Goal: Task Accomplishment & Management: Manage account settings

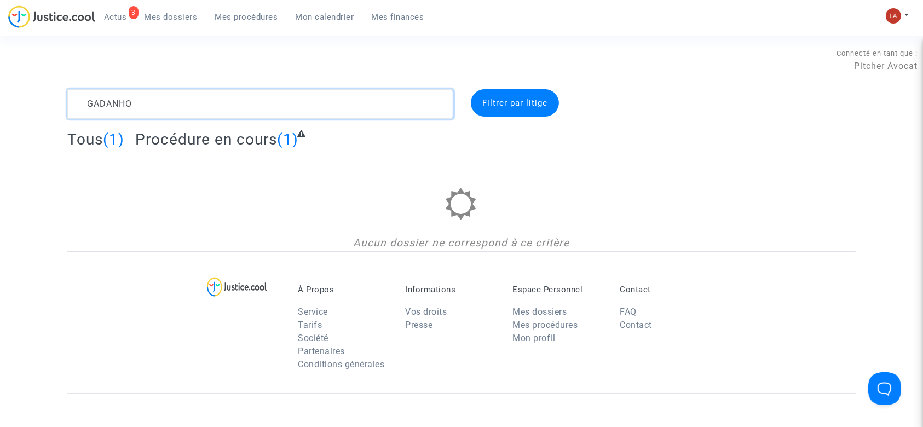
click at [187, 102] on textarea at bounding box center [260, 104] width 386 height 30
paste textarea "UVWF"
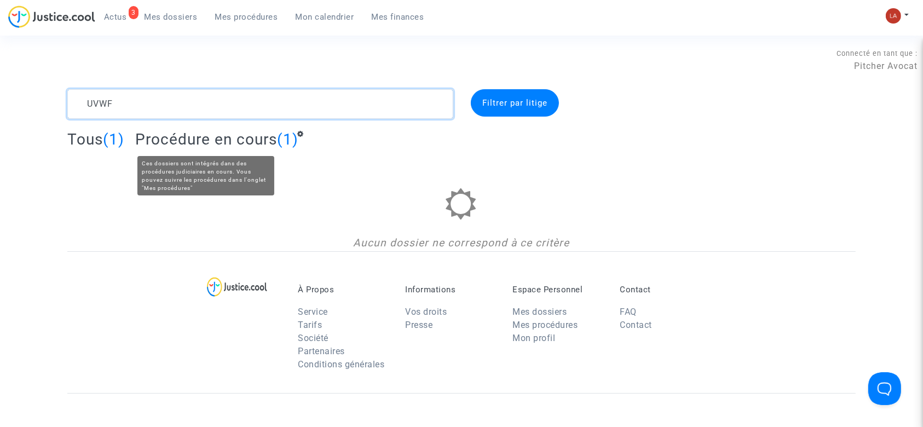
type textarea "UVWF"
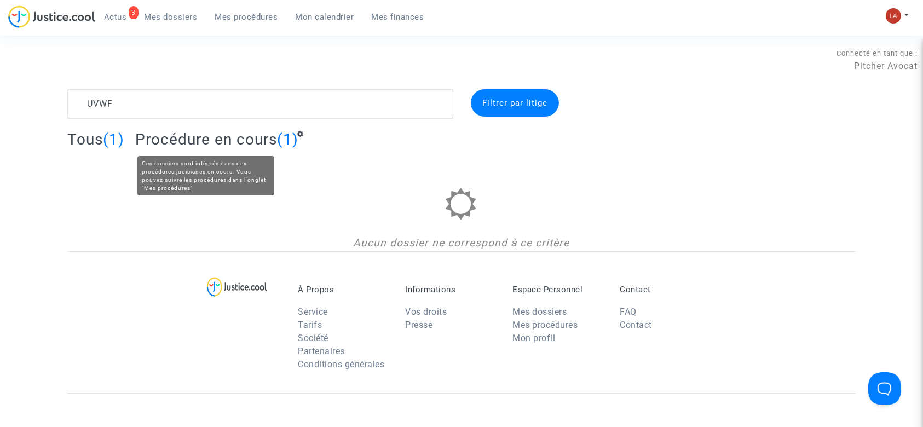
click at [271, 138] on span "Procédure en cours" at bounding box center [206, 139] width 142 height 18
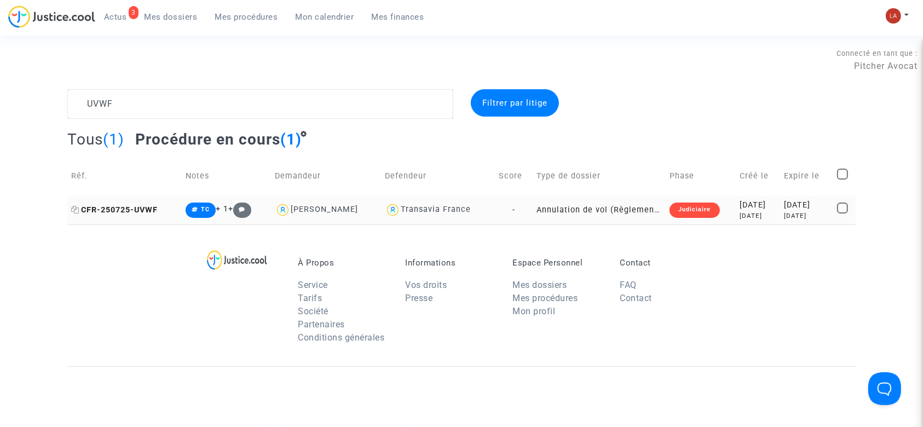
click at [136, 211] on span "CFR-250725-UVWF" at bounding box center [114, 209] width 86 height 9
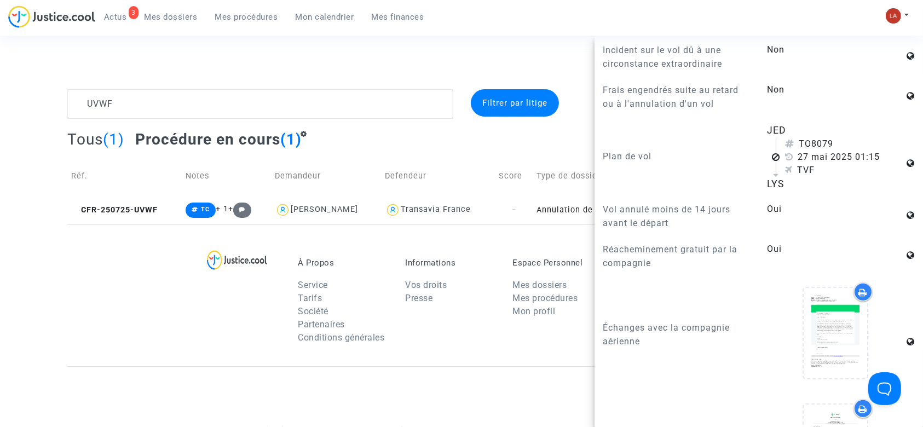
scroll to position [795, 0]
click at [112, 20] on span "Actus" at bounding box center [115, 17] width 23 height 10
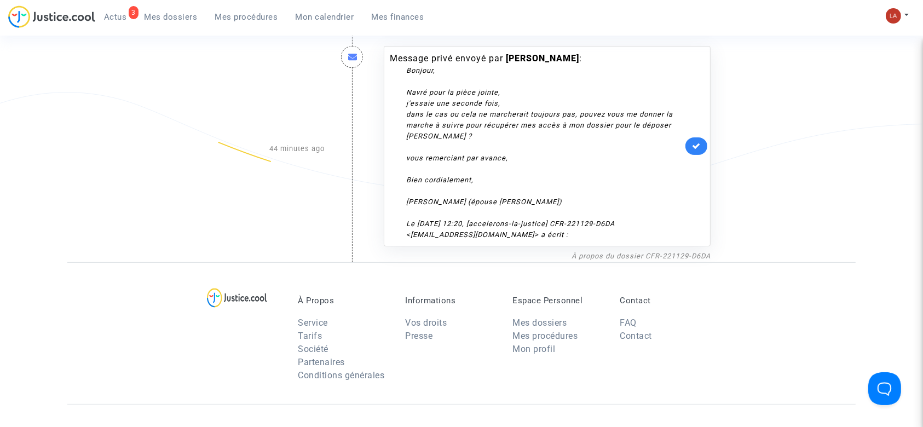
scroll to position [211, 0]
click at [591, 256] on link "À propos du dossier CFR-221129-D6DA" at bounding box center [640, 257] width 139 height 8
click at [695, 142] on link at bounding box center [696, 148] width 22 height 18
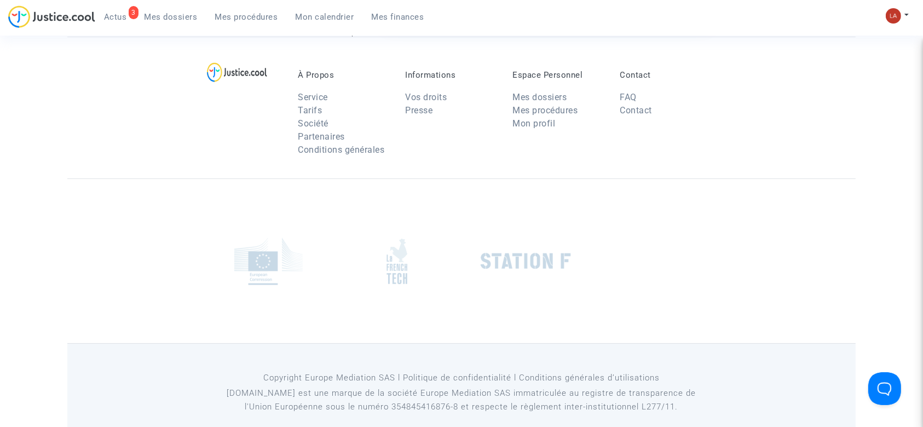
click at [695, 142] on div "Contact FAQ Contact" at bounding box center [664, 116] width 107 height 92
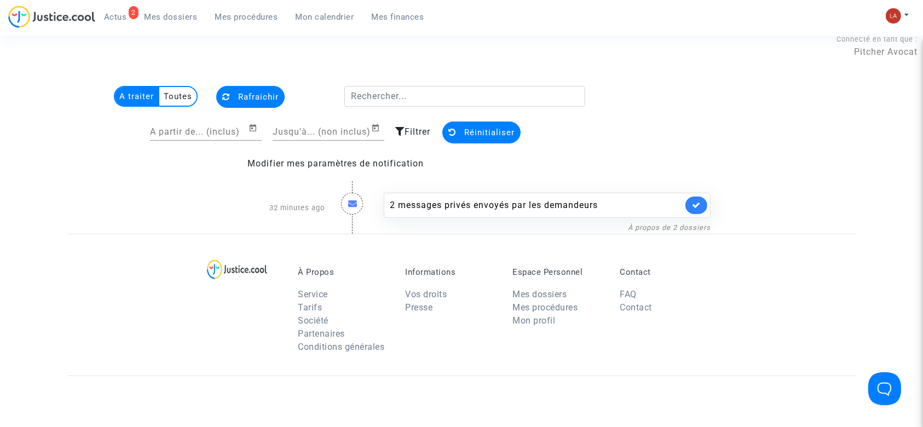
scroll to position [8, 0]
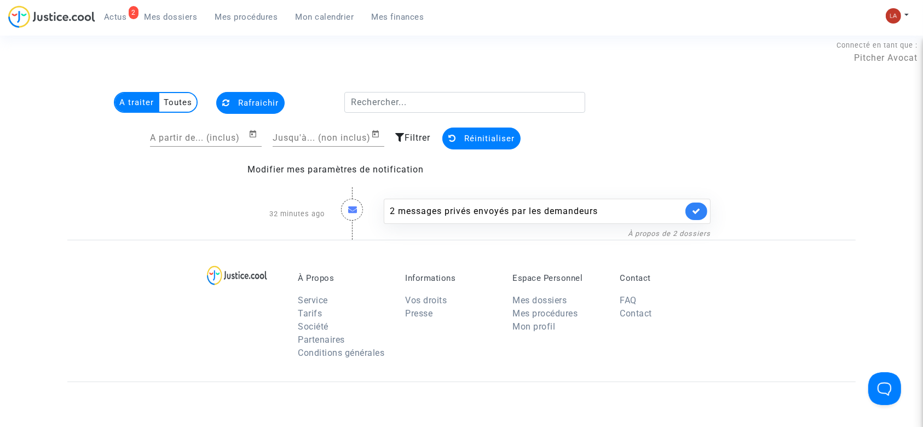
click at [495, 224] on div "2 messages privés envoyés par les demandeurs À propos de 2 dossiers" at bounding box center [546, 214] width 343 height 52
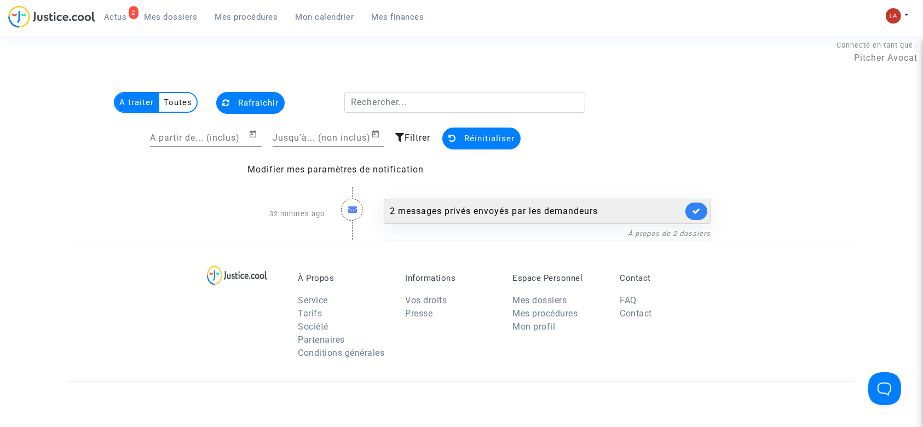
click at [473, 204] on div "2 messages privés envoyés par les demandeurs" at bounding box center [547, 211] width 327 height 25
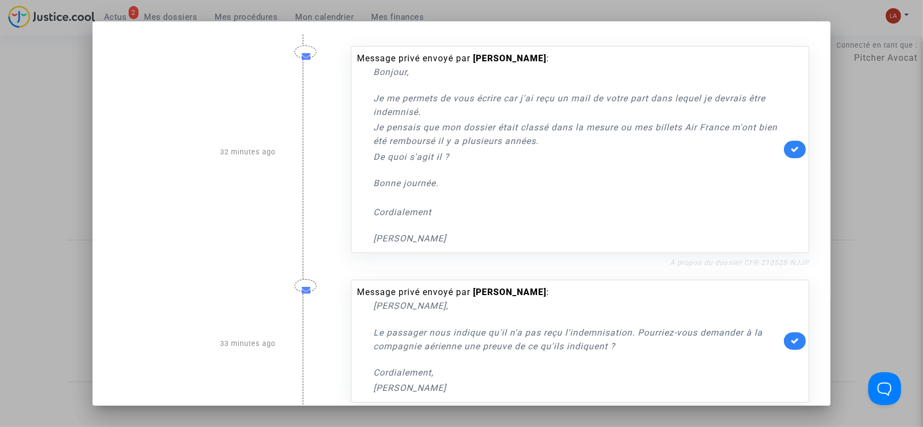
click at [681, 259] on link "À propos du dossier CFR-210528-NJJP" at bounding box center [739, 262] width 139 height 8
click at [795, 149] on link at bounding box center [795, 150] width 22 height 18
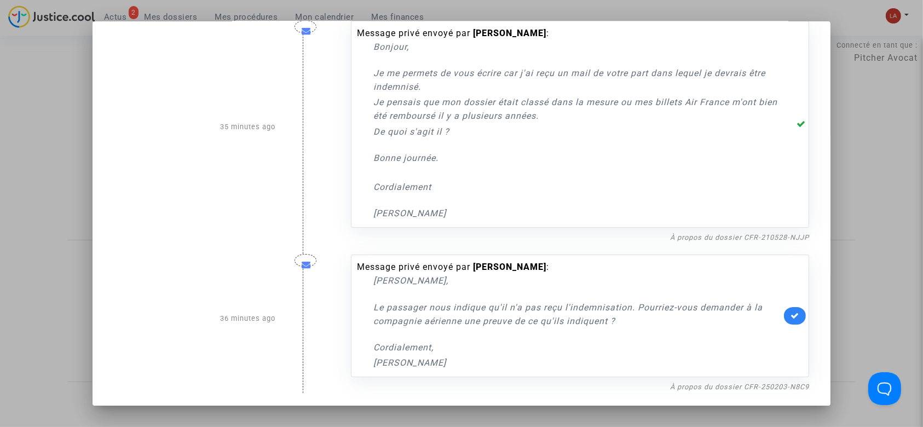
click at [674, 381] on nf-filterlink "À propos du dossier CFR-250203-N8C9" at bounding box center [739, 386] width 139 height 10
click at [680, 392] on div "À propos du dossier CFR-250203-N8C9" at bounding box center [580, 386] width 458 height 13
click at [679, 384] on link "À propos du dossier CFR-250203-N8C9" at bounding box center [739, 387] width 139 height 8
click at [790, 320] on link at bounding box center [795, 316] width 22 height 18
click at [890, 194] on div at bounding box center [461, 213] width 923 height 427
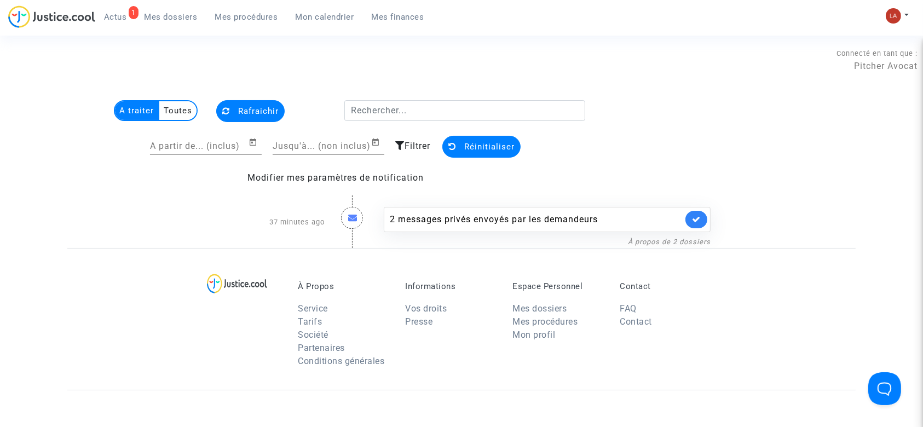
scroll to position [8, 0]
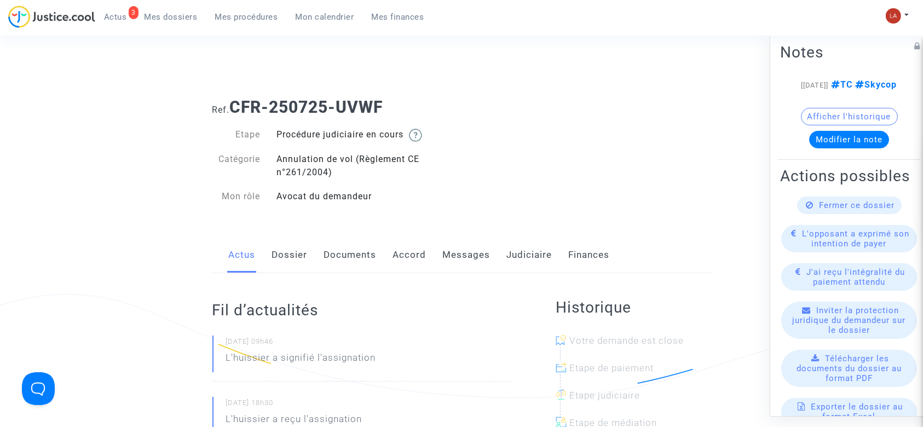
click at [290, 252] on link "Dossier" at bounding box center [290, 255] width 36 height 36
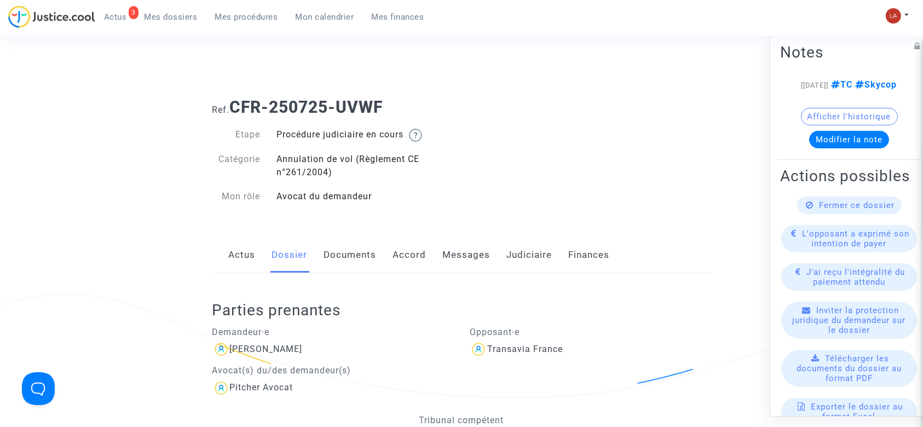
click at [454, 252] on link "Messages" at bounding box center [467, 255] width 48 height 36
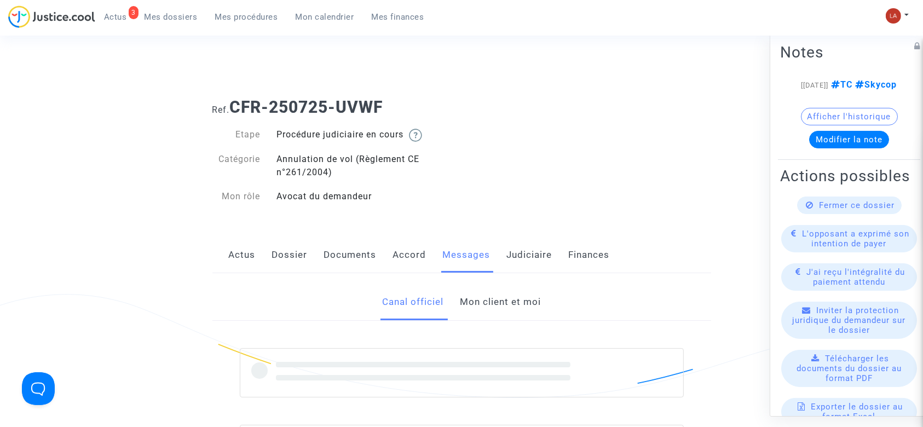
click at [508, 300] on link "Mon client et moi" at bounding box center [500, 302] width 81 height 36
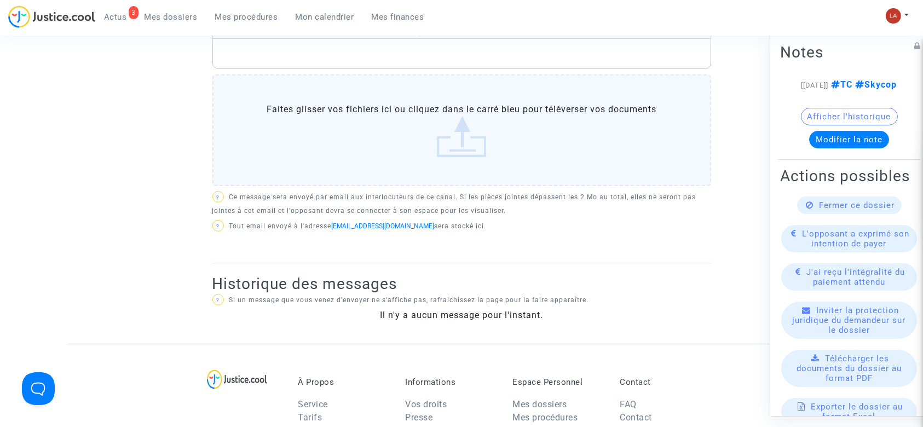
scroll to position [383, 0]
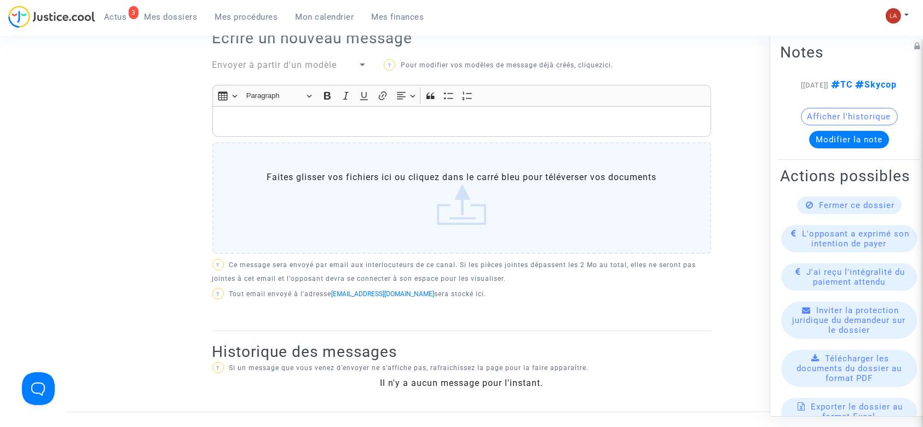
click at [338, 123] on p "Rich Text Editor, main" at bounding box center [461, 122] width 487 height 14
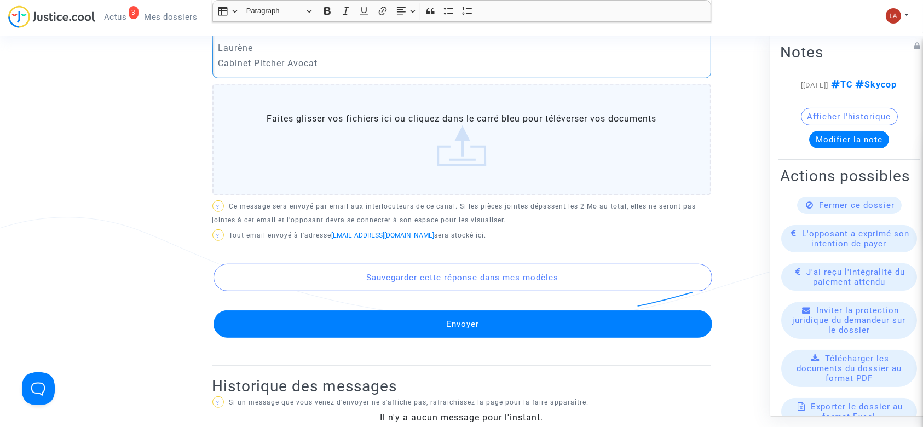
scroll to position [593, 0]
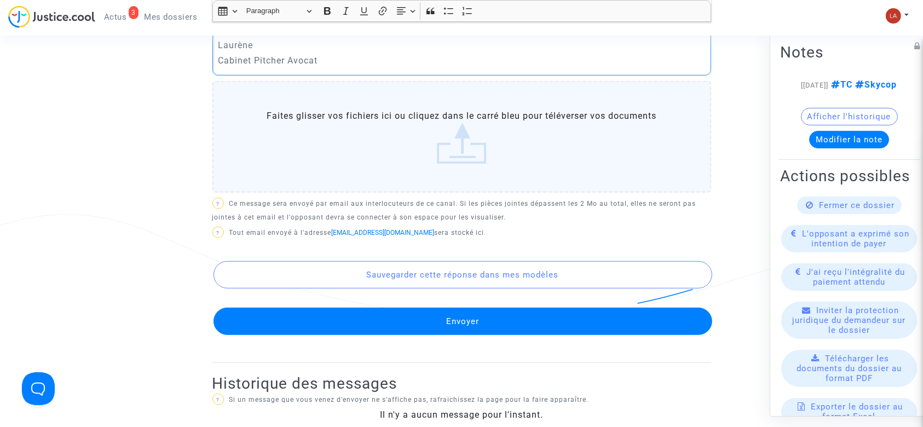
click at [502, 321] on button "Envoyer" at bounding box center [462, 321] width 499 height 27
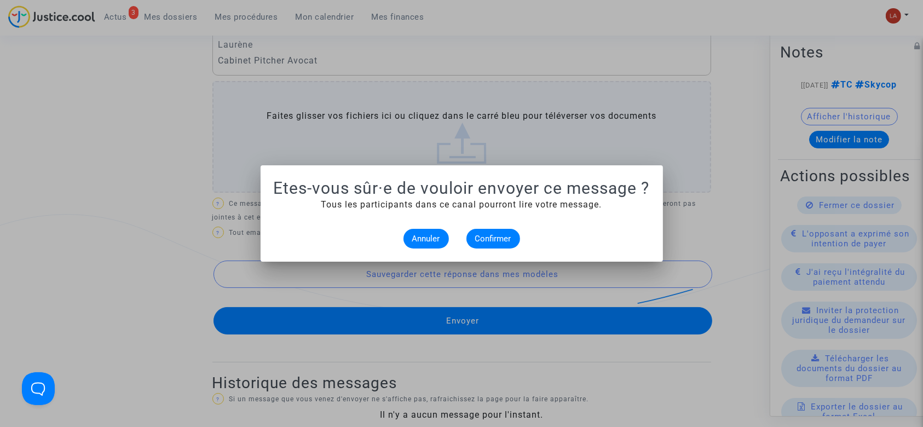
scroll to position [0, 0]
click at [497, 240] on span "Confirmer" at bounding box center [493, 239] width 36 height 10
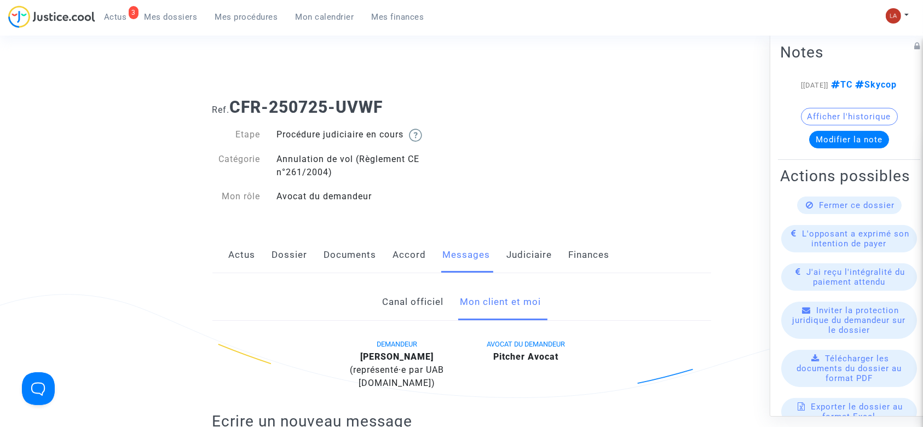
scroll to position [593, 0]
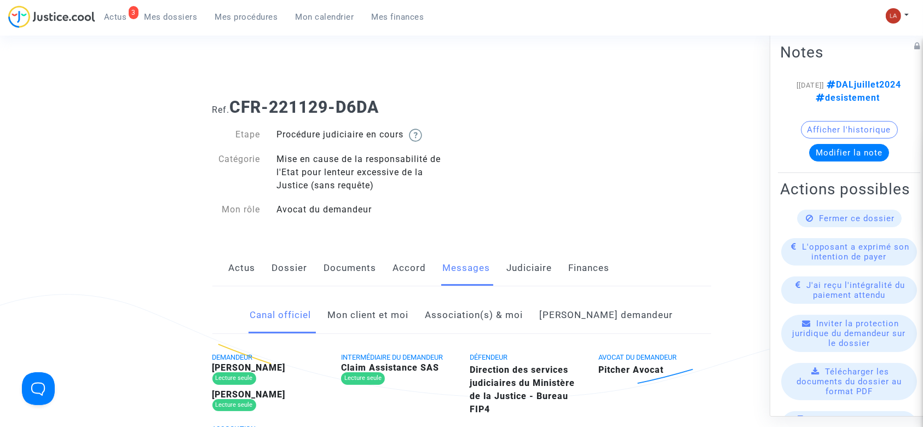
click at [401, 321] on link "Mon client et moi" at bounding box center [368, 315] width 81 height 36
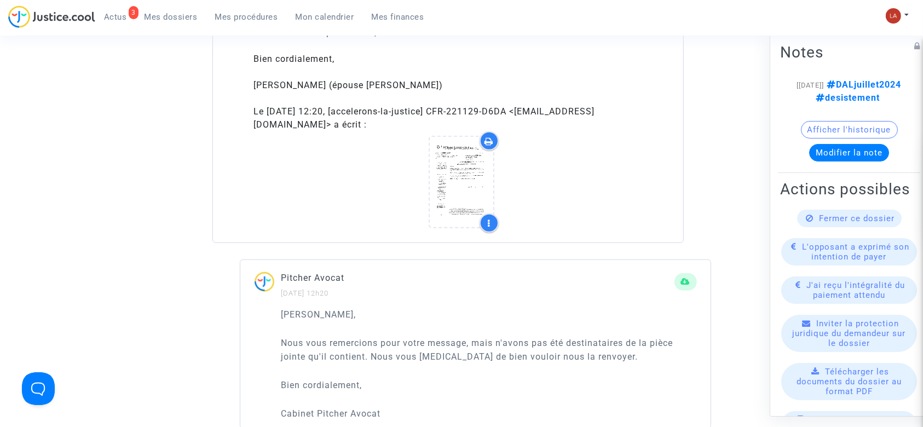
scroll to position [889, 0]
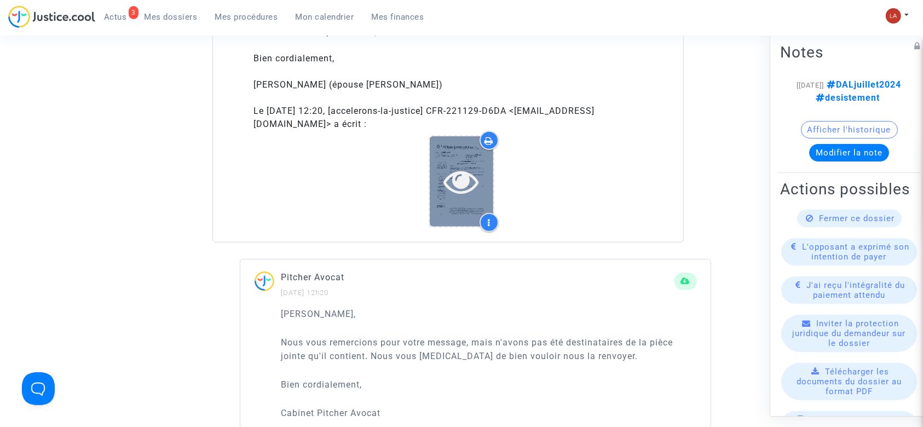
click at [451, 186] on icon at bounding box center [462, 181] width 36 height 35
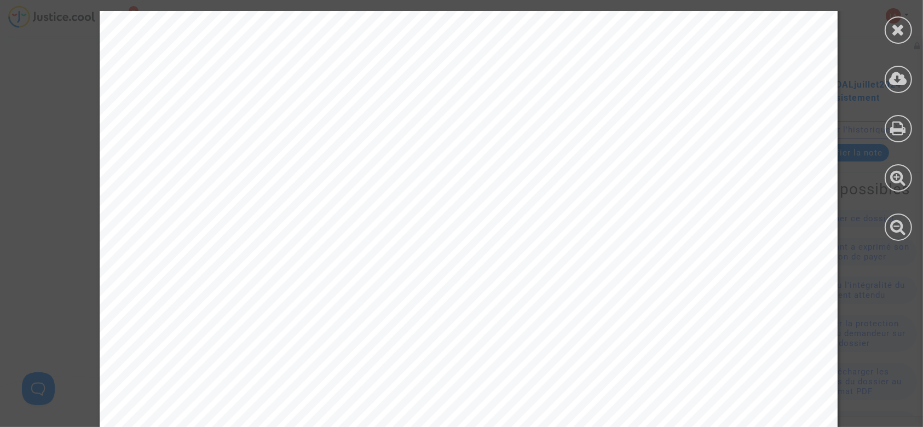
scroll to position [6440, 0]
click at [899, 33] on icon at bounding box center [898, 29] width 14 height 16
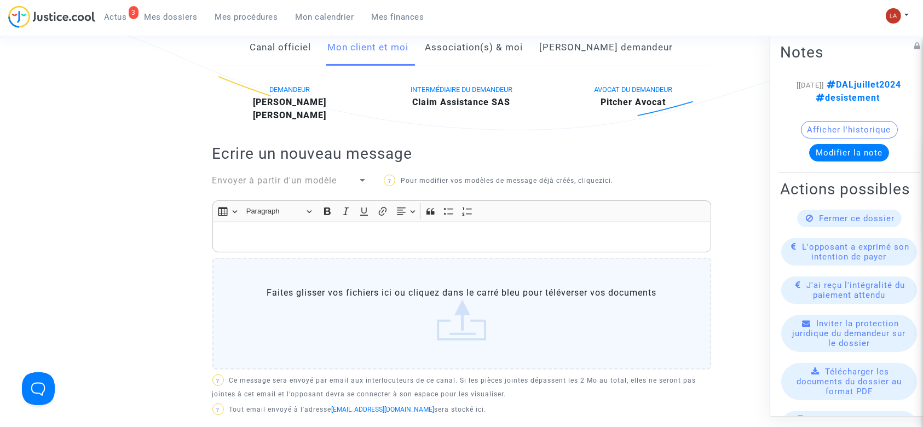
scroll to position [261, 0]
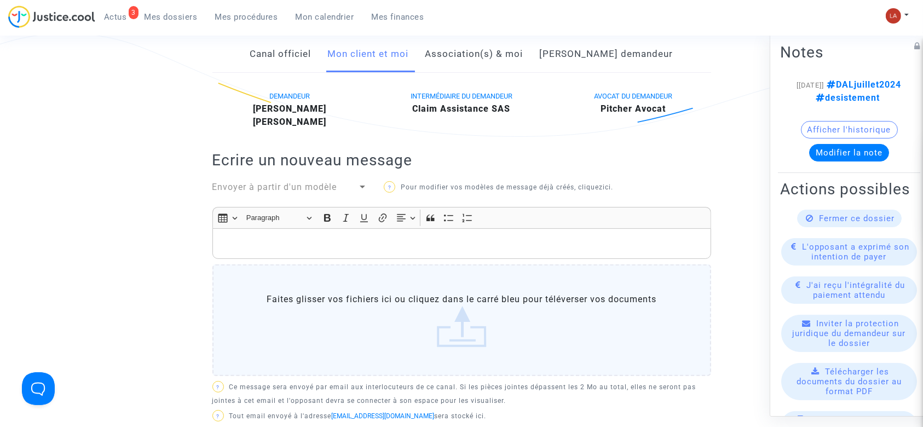
click at [390, 235] on div "Rich Text Editor, main" at bounding box center [461, 243] width 499 height 31
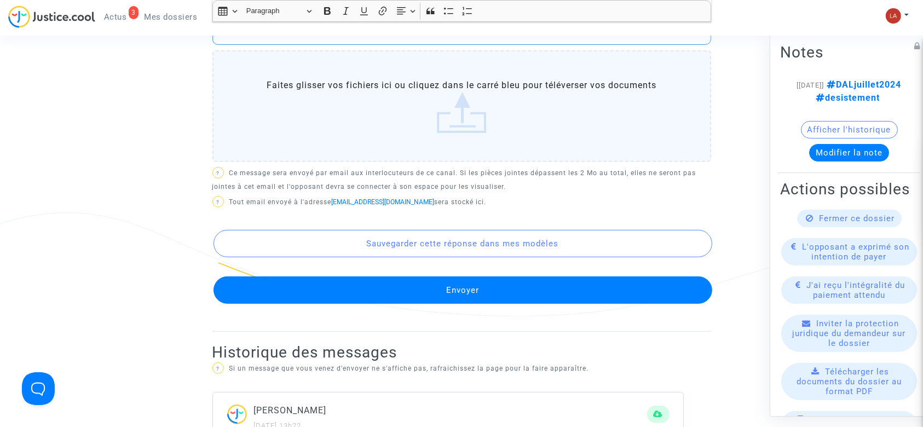
scroll to position [601, 0]
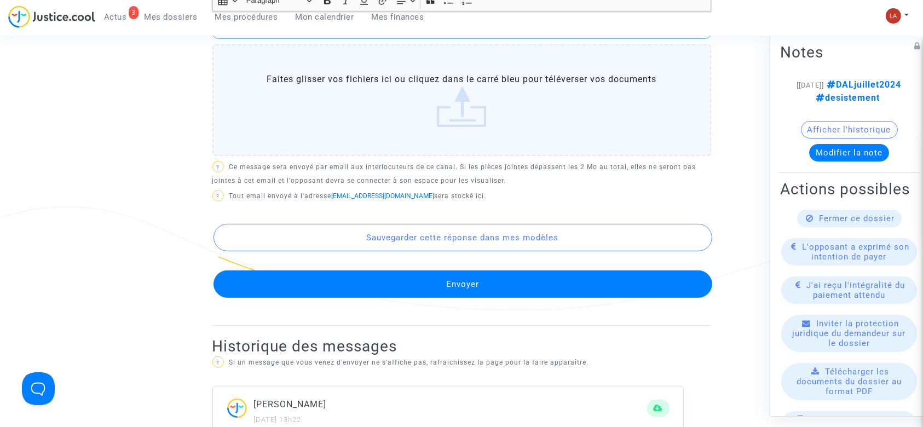
click at [352, 289] on button "Envoyer" at bounding box center [462, 283] width 499 height 27
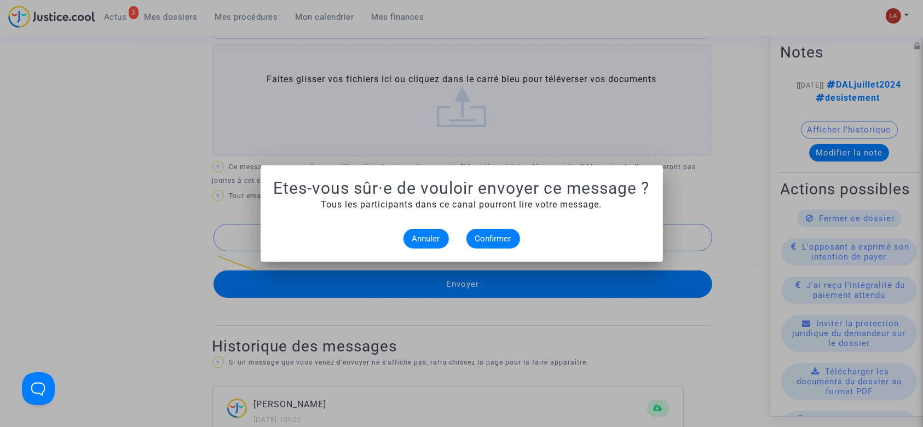
scroll to position [0, 0]
click at [483, 247] on button "Confirmer" at bounding box center [493, 239] width 54 height 20
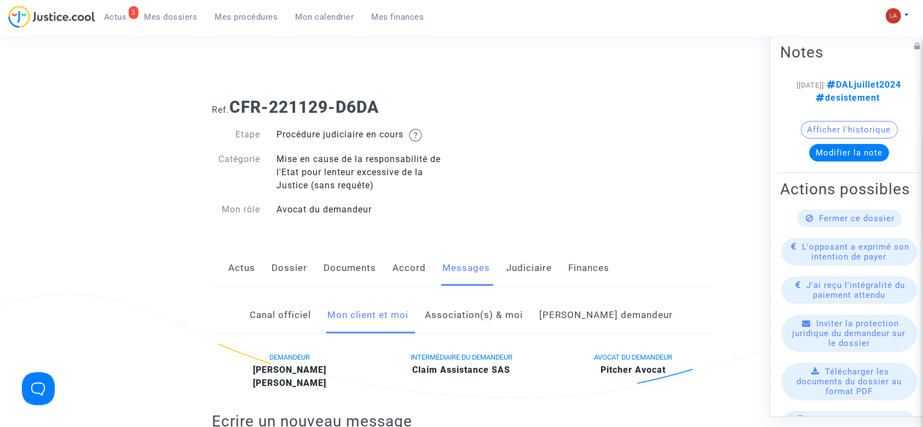
scroll to position [601, 0]
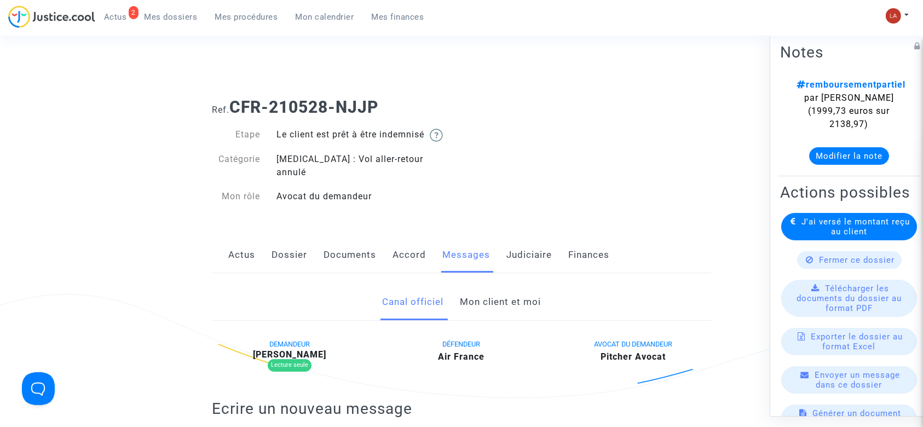
click at [518, 237] on link "Judiciaire" at bounding box center [529, 255] width 45 height 36
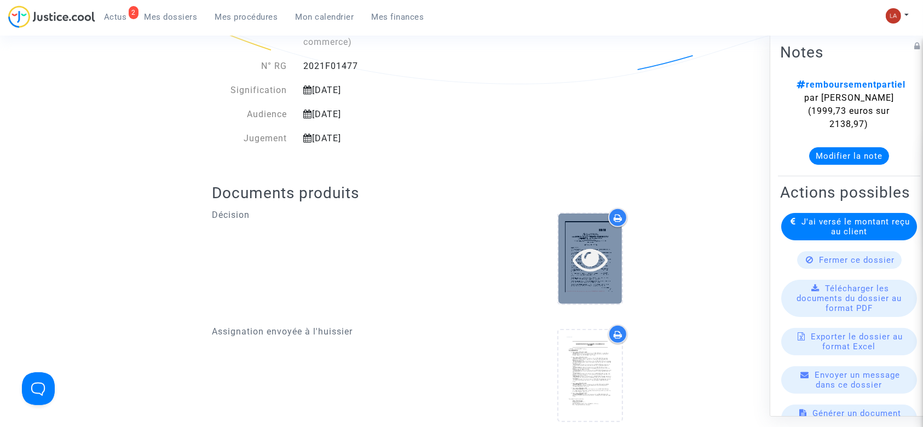
scroll to position [311, 0]
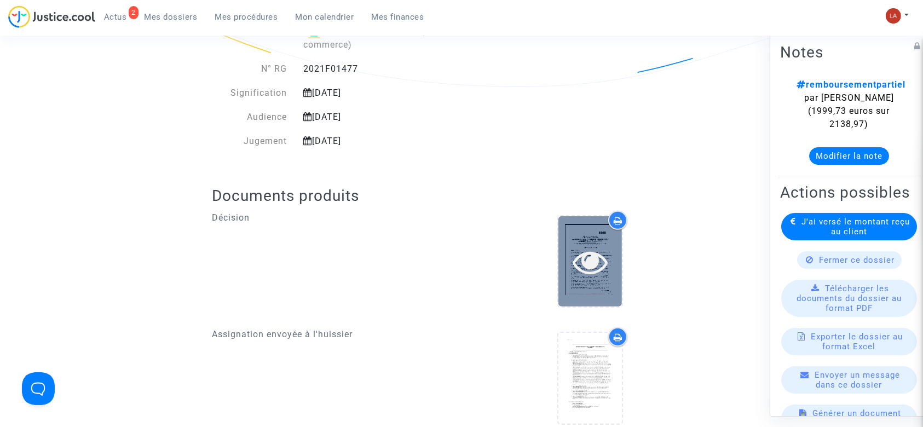
click at [617, 260] on div at bounding box center [589, 261] width 63 height 90
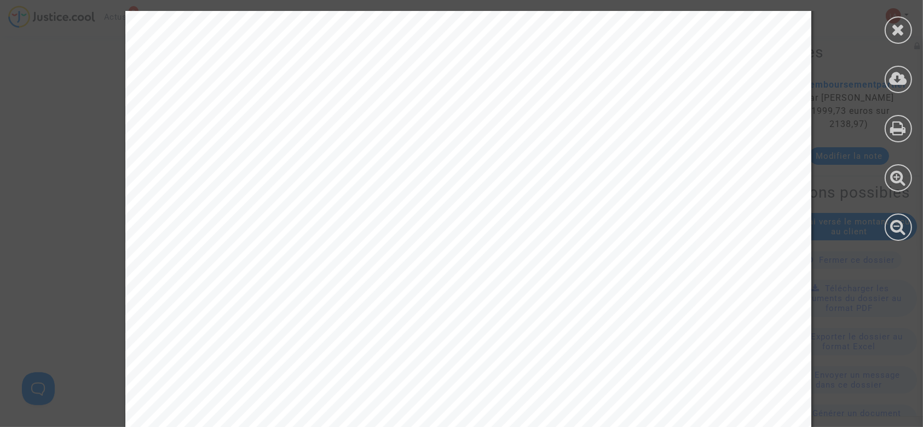
scroll to position [6296, 0]
click at [892, 28] on icon at bounding box center [898, 29] width 14 height 16
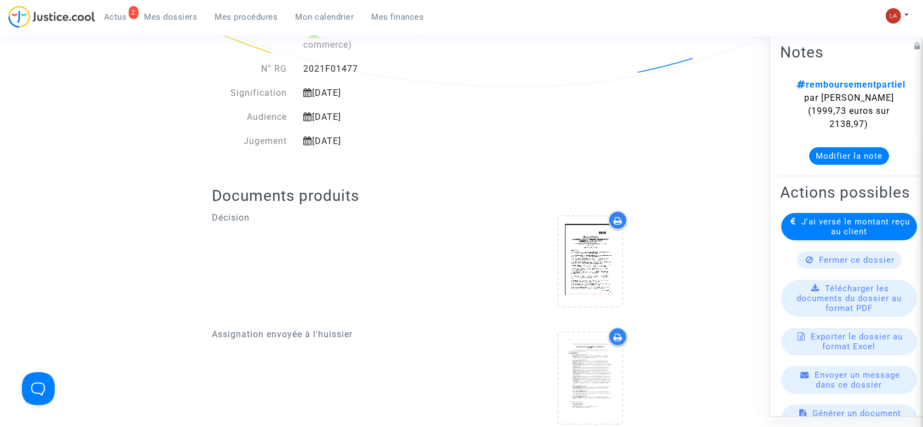
scroll to position [0, 0]
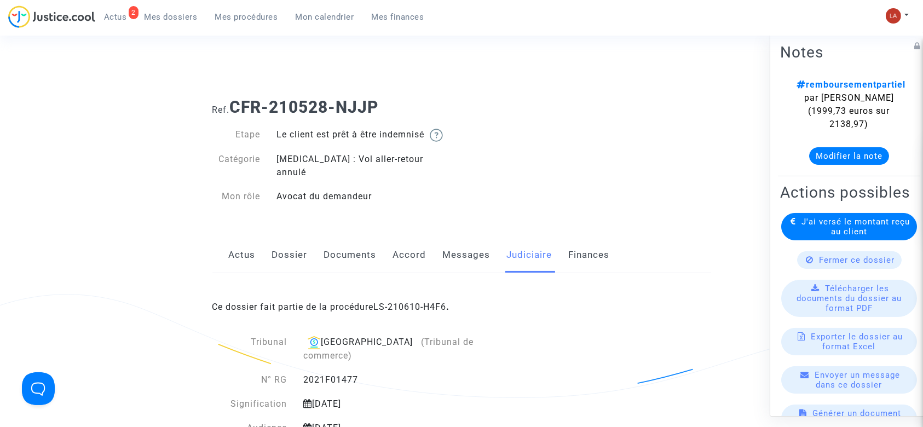
click at [459, 246] on link "Messages" at bounding box center [467, 255] width 48 height 36
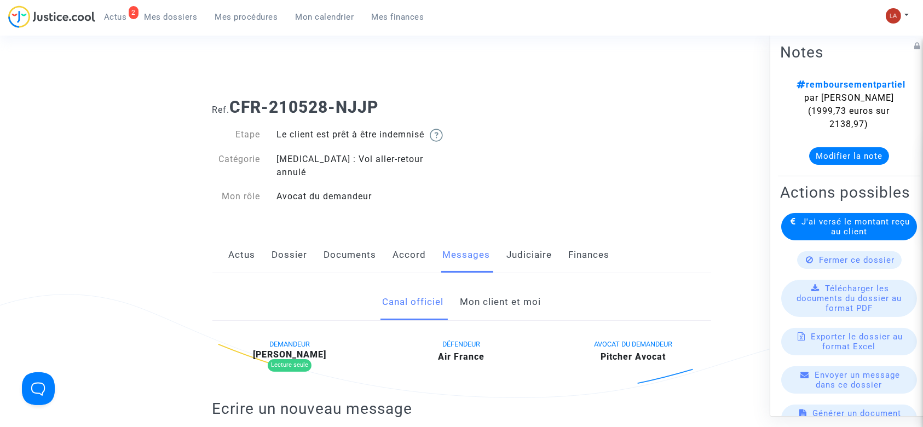
click at [493, 284] on link "Mon client et moi" at bounding box center [500, 302] width 81 height 36
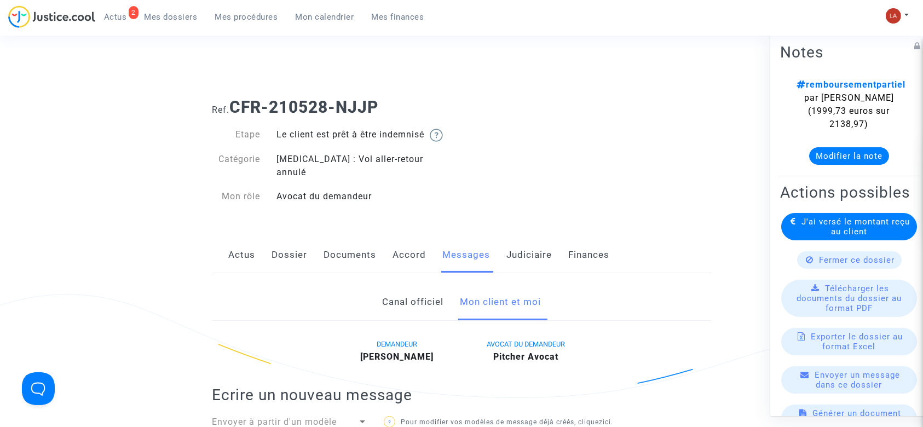
click at [234, 251] on link "Actus" at bounding box center [242, 255] width 27 height 36
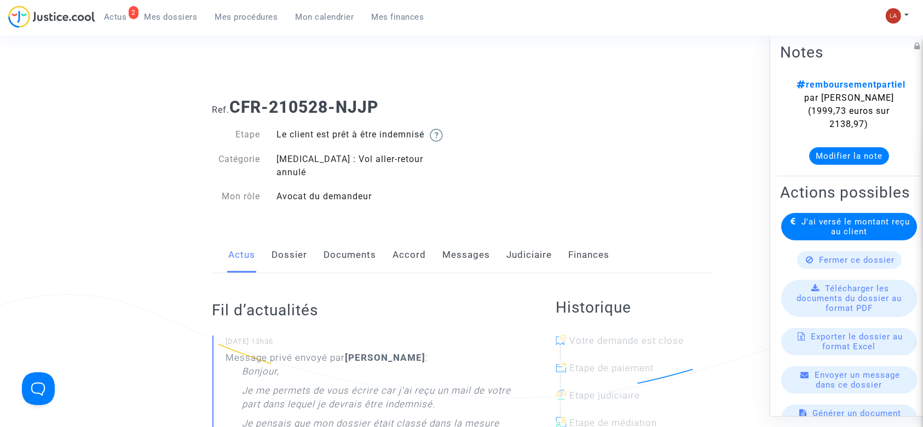
click at [418, 247] on link "Accord" at bounding box center [409, 255] width 33 height 36
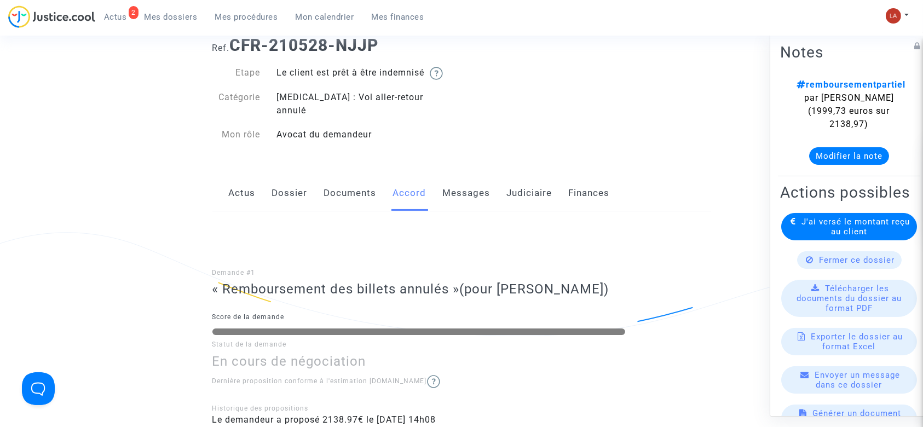
scroll to position [61, 0]
click at [507, 181] on link "Judiciaire" at bounding box center [529, 194] width 45 height 36
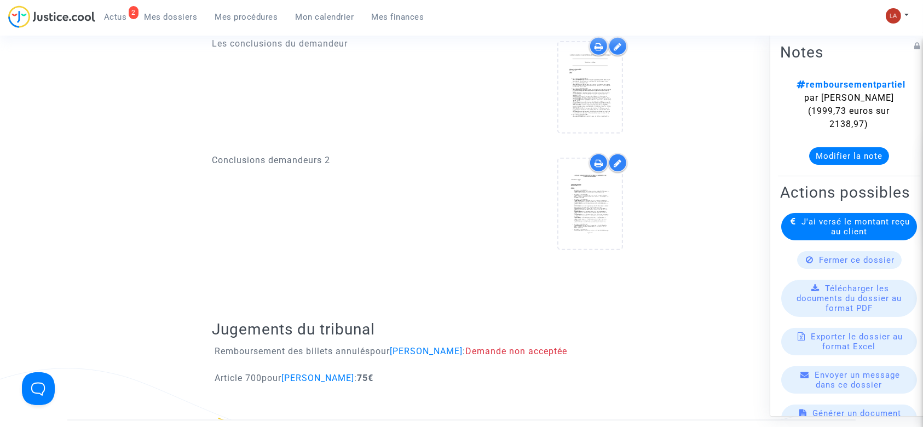
scroll to position [953, 0]
click at [623, 181] on upload-item at bounding box center [590, 206] width 74 height 106
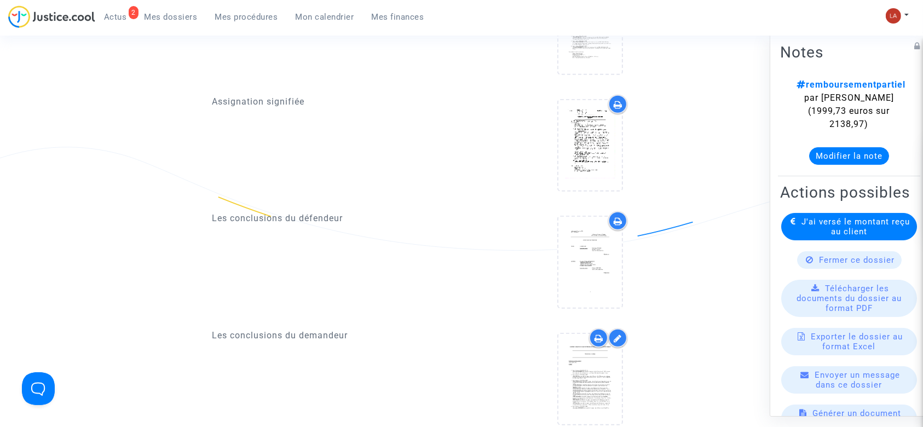
scroll to position [536, 0]
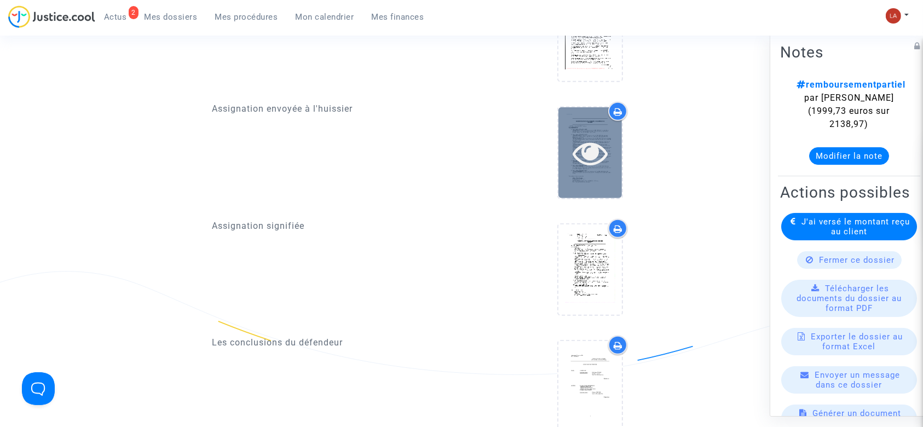
click at [599, 135] on icon at bounding box center [590, 152] width 36 height 35
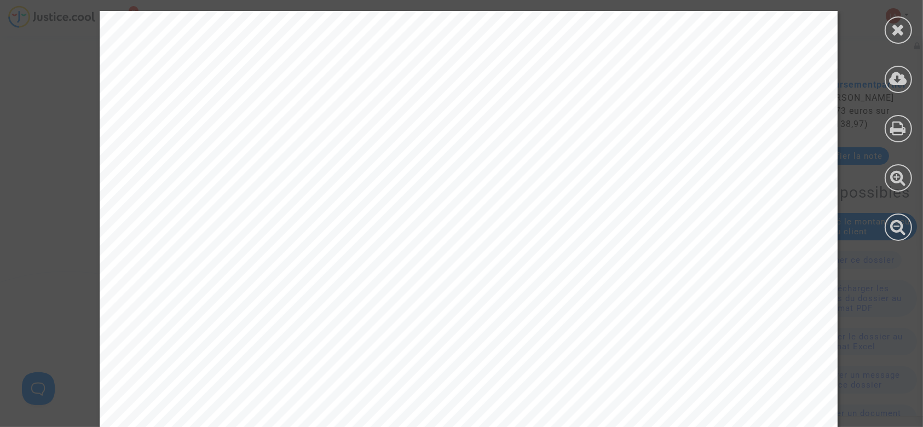
click at [885, 40] on div at bounding box center [897, 126] width 49 height 252
click at [890, 37] on div at bounding box center [897, 29] width 27 height 27
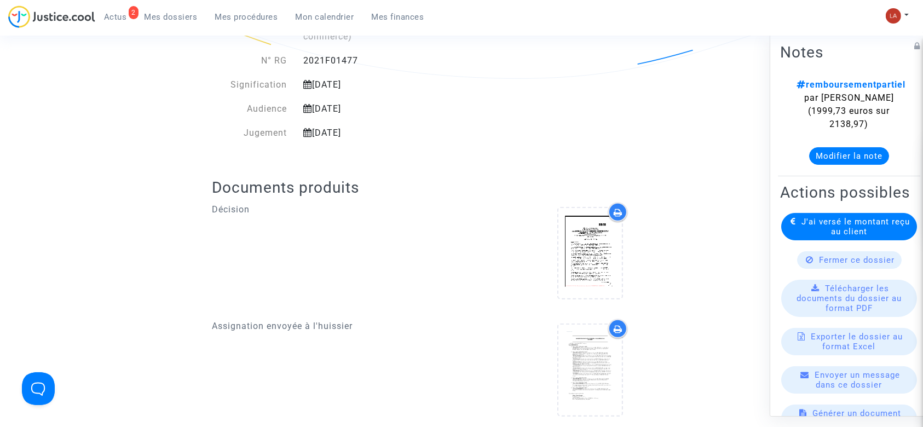
scroll to position [318, 0]
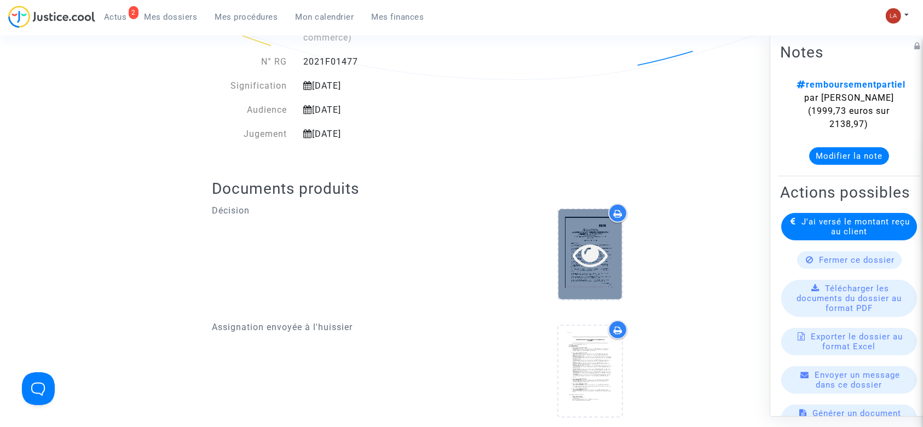
click at [597, 240] on icon at bounding box center [590, 254] width 36 height 35
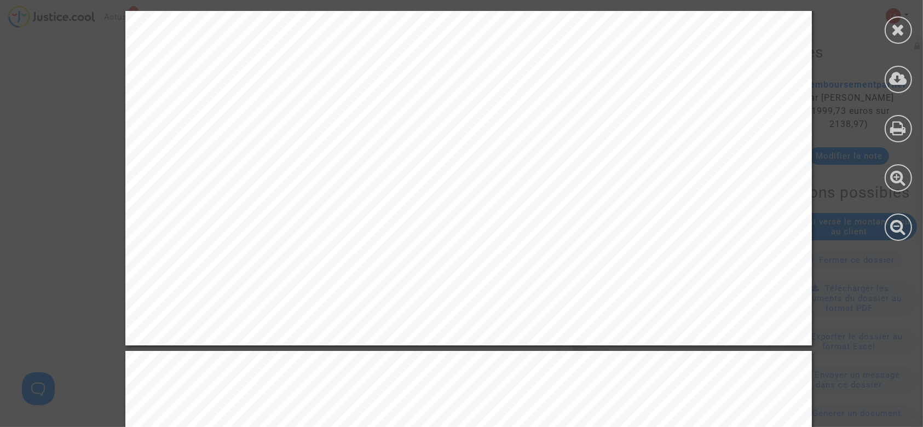
scroll to position [8550, 0]
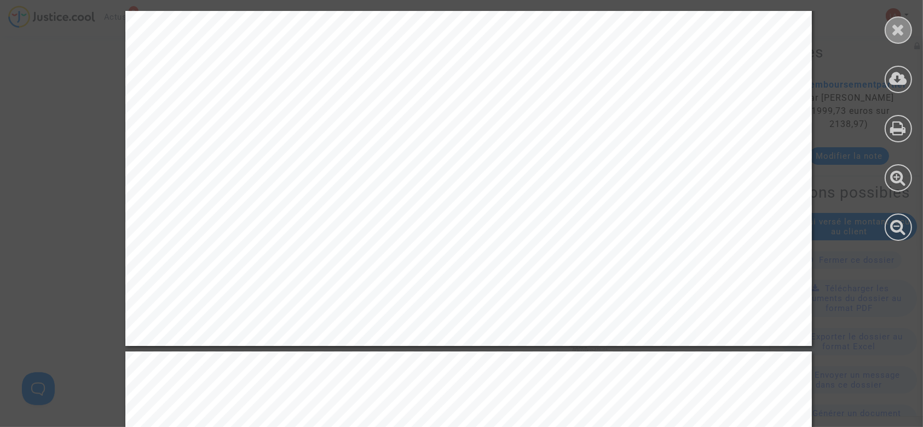
click at [901, 26] on icon at bounding box center [898, 29] width 14 height 16
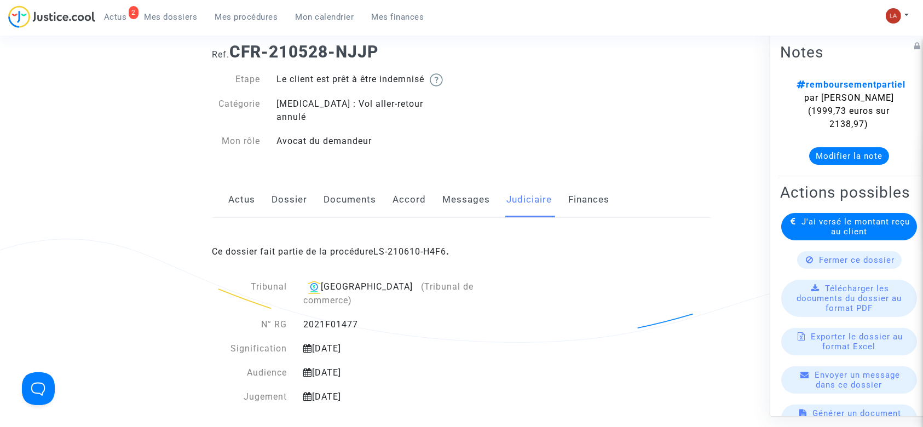
scroll to position [0, 0]
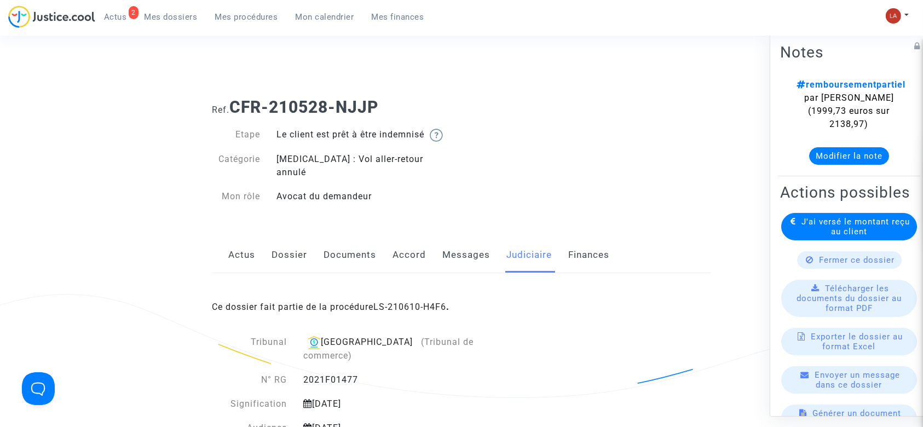
click at [464, 252] on link "Messages" at bounding box center [467, 255] width 48 height 36
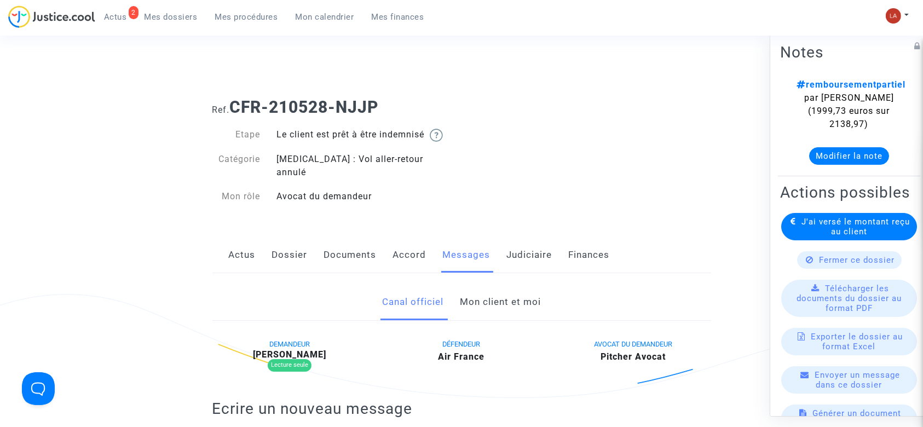
click at [510, 300] on link "Mon client et moi" at bounding box center [500, 302] width 81 height 36
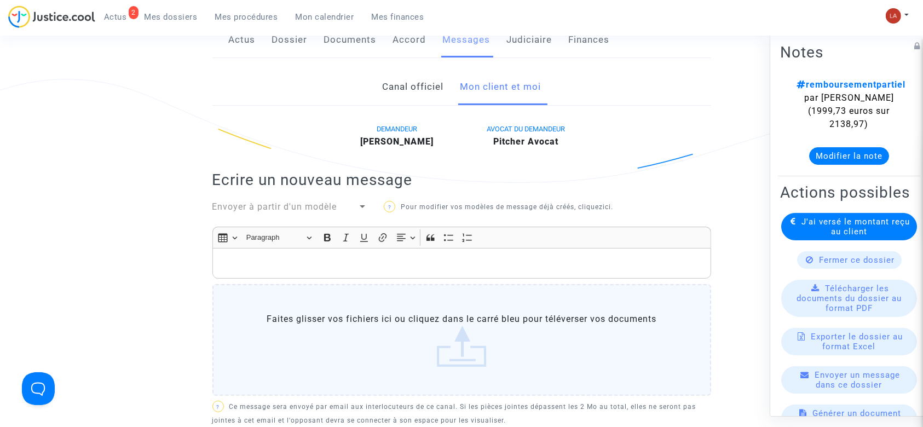
scroll to position [216, 0]
click at [437, 247] on div "Rich Text Editor, main" at bounding box center [461, 262] width 499 height 31
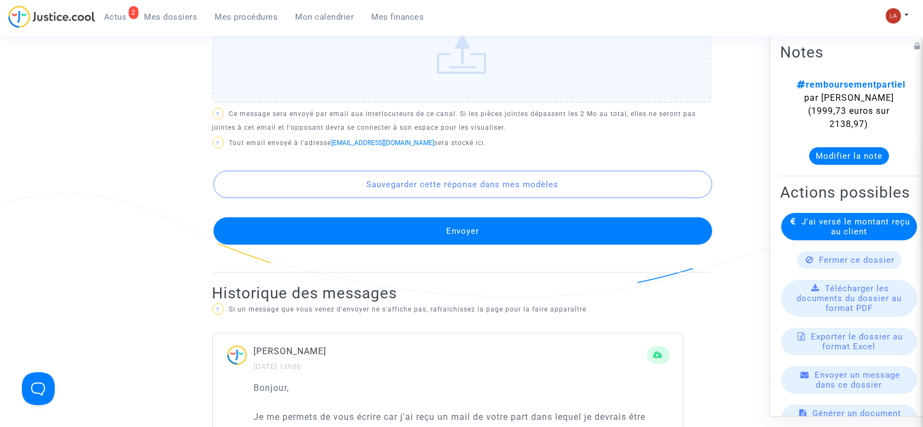
scroll to position [618, 0]
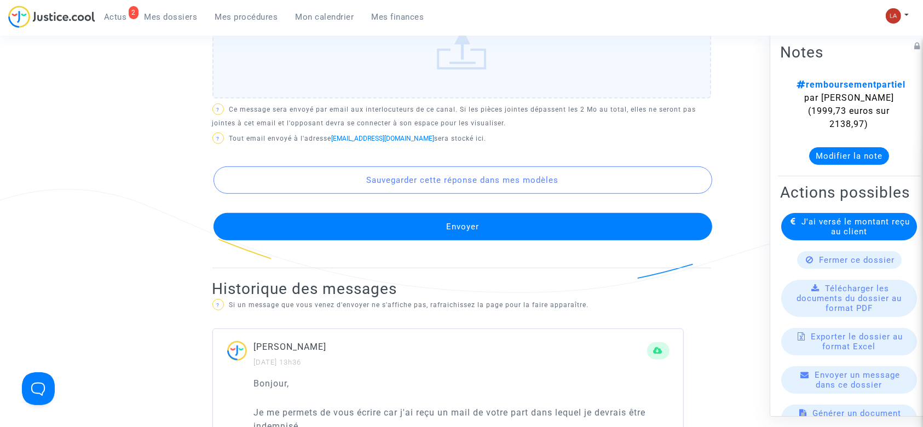
click at [392, 223] on button "Envoyer" at bounding box center [462, 226] width 499 height 27
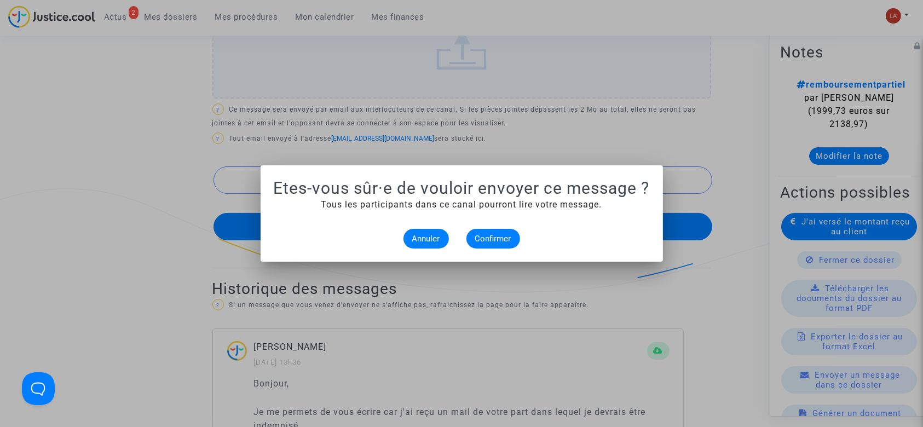
scroll to position [0, 0]
click at [497, 244] on button "Confirmer" at bounding box center [493, 239] width 54 height 20
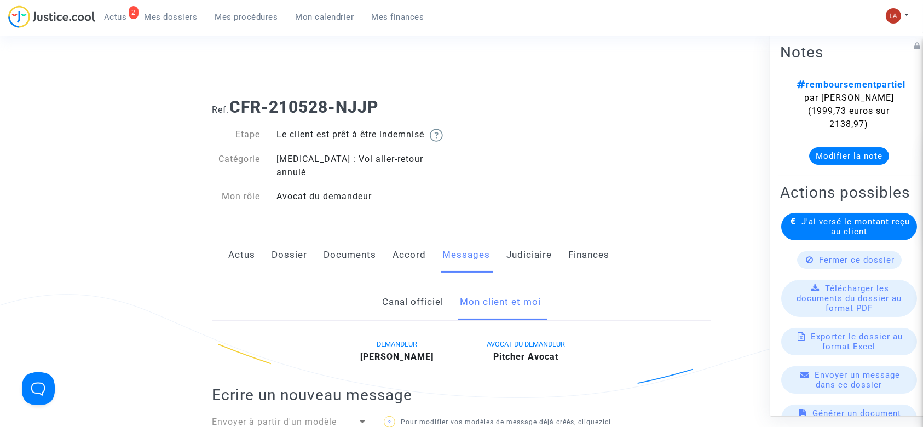
scroll to position [618, 0]
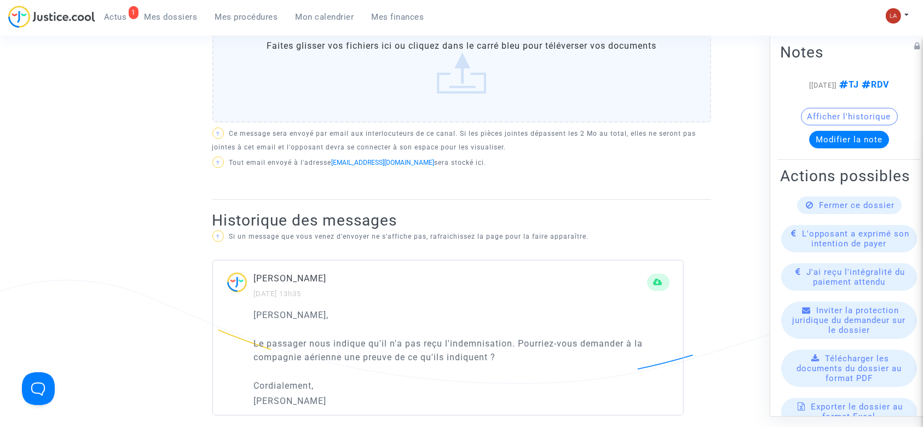
scroll to position [526, 0]
click at [333, 276] on p "[PERSON_NAME]" at bounding box center [450, 280] width 393 height 14
copy p "Bonavita"
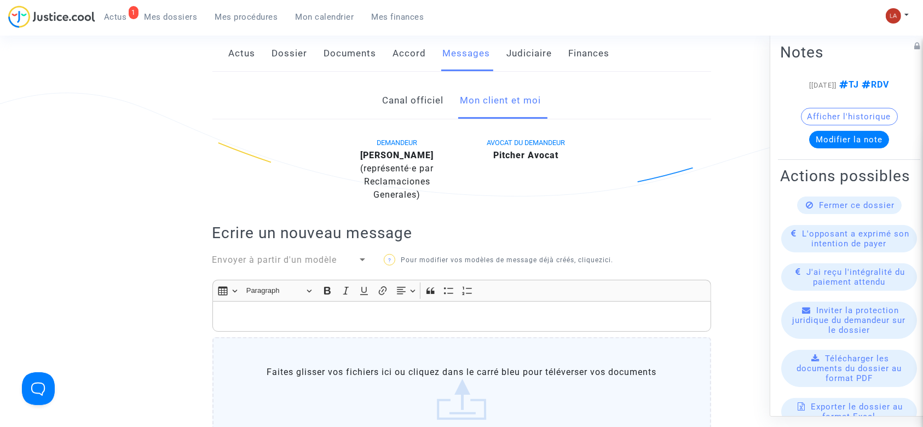
scroll to position [0, 0]
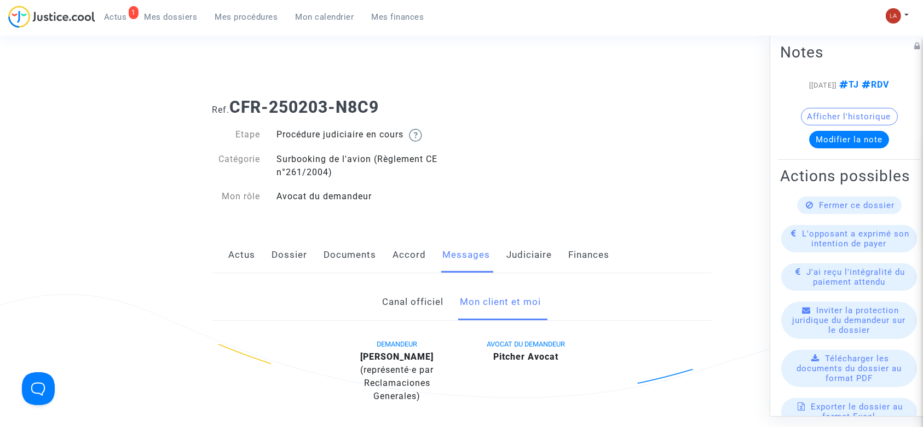
click at [284, 260] on link "Dossier" at bounding box center [290, 255] width 36 height 36
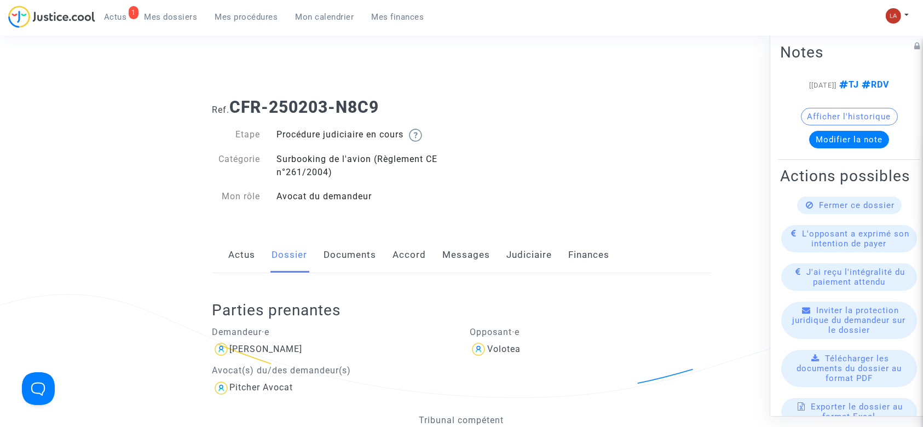
click at [473, 244] on link "Messages" at bounding box center [467, 255] width 48 height 36
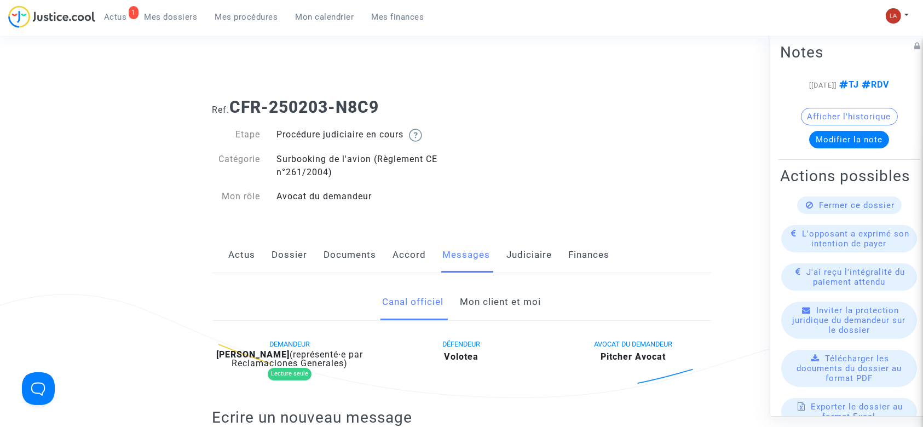
click at [493, 284] on link "Mon client et moi" at bounding box center [500, 302] width 81 height 36
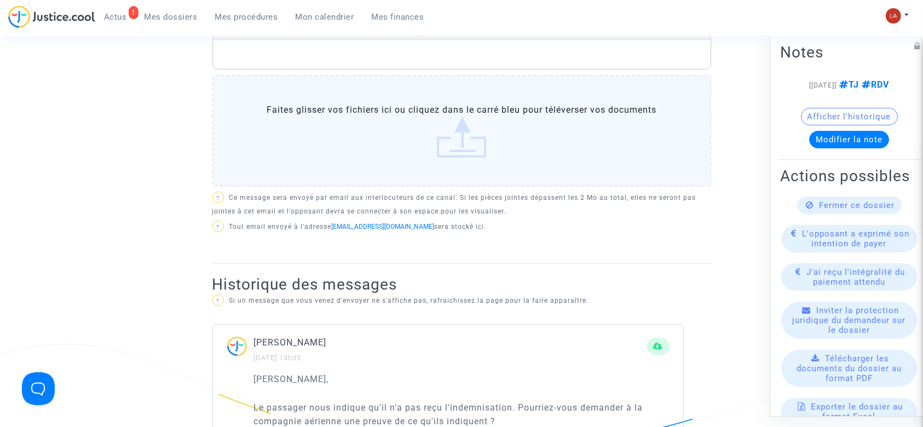
scroll to position [398, 0]
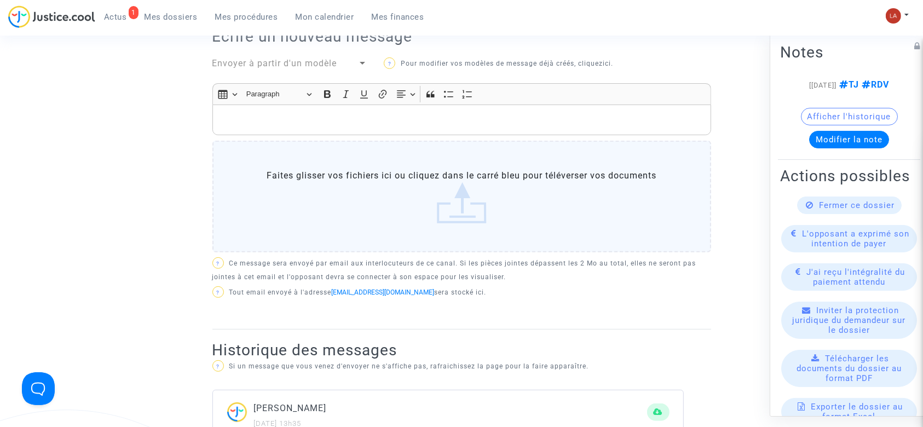
click at [258, 121] on p "Rich Text Editor, main" at bounding box center [461, 120] width 487 height 14
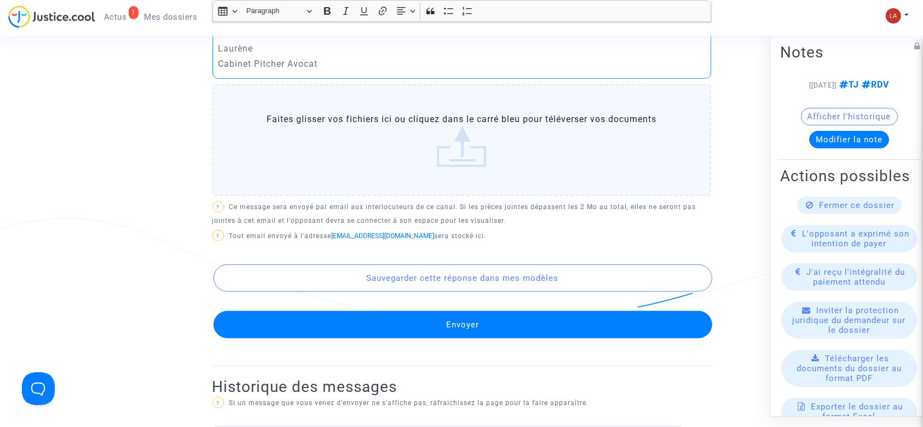
scroll to position [591, 0]
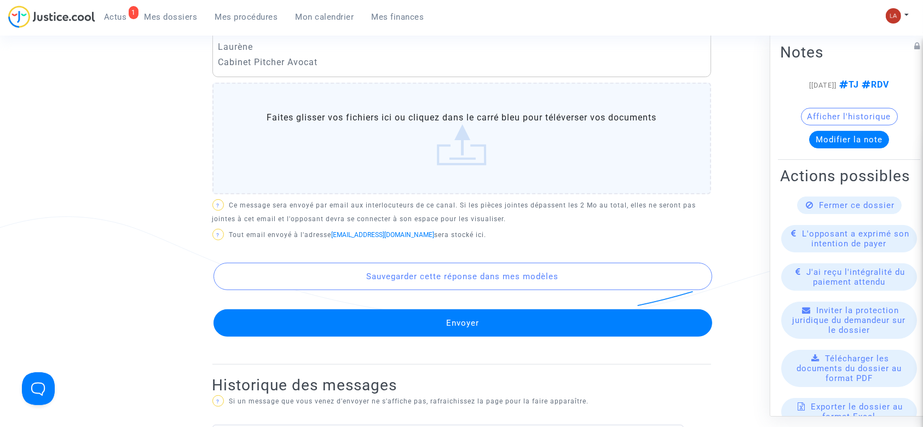
click at [253, 317] on button "Envoyer" at bounding box center [462, 322] width 499 height 27
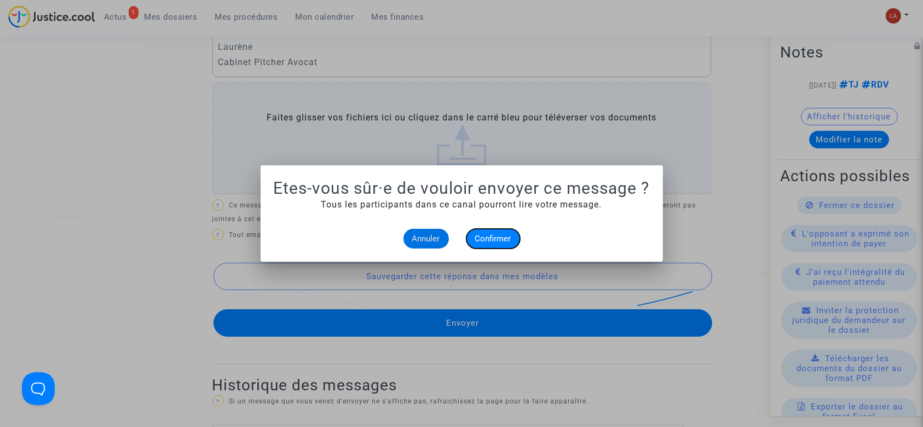
click at [495, 238] on span "Confirmer" at bounding box center [493, 239] width 36 height 10
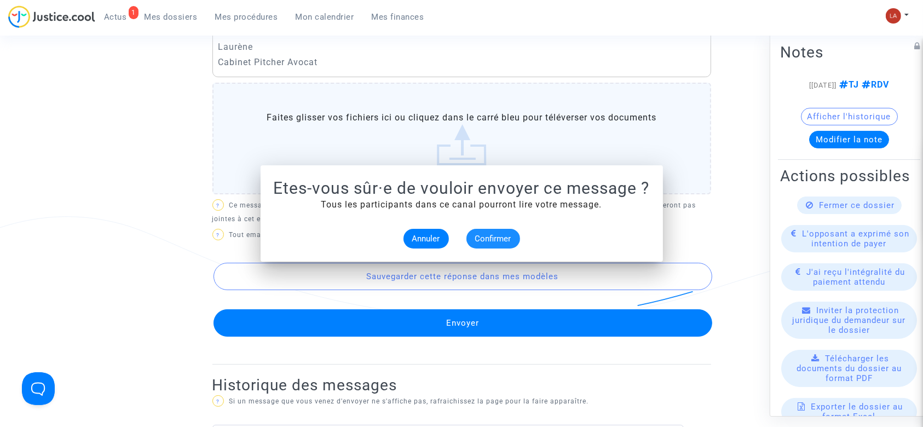
scroll to position [591, 0]
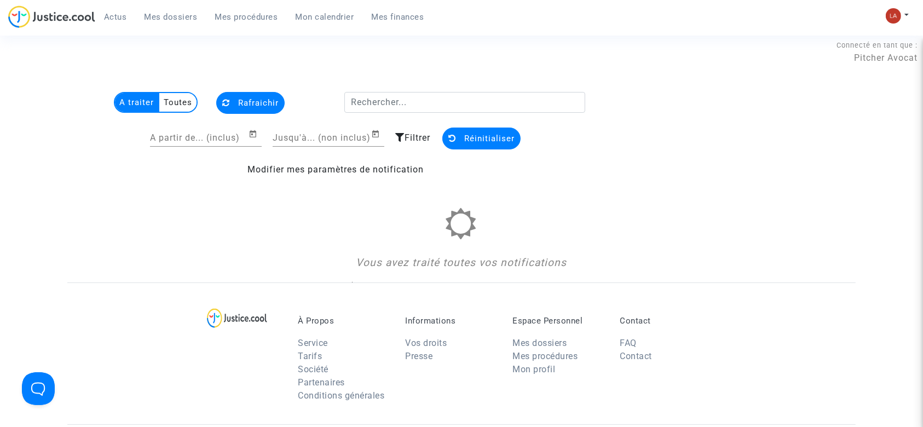
click at [179, 19] on span "Mes dossiers" at bounding box center [170, 17] width 53 height 10
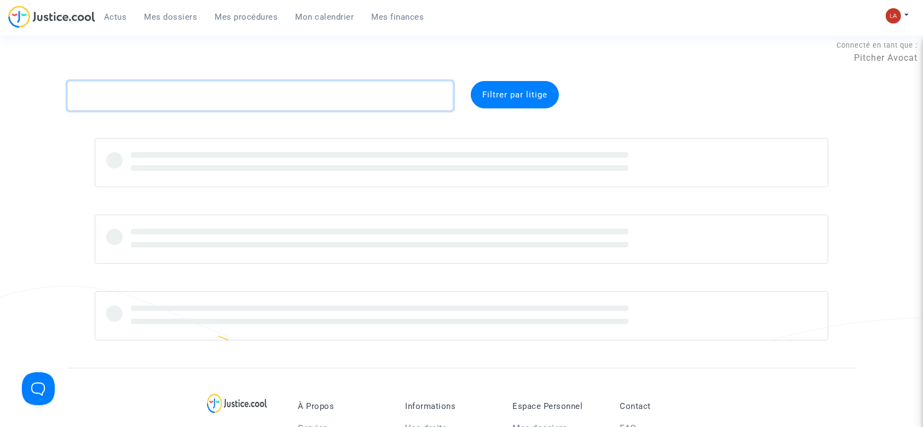
click at [136, 102] on textarea at bounding box center [260, 96] width 386 height 30
paste textarea "6QBJ"
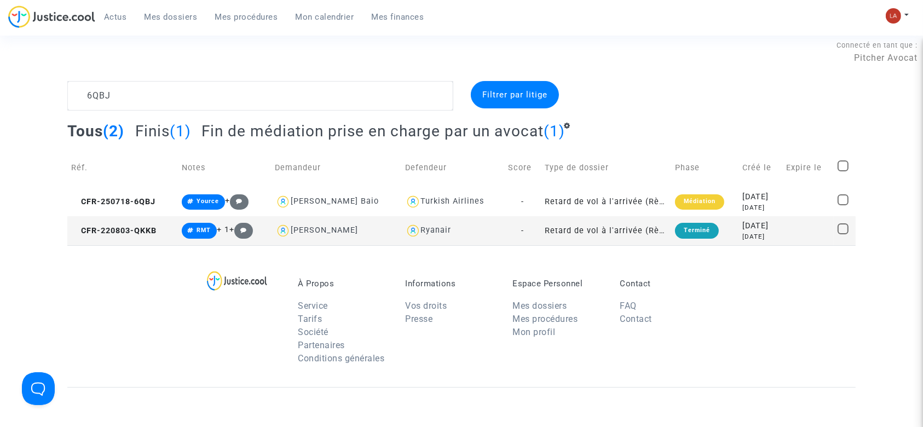
click at [228, 132] on span "Fin de médiation prise en charge par un avocat" at bounding box center [372, 131] width 342 height 18
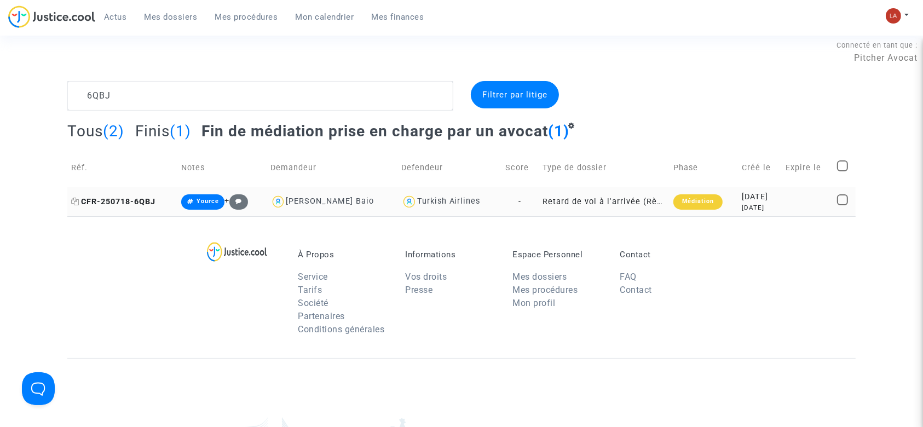
click at [105, 204] on span "CFR-250718-6QBJ" at bounding box center [113, 201] width 84 height 9
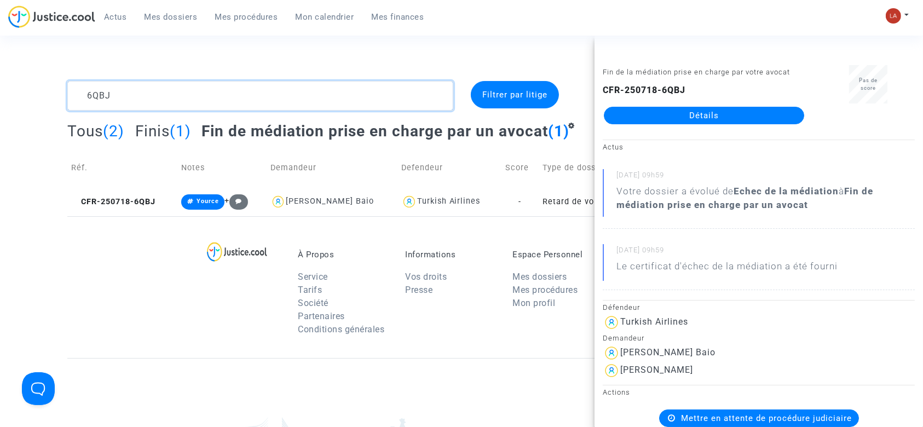
click at [117, 99] on textarea at bounding box center [260, 96] width 386 height 30
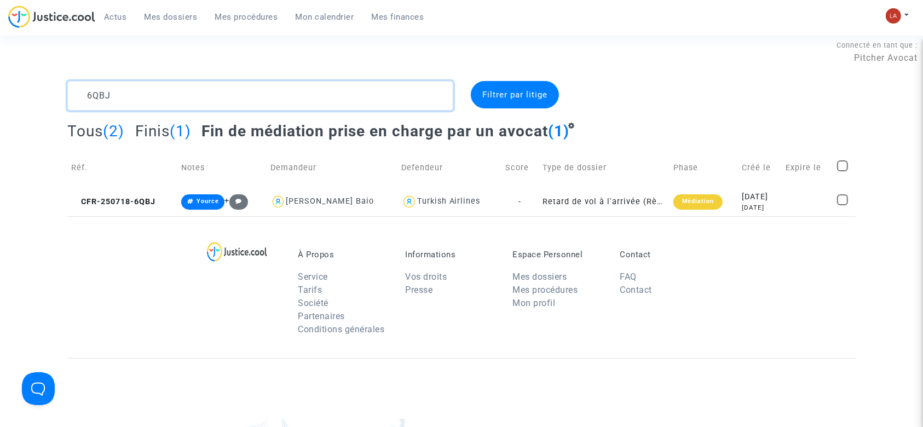
click at [117, 99] on textarea at bounding box center [260, 96] width 386 height 30
paste textarea "NWPB"
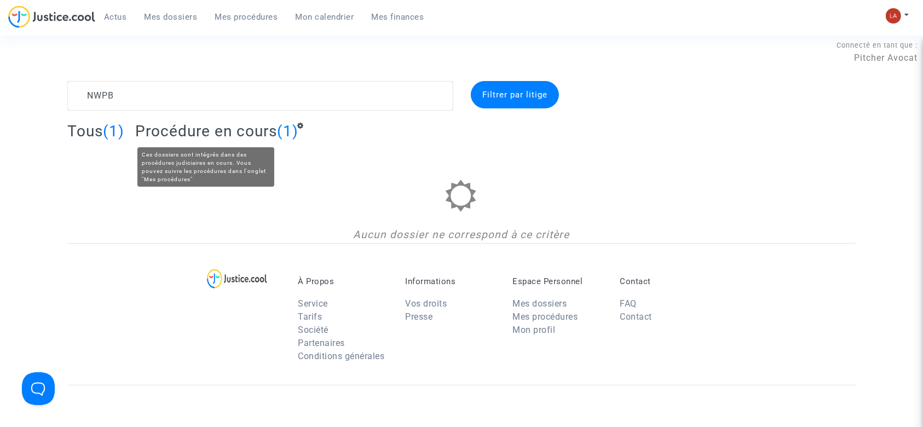
click at [219, 128] on span "Procédure en cours" at bounding box center [206, 131] width 142 height 18
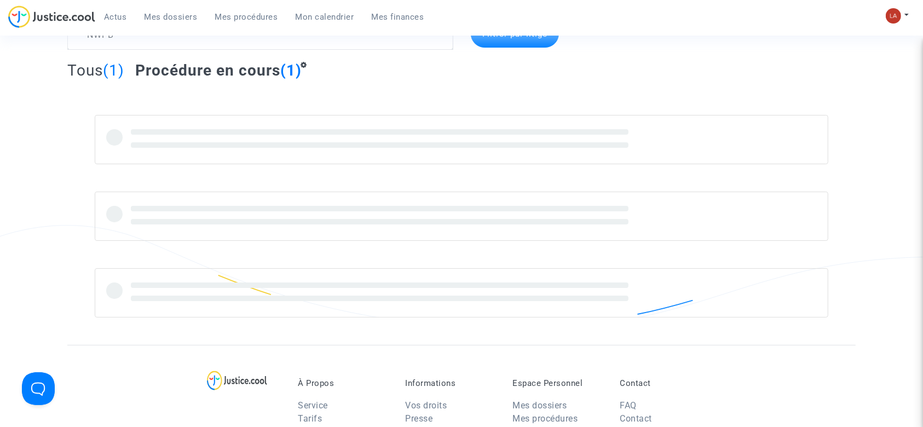
scroll to position [68, 0]
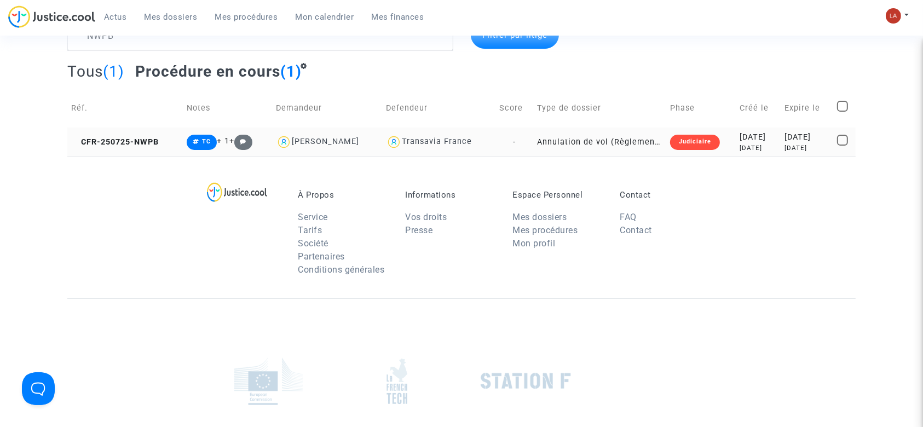
click at [147, 149] on td "CFR-250725-NWPB" at bounding box center [124, 142] width 115 height 29
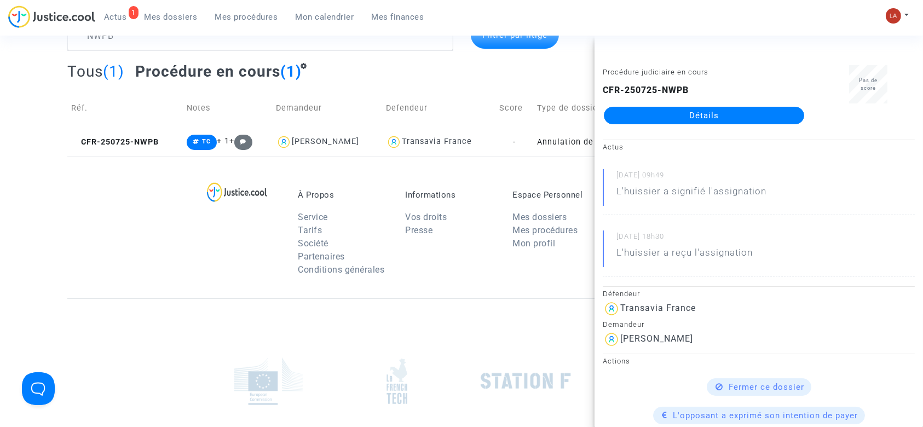
scroll to position [0, 0]
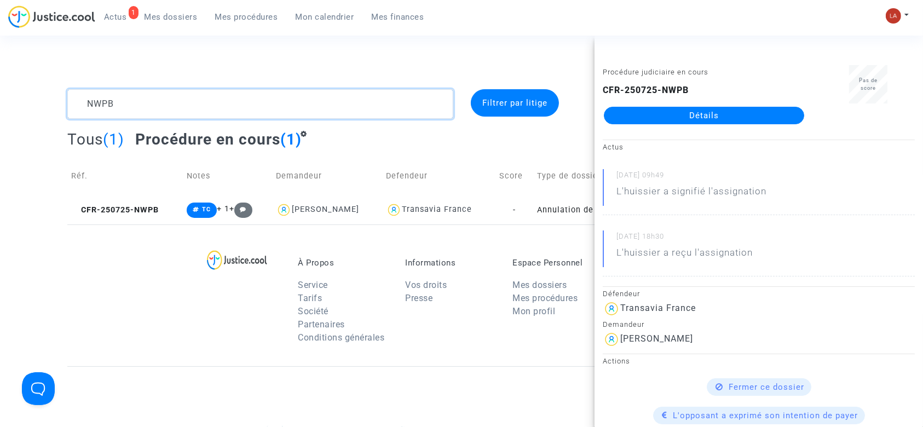
click at [92, 115] on textarea at bounding box center [260, 104] width 386 height 30
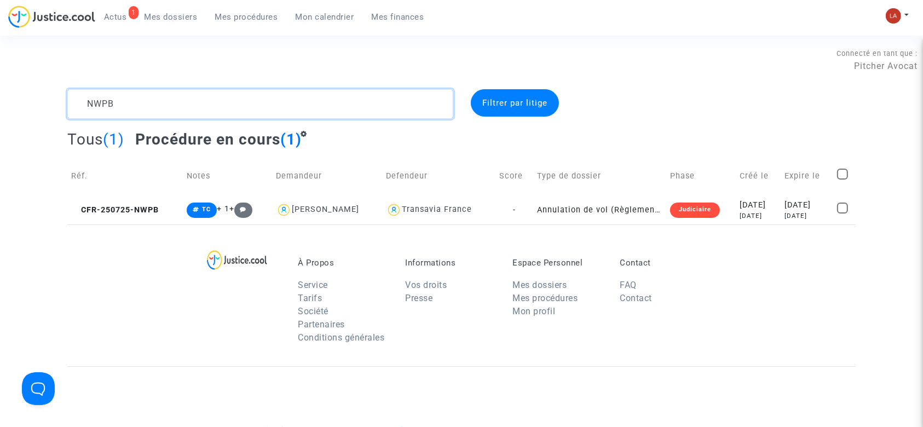
click at [92, 115] on textarea at bounding box center [260, 104] width 386 height 30
paste textarea "EAWJ"
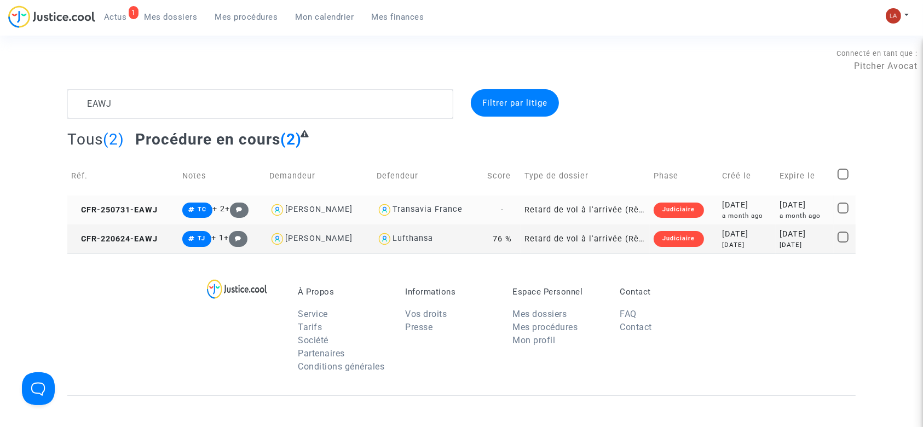
click at [149, 204] on td "CFR-250731-EAWJ" at bounding box center [122, 209] width 111 height 29
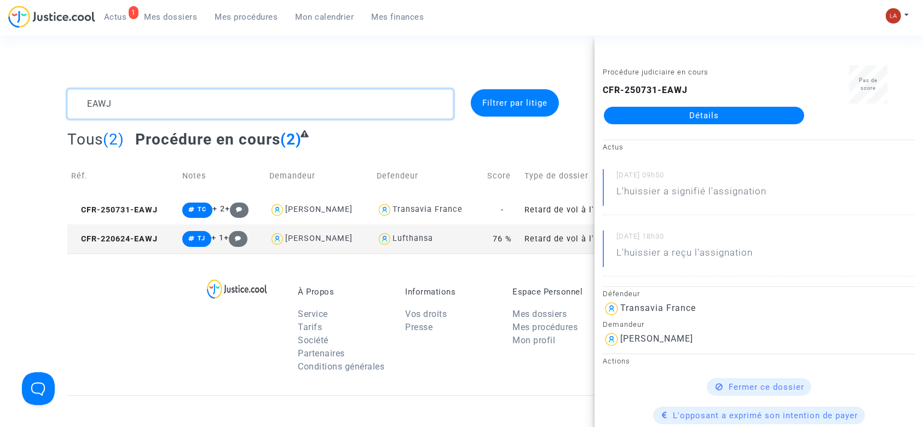
click at [141, 106] on textarea at bounding box center [260, 104] width 386 height 30
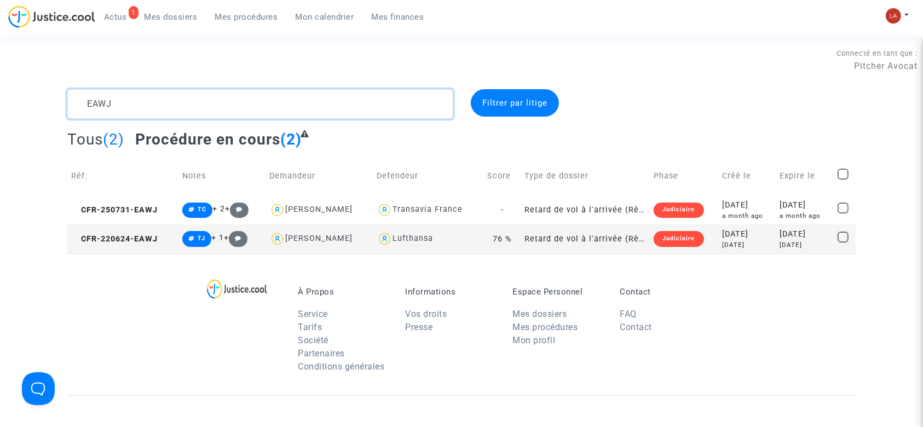
click at [141, 106] on textarea at bounding box center [260, 104] width 386 height 30
paste textarea "V83Q"
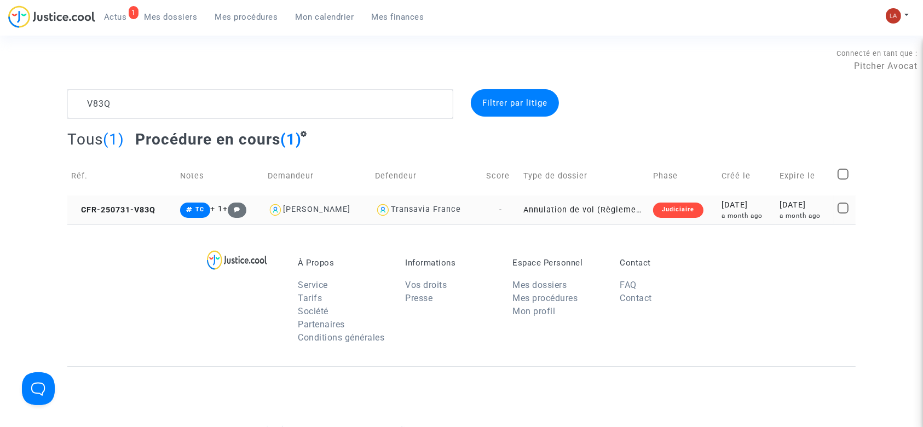
click at [128, 200] on td "CFR-250731-V83Q" at bounding box center [121, 209] width 109 height 29
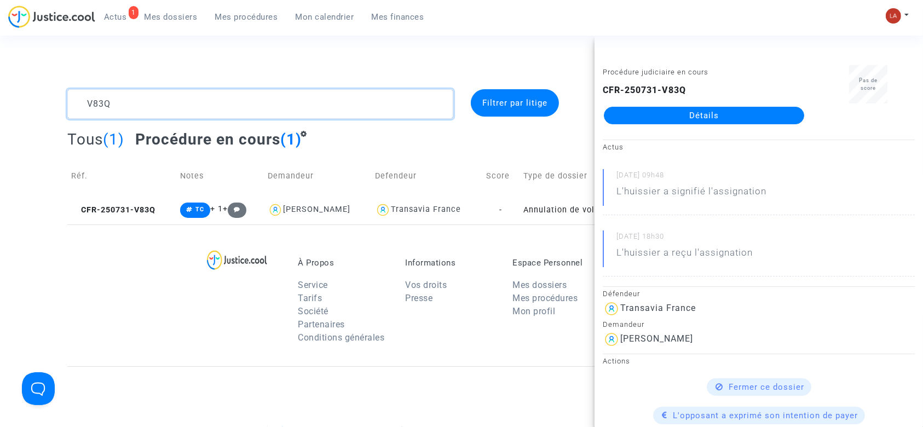
click at [207, 116] on textarea at bounding box center [260, 104] width 386 height 30
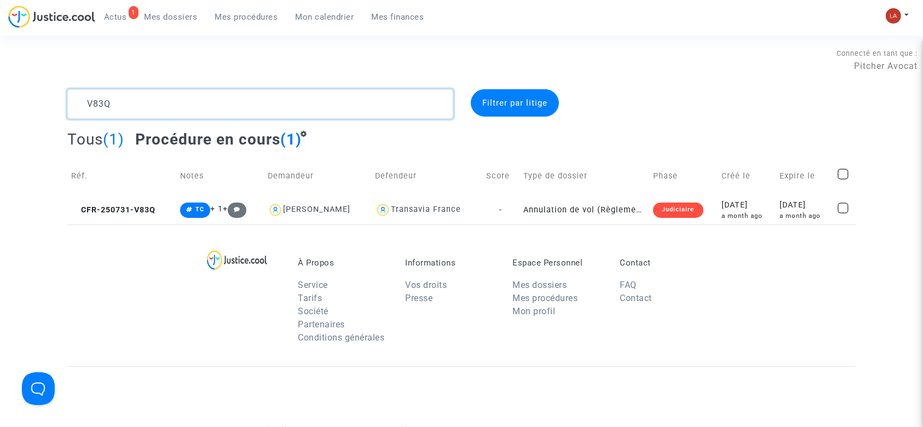
click at [207, 116] on textarea at bounding box center [260, 104] width 386 height 30
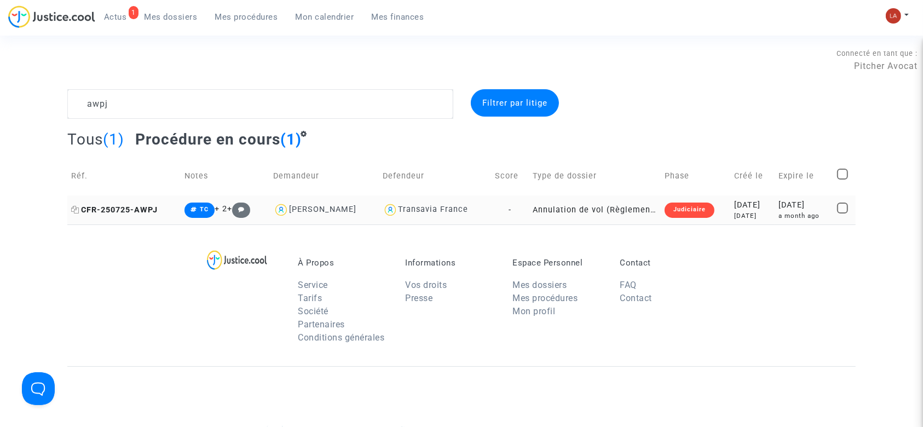
click at [118, 211] on span "CFR-250725-AWPJ" at bounding box center [114, 209] width 86 height 9
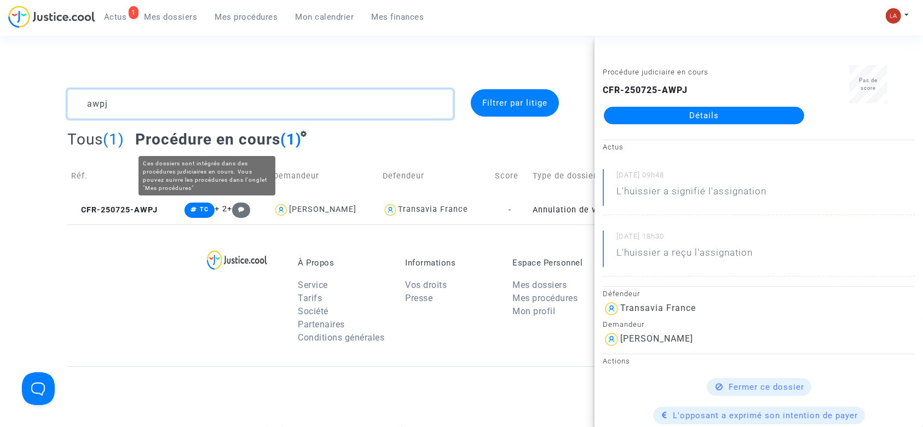
click at [150, 105] on textarea at bounding box center [260, 104] width 386 height 30
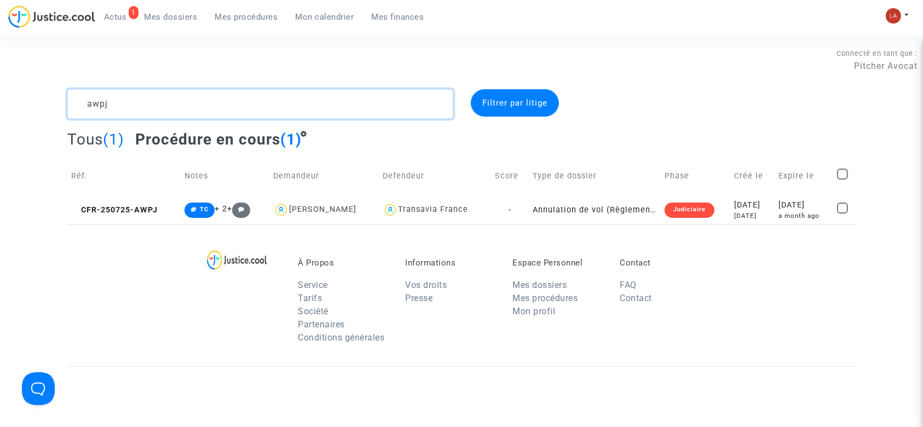
click at [150, 105] on textarea at bounding box center [260, 104] width 386 height 30
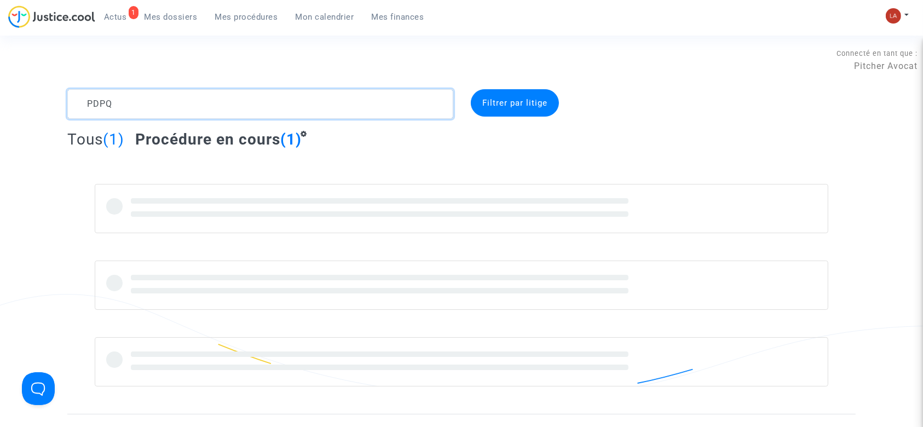
type textarea "PDPQ"
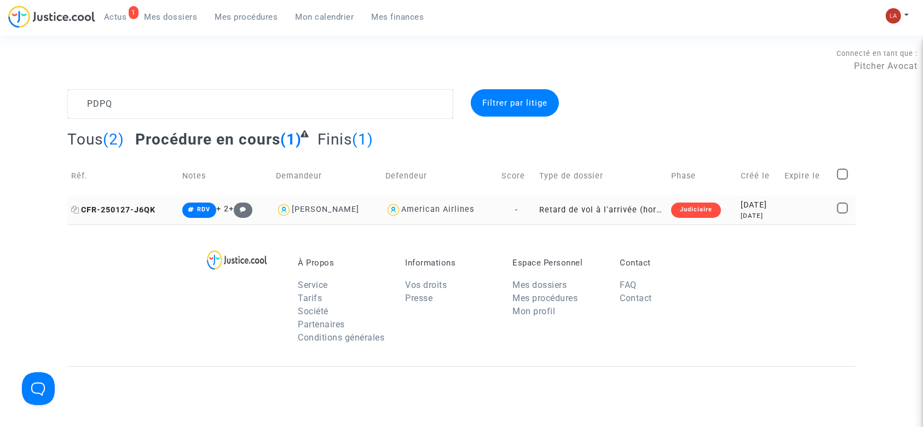
click at [127, 205] on span "CFR-250127-J6QK" at bounding box center [113, 209] width 84 height 9
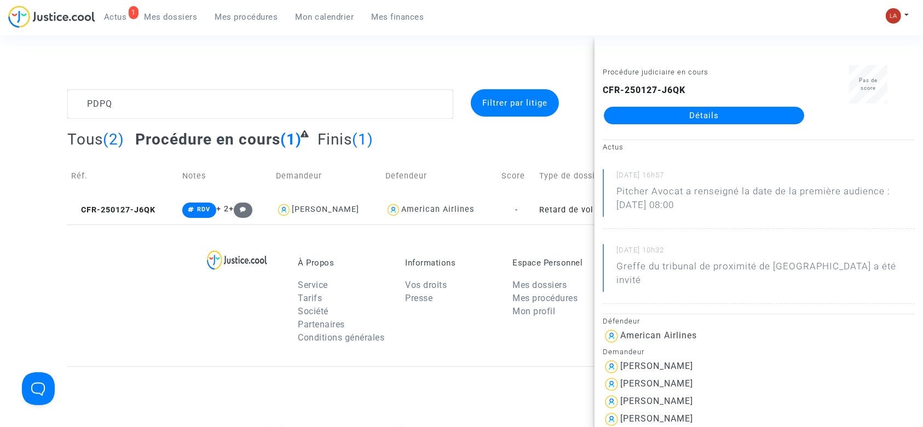
drag, startPoint x: 657, startPoint y: 117, endPoint x: 657, endPoint y: 136, distance: 18.6
click at [329, 137] on span "Finis" at bounding box center [334, 139] width 34 height 18
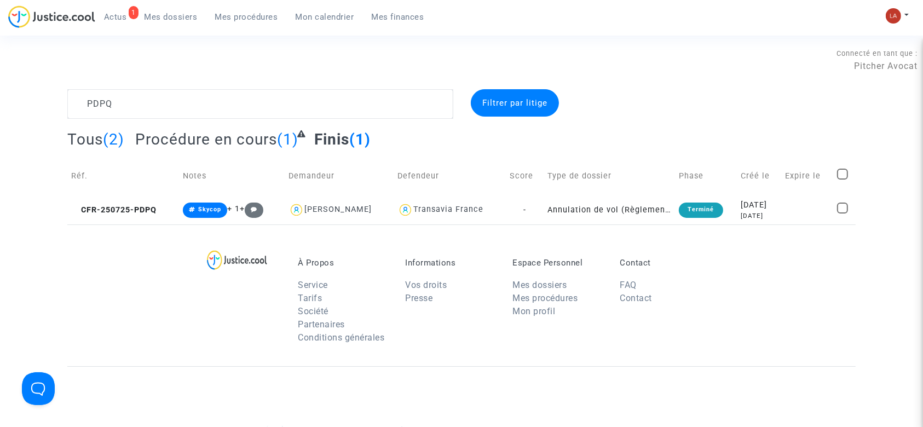
click at [109, 27] on div "1 Actus Mes dossiers Mes procédures Mon calendrier Mes finances" at bounding box center [220, 20] width 425 height 30
click at [115, 19] on span "Actus" at bounding box center [115, 17] width 23 height 10
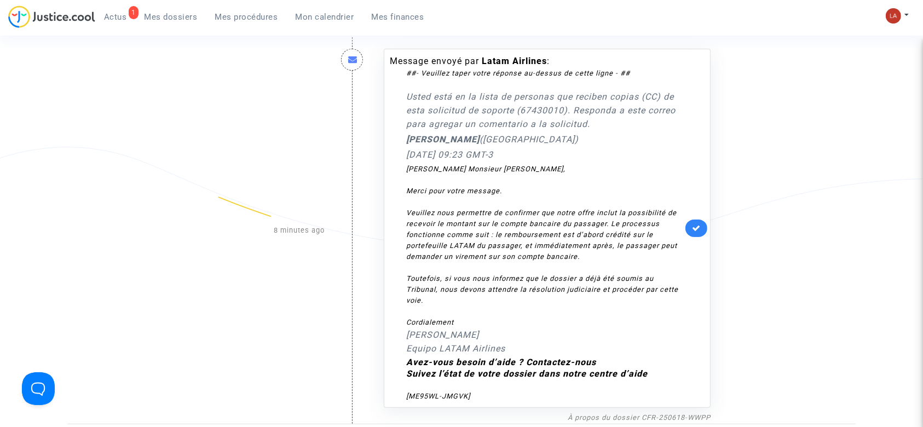
scroll to position [160, 0]
click at [690, 225] on link at bounding box center [696, 227] width 22 height 18
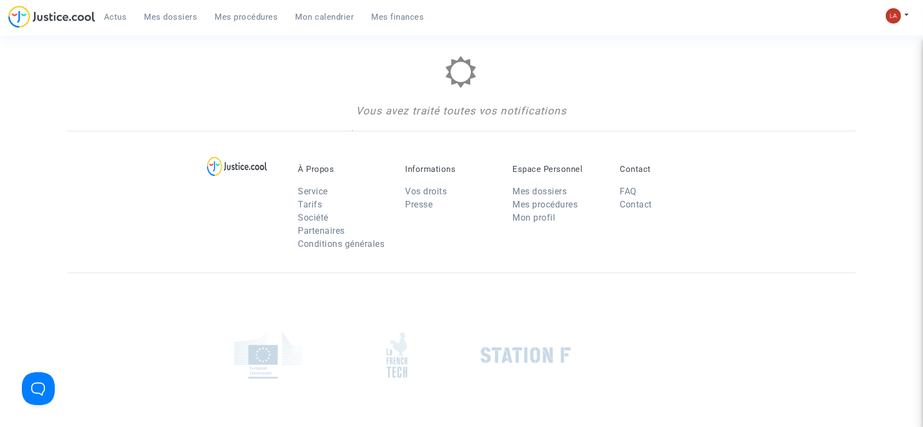
scroll to position [0, 0]
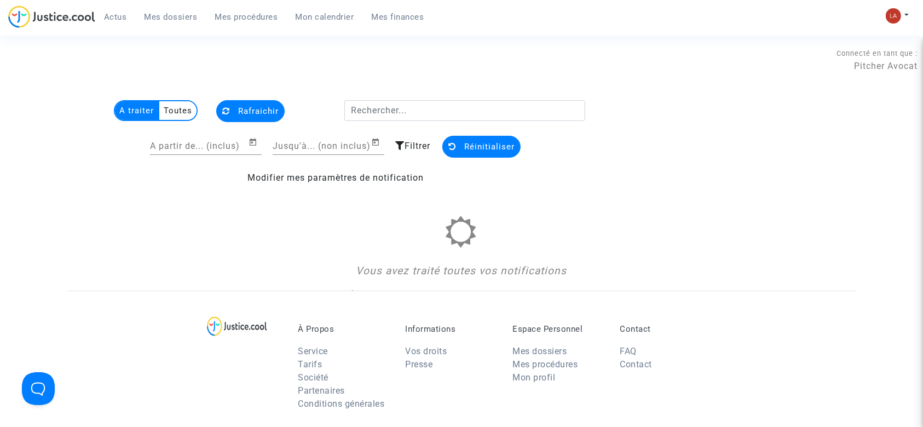
click at [144, 15] on span "Mes dossiers" at bounding box center [170, 17] width 53 height 10
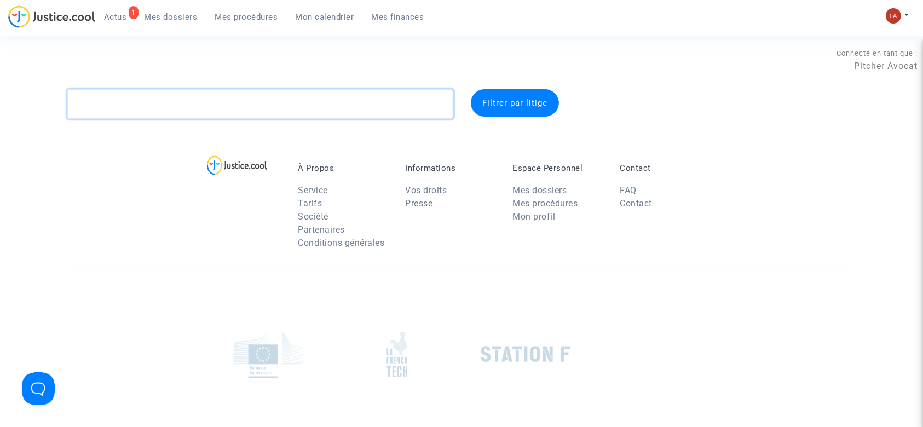
click at [190, 99] on textarea at bounding box center [260, 104] width 386 height 30
paste textarea "GELSON"
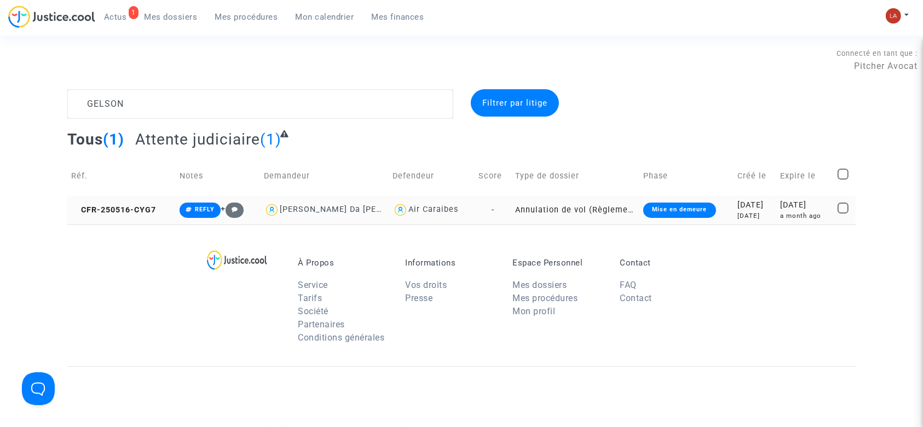
click at [107, 215] on td "CFR-250516-CYG7" at bounding box center [121, 209] width 108 height 29
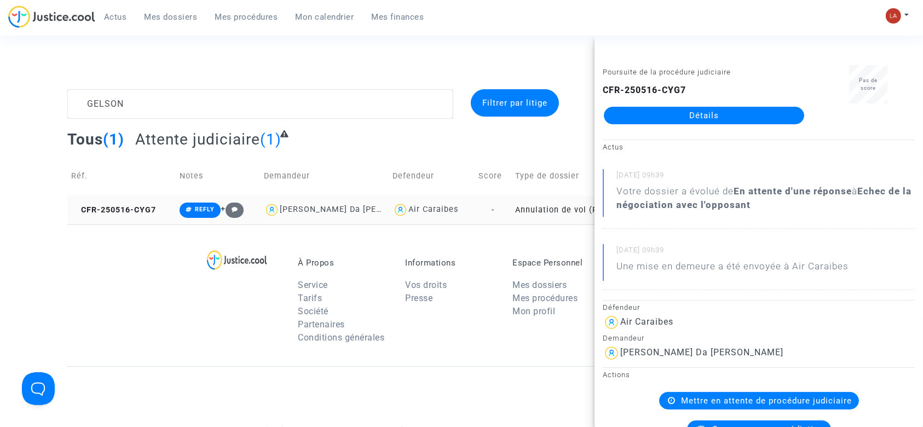
click at [136, 203] on td "CFR-250516-CYG7" at bounding box center [121, 209] width 108 height 29
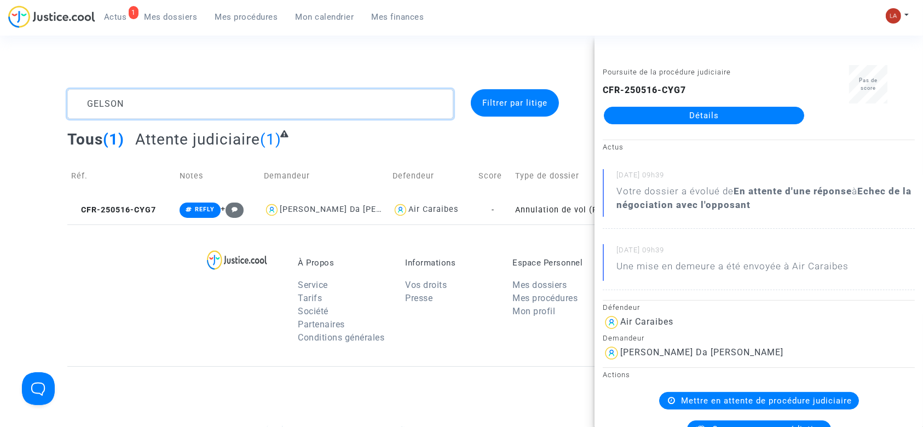
click at [118, 105] on textarea at bounding box center [260, 104] width 386 height 30
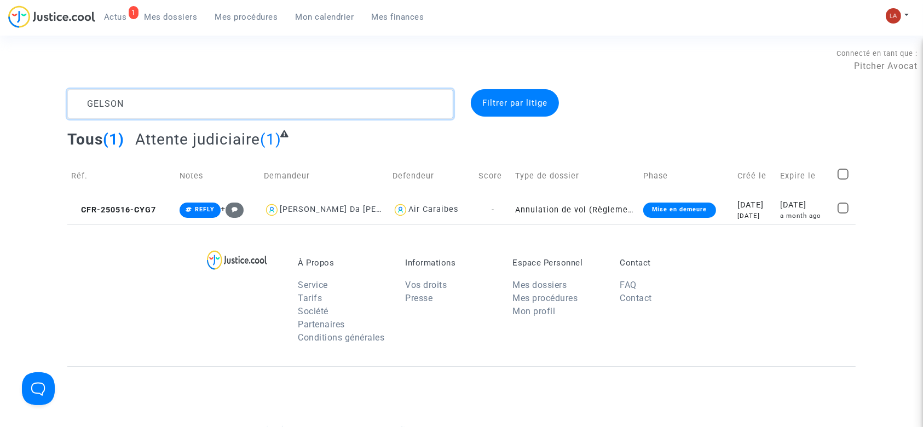
click at [118, 105] on textarea at bounding box center [260, 104] width 386 height 30
paste textarea "Zebbar"
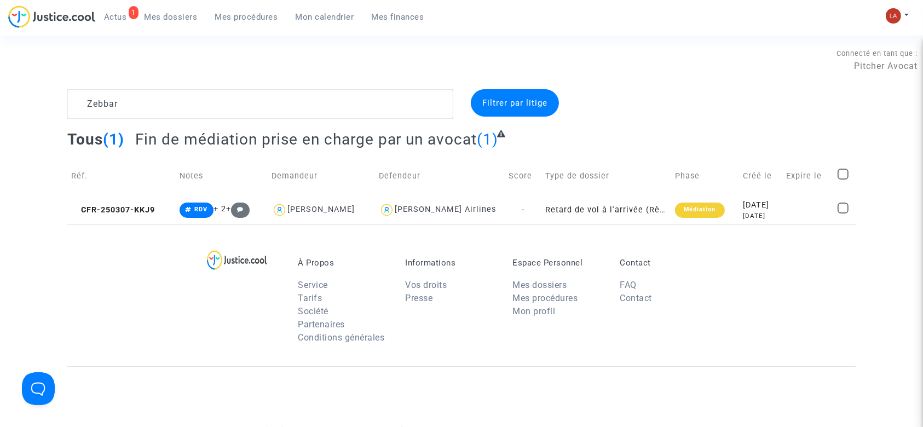
click at [119, 230] on div "À Propos Service Tarifs Société Partenaires Conditions générales Informations V…" at bounding box center [461, 295] width 788 height 142
click at [48, 212] on div "Zebbar Filtrer par litige Tous (1) Fin de médiation prise en charge par un avoc…" at bounding box center [461, 156] width 923 height 135
click at [116, 197] on td "CFR-250307-KKJ9" at bounding box center [121, 209] width 108 height 29
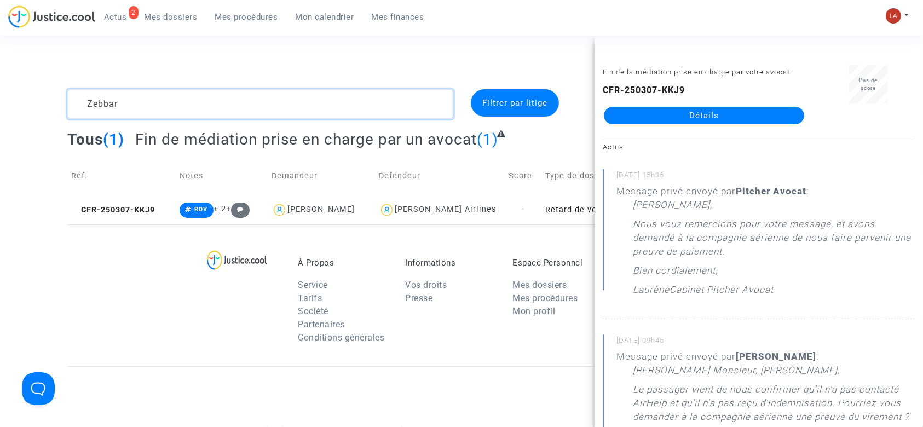
click at [146, 101] on textarea at bounding box center [260, 104] width 386 height 30
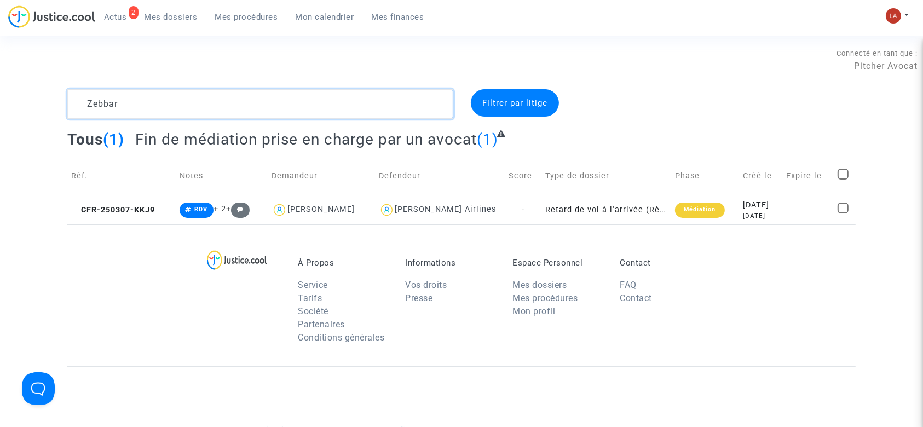
click at [146, 101] on textarea at bounding box center [260, 104] width 386 height 30
type textarea "Z"
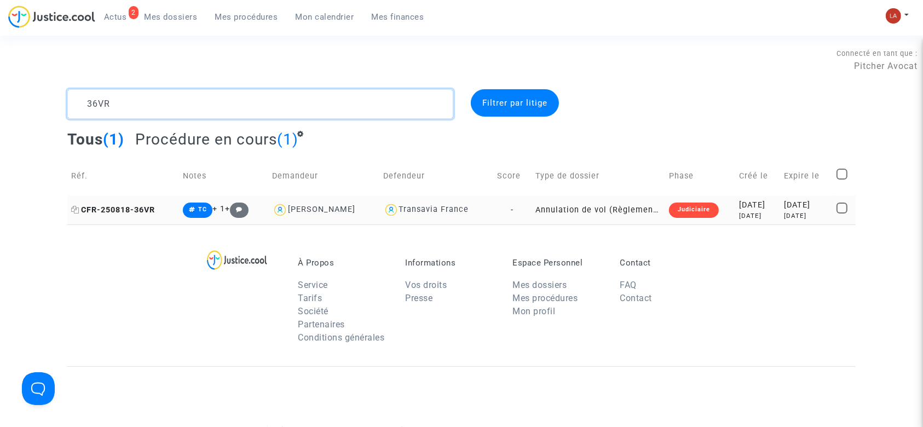
type textarea "36VR"
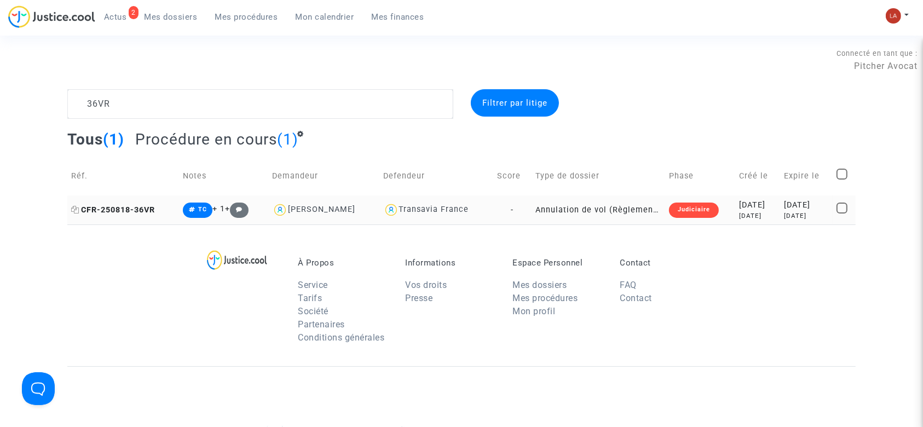
click at [123, 209] on span "CFR-250818-36VR" at bounding box center [113, 209] width 84 height 9
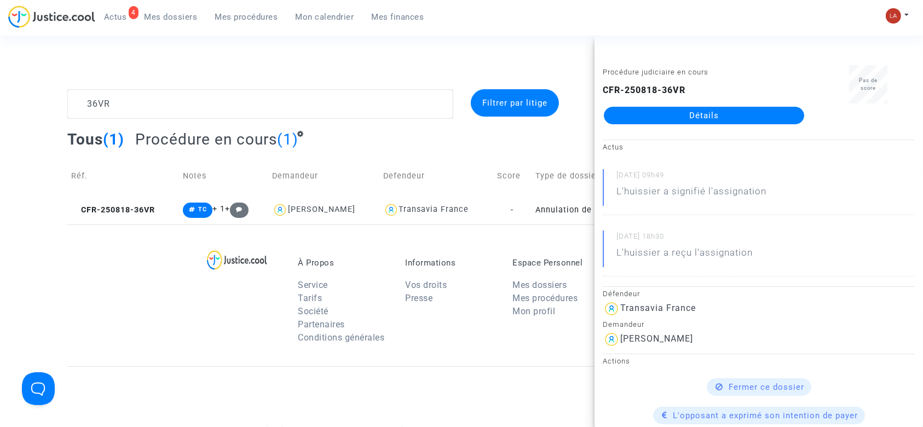
click at [119, 10] on link "4 Actus" at bounding box center [115, 17] width 40 height 16
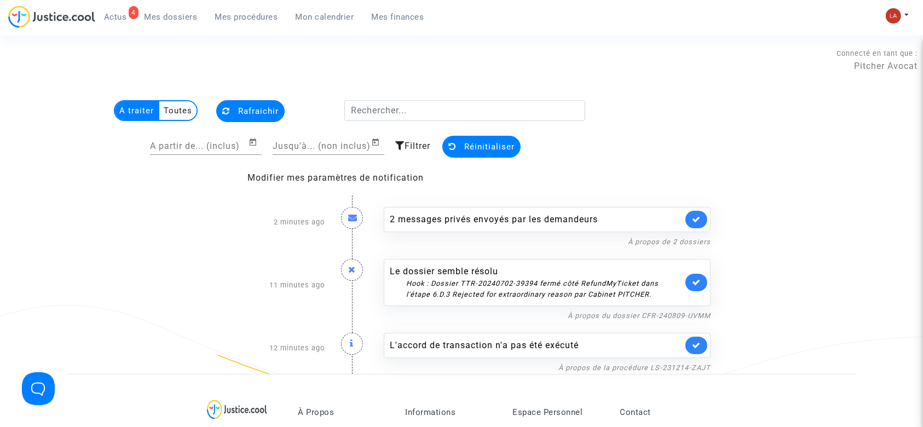
click at [655, 323] on div "L'accord de transaction n'a pas été exécuté À propos de la procédure LS-231214-…" at bounding box center [546, 348] width 343 height 52
click at [645, 315] on link "À propos du dossier CFR-240809-UVMM" at bounding box center [638, 315] width 143 height 8
click at [699, 281] on icon at bounding box center [696, 282] width 9 height 8
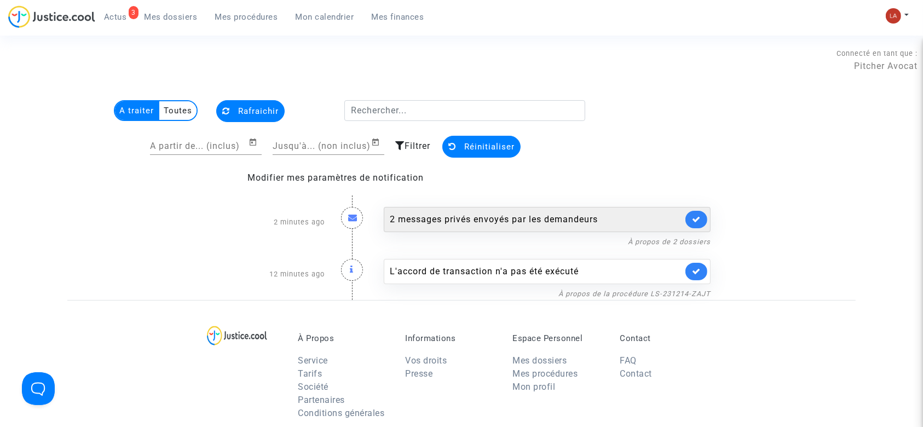
click at [625, 227] on div "2 messages privés envoyés par les demandeurs" at bounding box center [547, 219] width 327 height 25
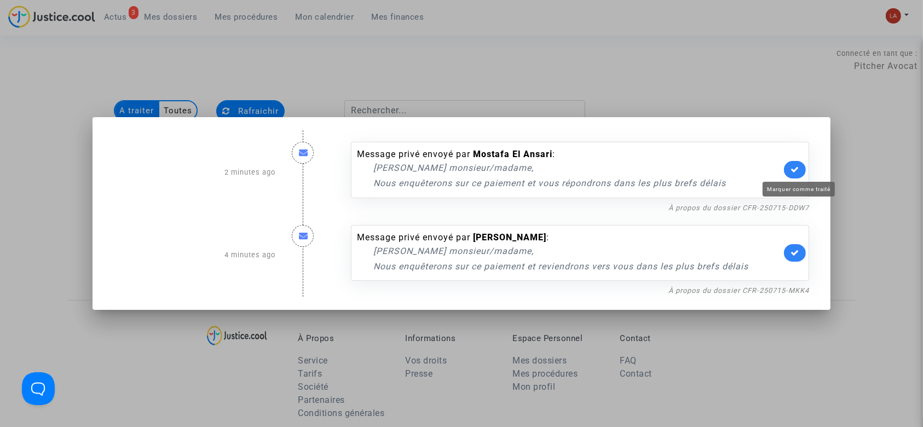
click at [795, 173] on icon at bounding box center [794, 169] width 9 height 8
click at [794, 251] on link at bounding box center [795, 253] width 22 height 18
click at [667, 71] on div at bounding box center [461, 213] width 923 height 427
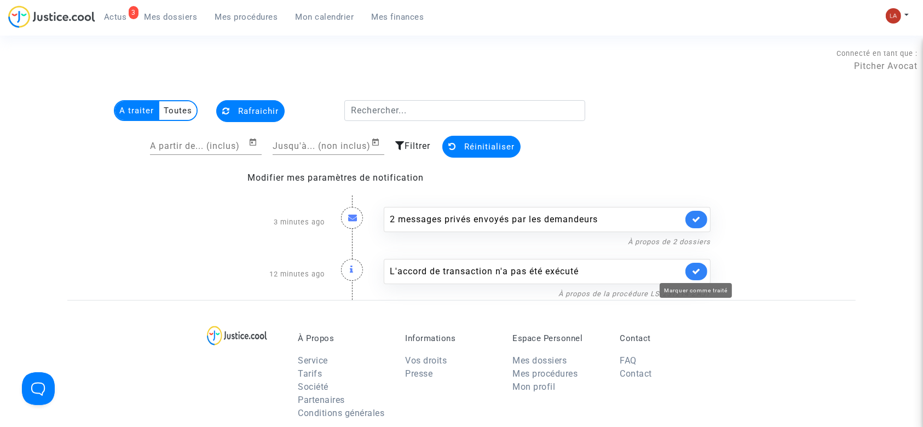
click at [696, 267] on icon at bounding box center [696, 271] width 9 height 8
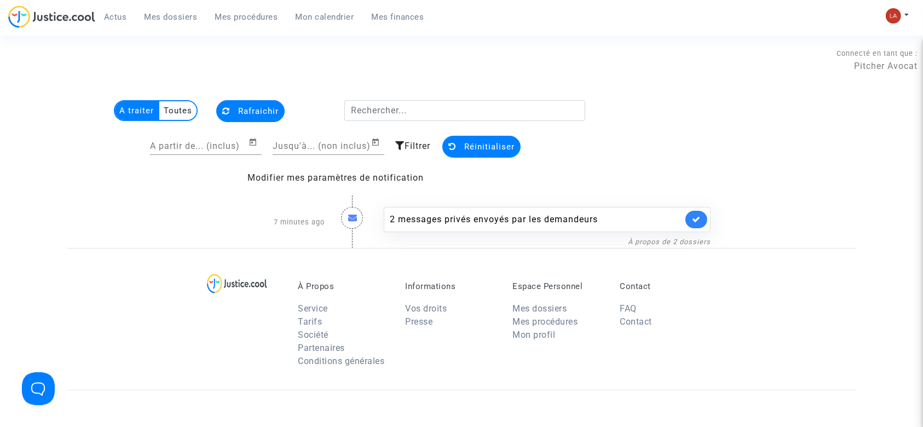
click at [179, 15] on span "Mes dossiers" at bounding box center [170, 17] width 53 height 10
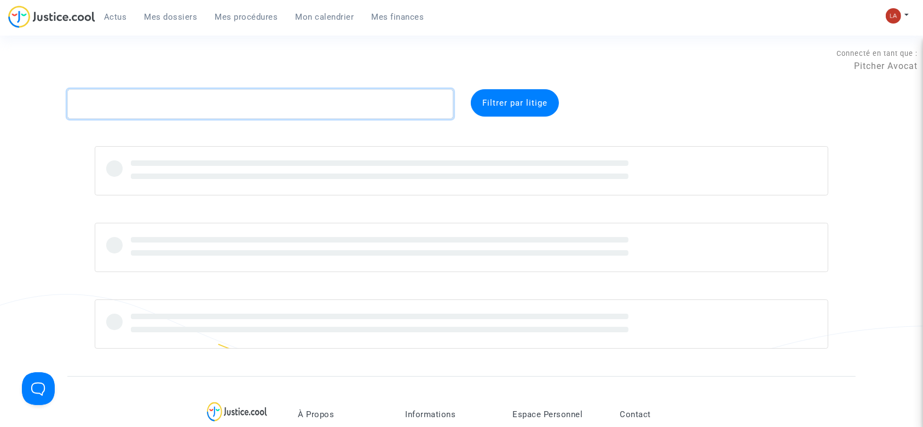
click at [197, 95] on textarea at bounding box center [260, 104] width 386 height 30
paste textarea "VAAC"
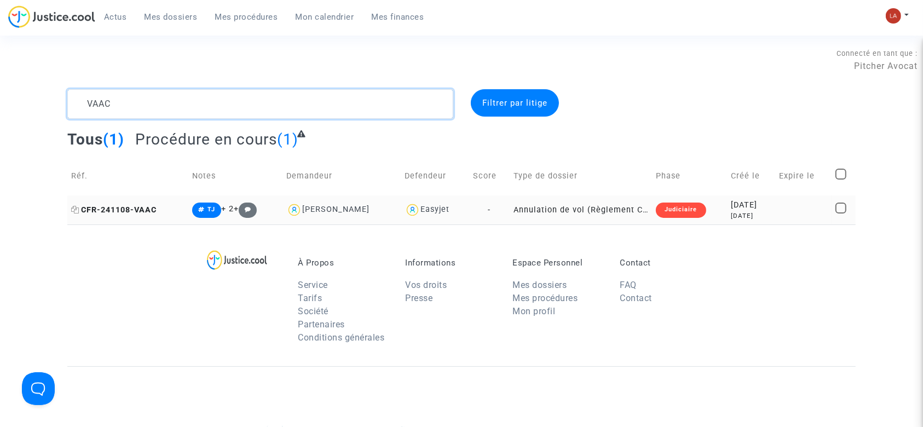
type textarea "VAAC"
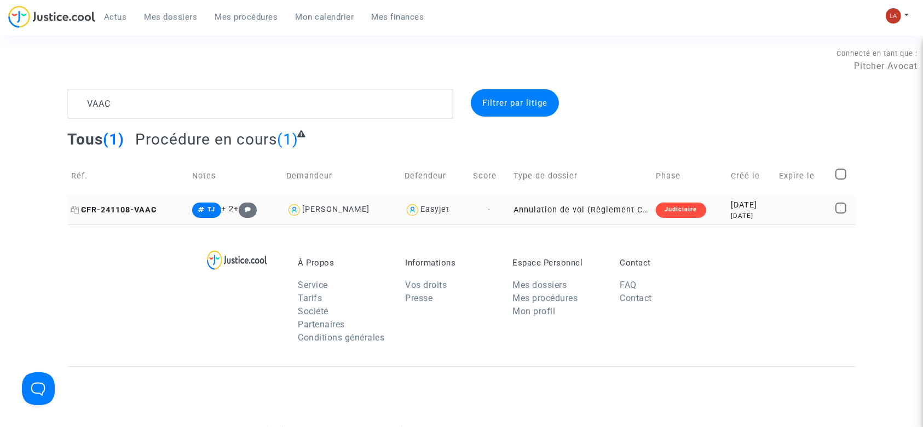
click at [121, 211] on span "CFR-241108-VAAC" at bounding box center [113, 209] width 85 height 9
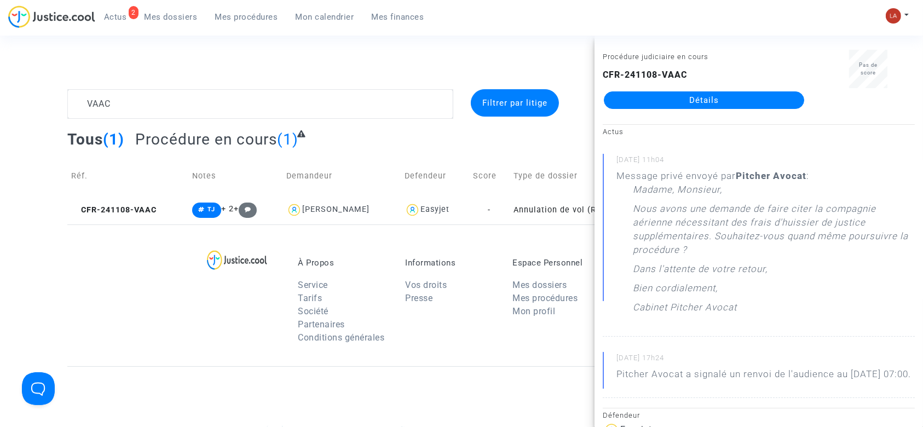
scroll to position [16, 0]
click at [102, 14] on link "3 Actus" at bounding box center [115, 17] width 40 height 16
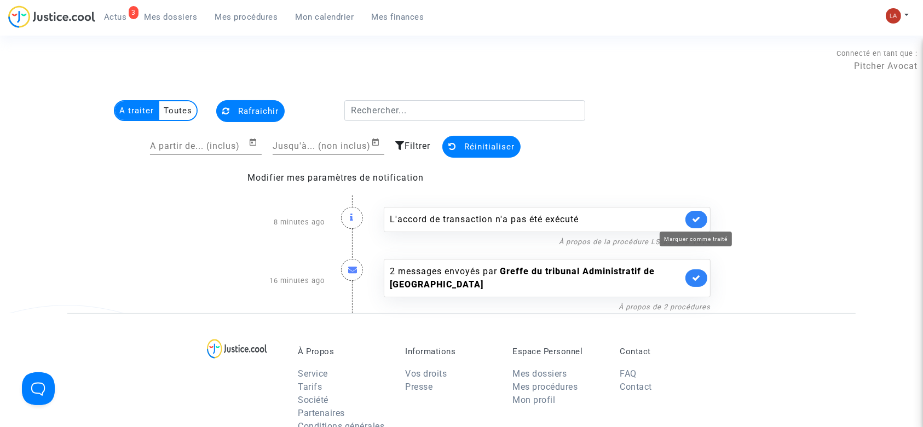
click at [698, 220] on icon at bounding box center [696, 219] width 9 height 8
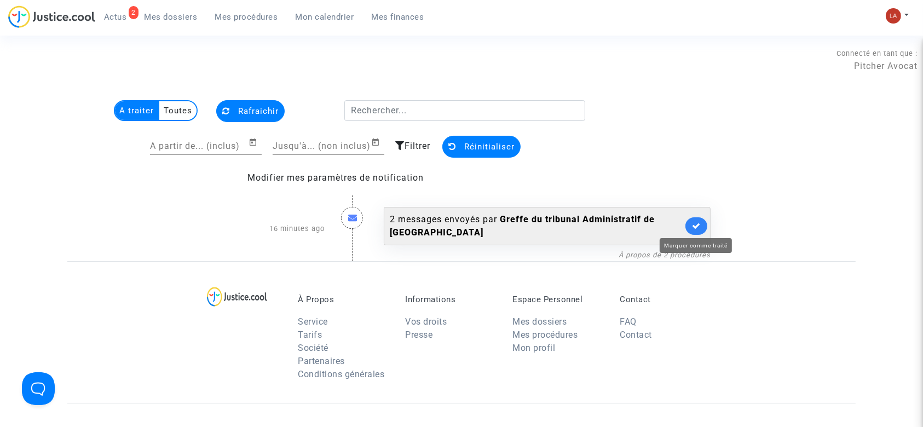
click at [687, 221] on link at bounding box center [696, 226] width 22 height 18
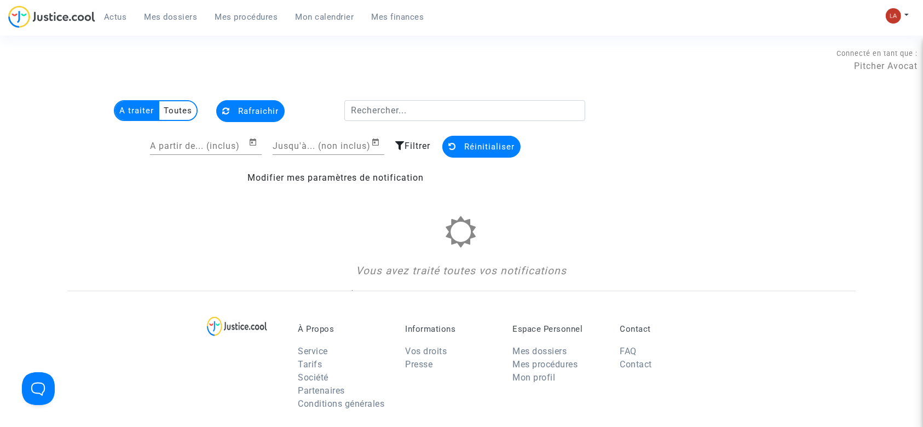
click at [189, 12] on span "Mes dossiers" at bounding box center [170, 17] width 53 height 10
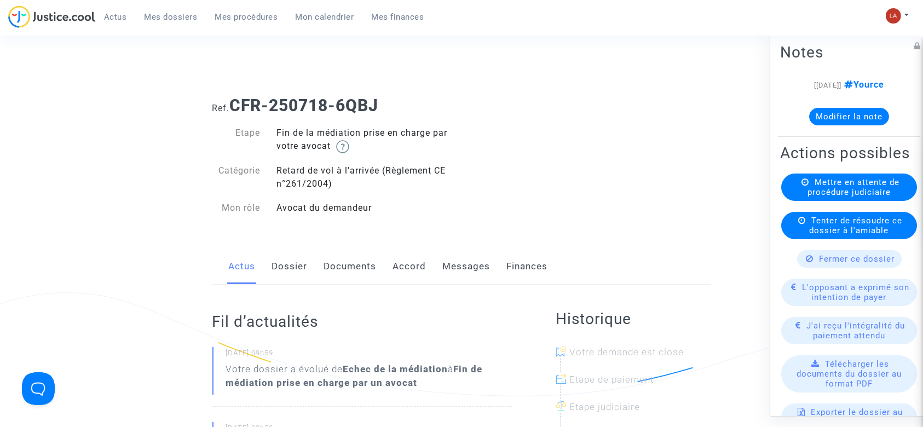
scroll to position [2, 0]
click at [473, 268] on link "Messages" at bounding box center [467, 266] width 48 height 36
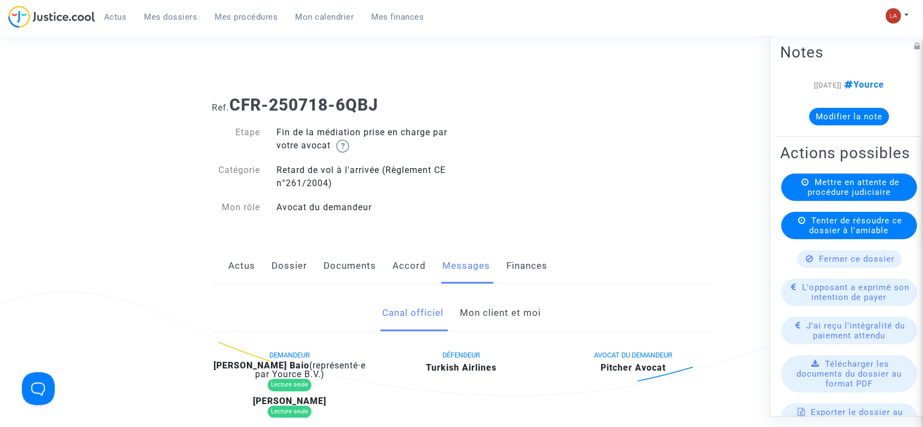
click at [480, 304] on link "Mon client et moi" at bounding box center [500, 313] width 81 height 36
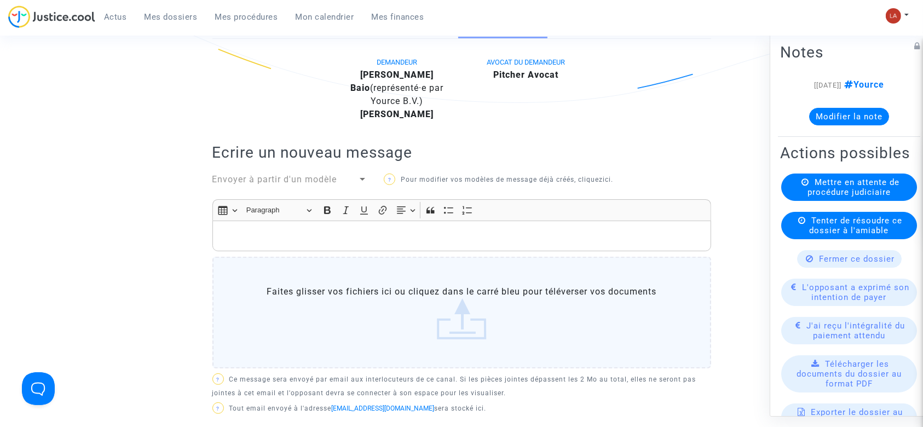
scroll to position [286, 0]
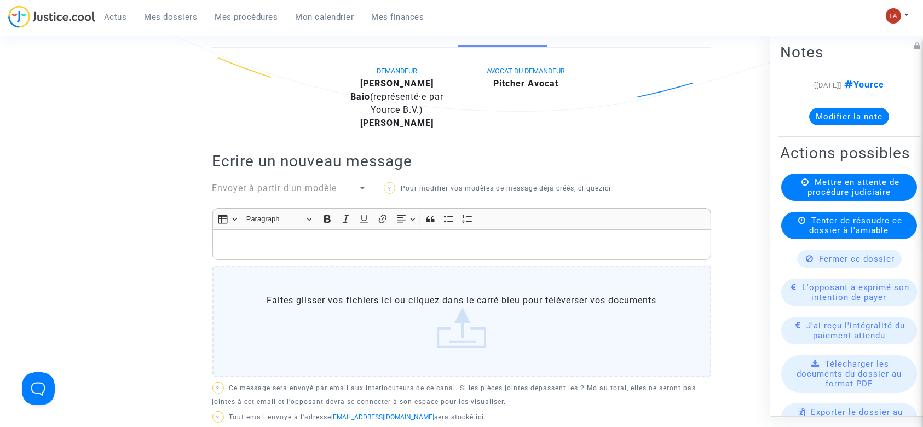
click at [357, 239] on p "Rich Text Editor, main" at bounding box center [461, 245] width 487 height 14
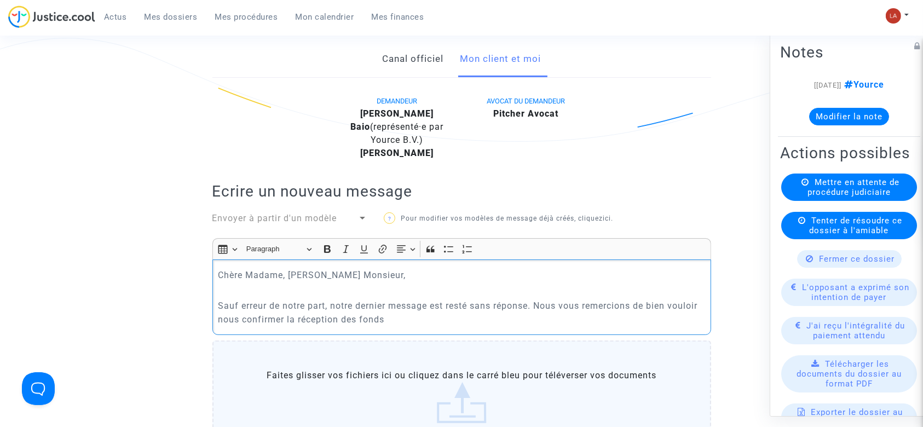
scroll to position [238, 0]
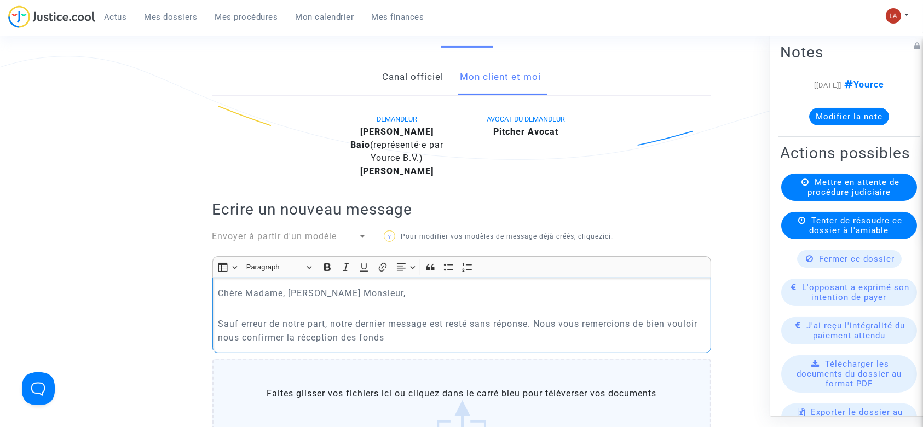
drag, startPoint x: 402, startPoint y: 348, endPoint x: 193, endPoint y: 281, distance: 220.0
click at [193, 281] on ng-component "Ref. CFR-250718-6QBJ Etape Fin de la médiation prise en charge par votre avocat…" at bounding box center [461, 377] width 788 height 1053
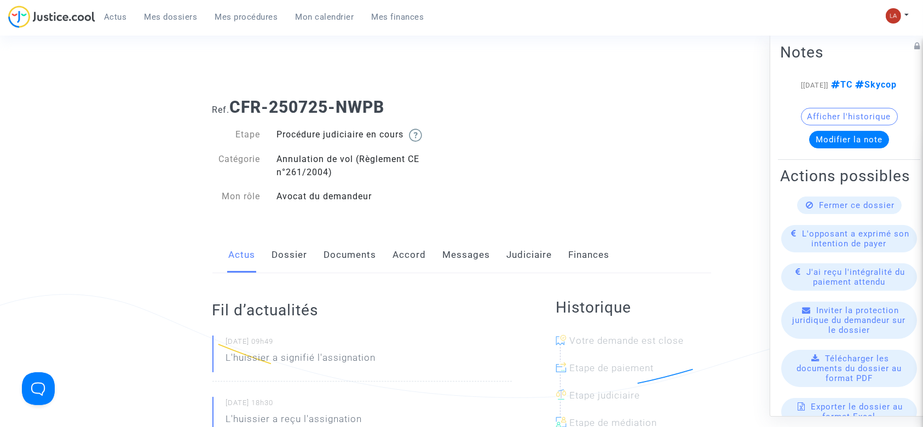
click at [368, 250] on link "Documents" at bounding box center [350, 255] width 53 height 36
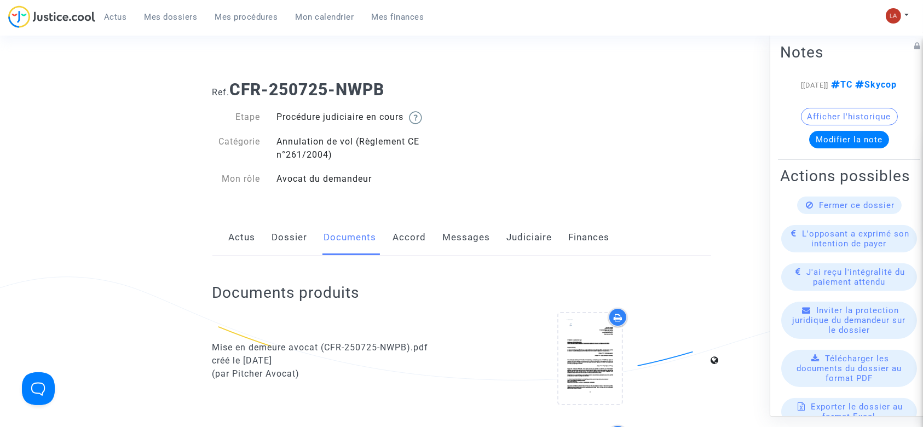
scroll to position [11, 0]
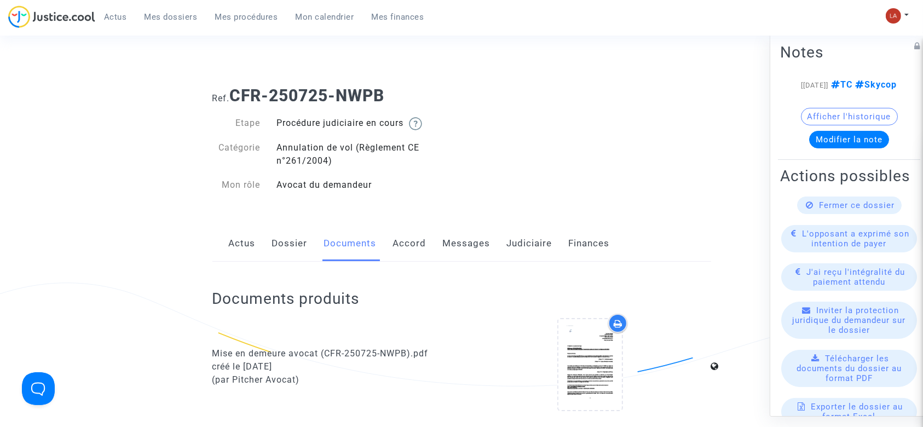
click at [280, 253] on link "Dossier" at bounding box center [290, 243] width 36 height 36
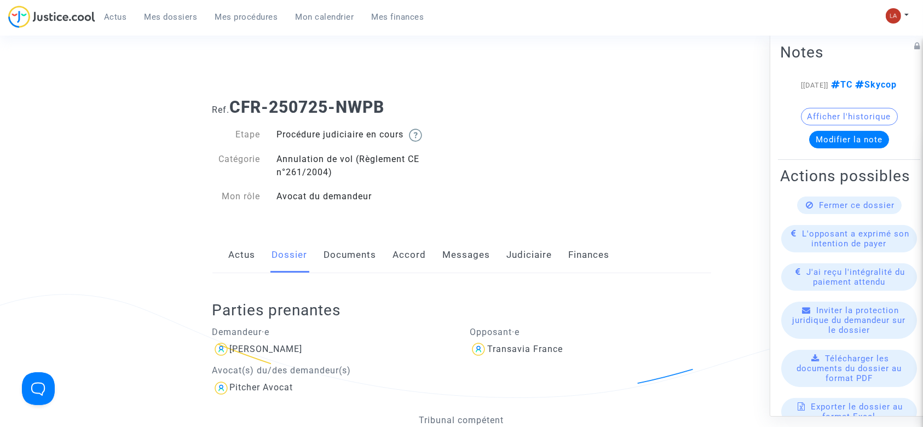
click at [342, 246] on link "Documents" at bounding box center [350, 255] width 53 height 36
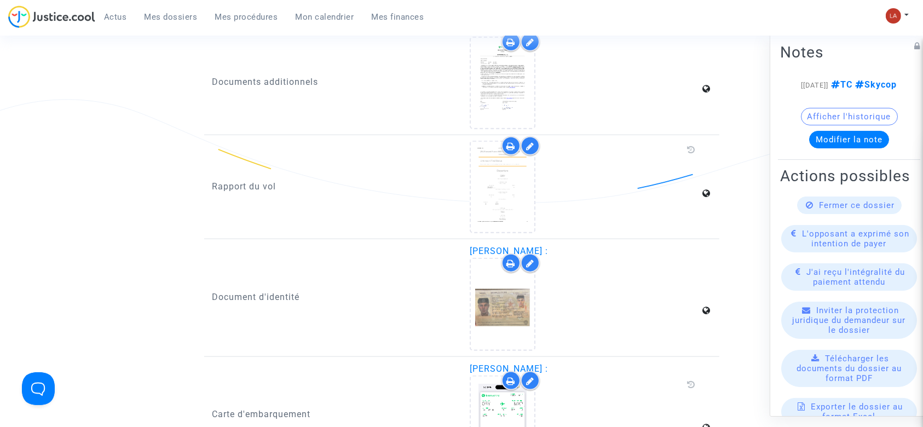
scroll to position [1219, 0]
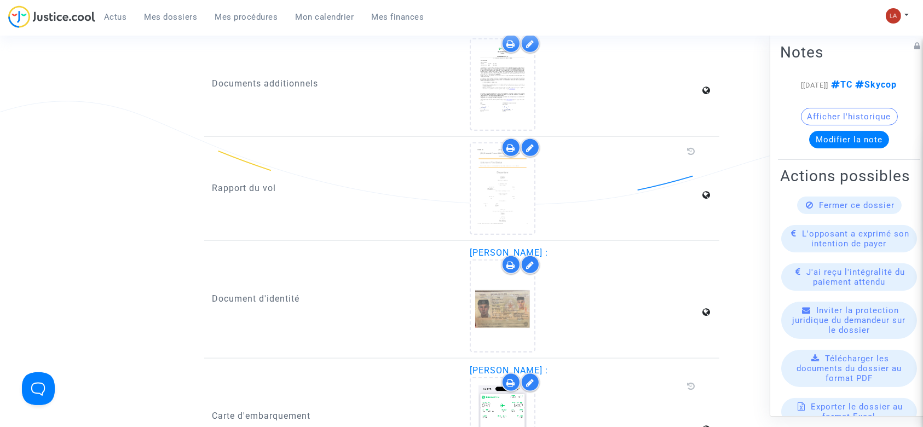
click at [470, 204] on div at bounding box center [503, 188] width 66 height 92
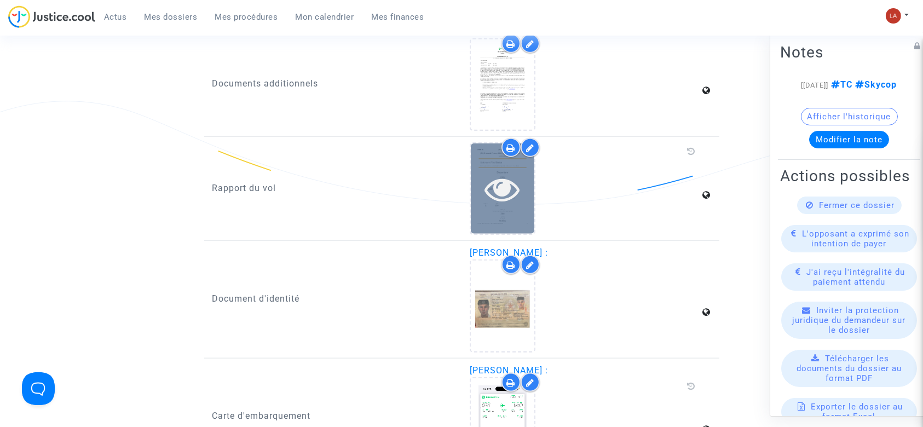
click at [504, 199] on icon at bounding box center [503, 188] width 36 height 35
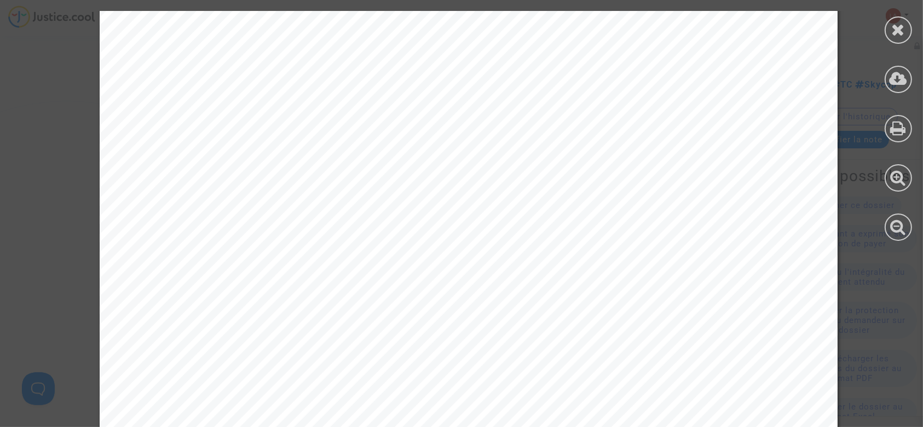
scroll to position [1235, 0]
click at [885, 37] on div at bounding box center [897, 126] width 49 height 252
click at [893, 25] on icon at bounding box center [898, 29] width 14 height 16
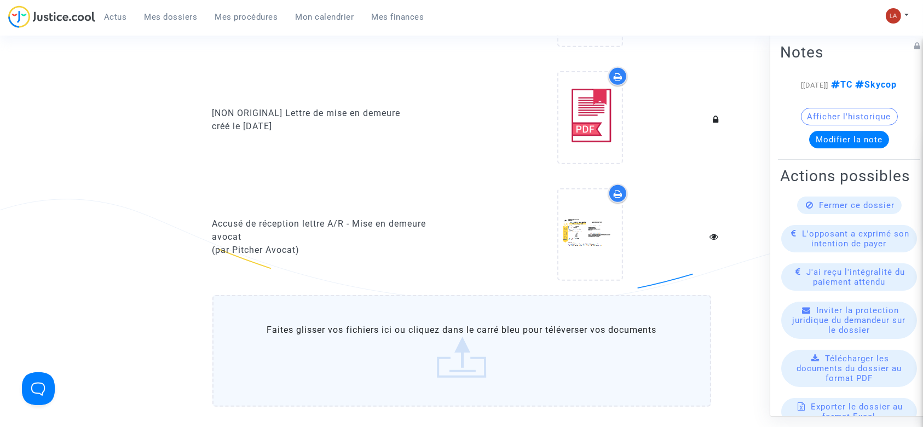
scroll to position [610, 0]
click at [341, 306] on label "Faites glisser vos fichiers ici ou cliquez dans le carré bleu pour téléverser v…" at bounding box center [461, 350] width 499 height 112
click at [0, 0] on input "Faites glisser vos fichiers ici ou cliquez dans le carré bleu pour téléverser v…" at bounding box center [0, 0] width 0 height 0
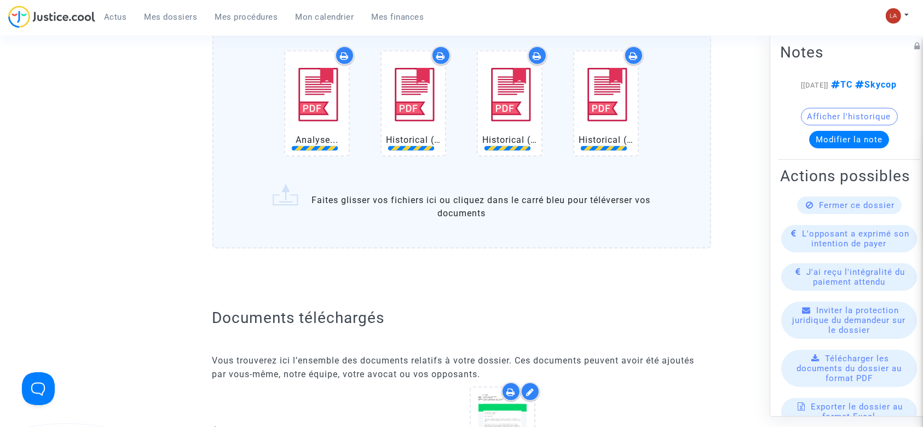
scroll to position [900, 0]
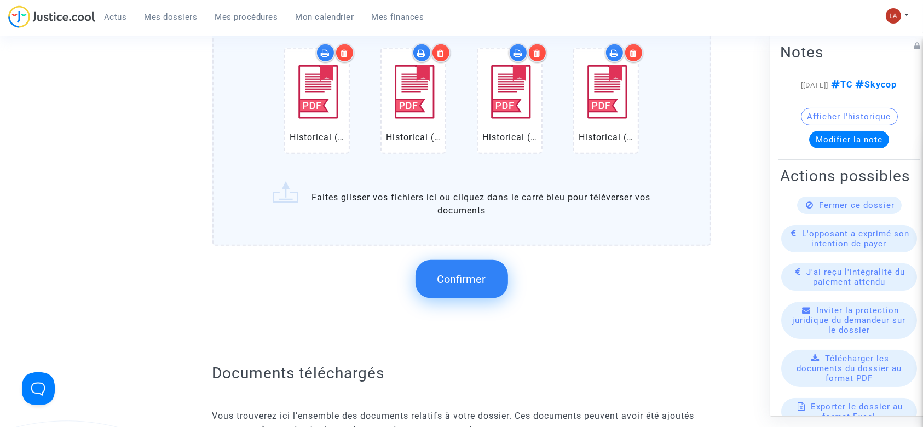
click at [467, 273] on span "Confirmer" at bounding box center [461, 279] width 49 height 13
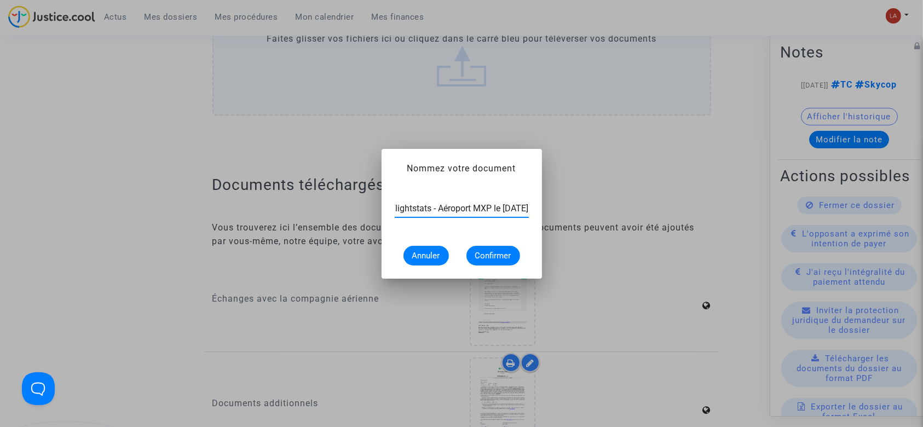
scroll to position [0, 54]
type input "Extrait Flightstats - Aéroport MXP le [DATE]"
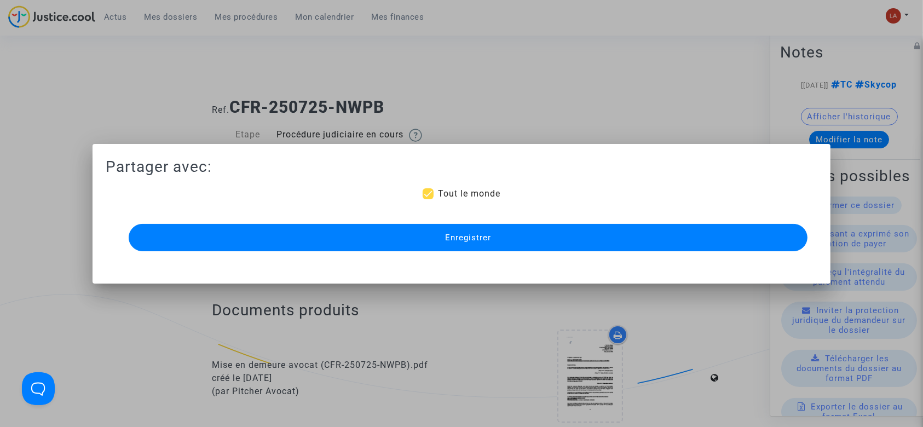
scroll to position [900, 0]
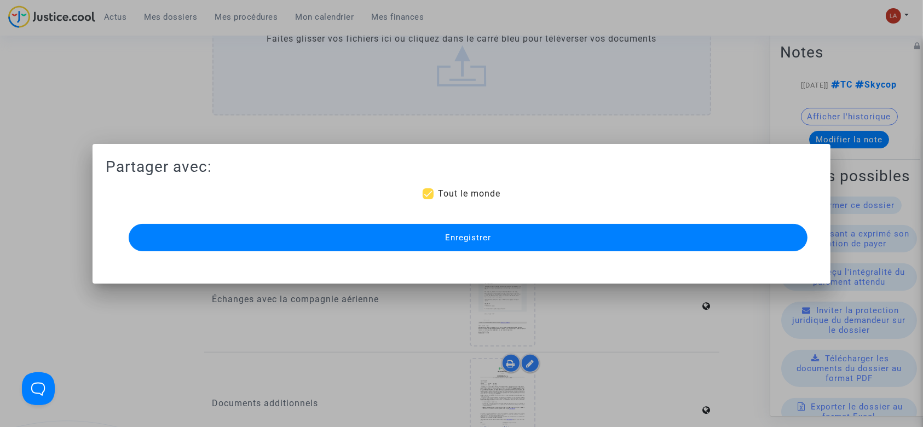
click at [465, 239] on span "Enregistrer" at bounding box center [468, 238] width 46 height 10
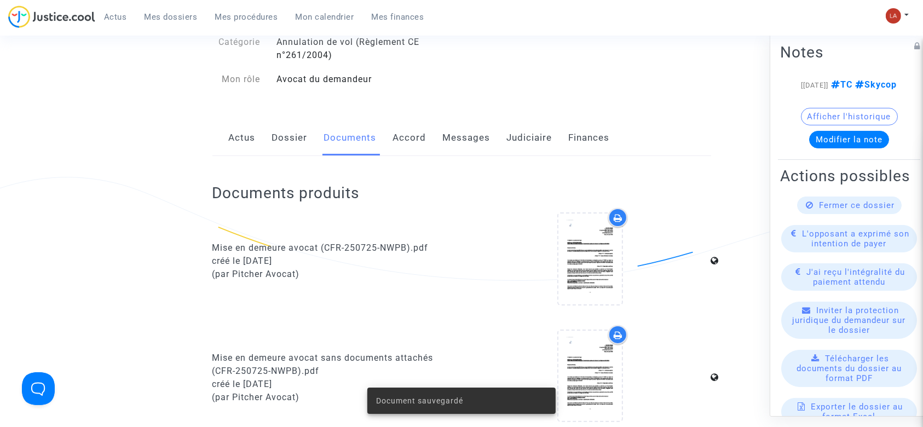
scroll to position [0, 0]
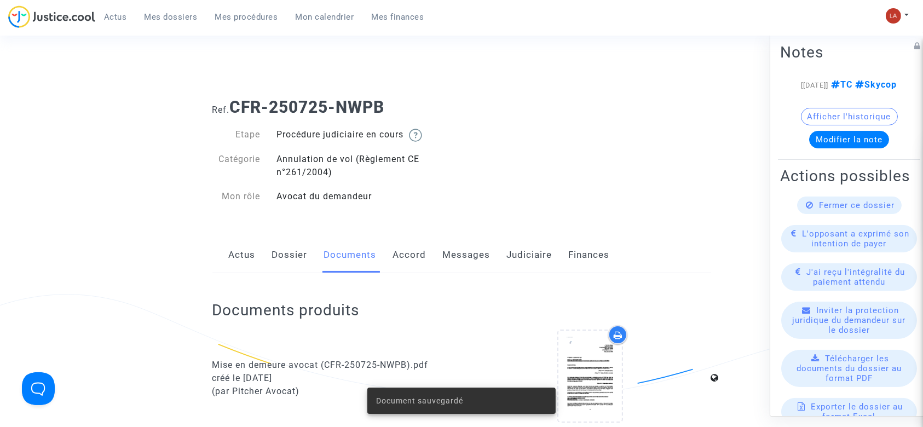
click at [413, 252] on link "Accord" at bounding box center [409, 255] width 33 height 36
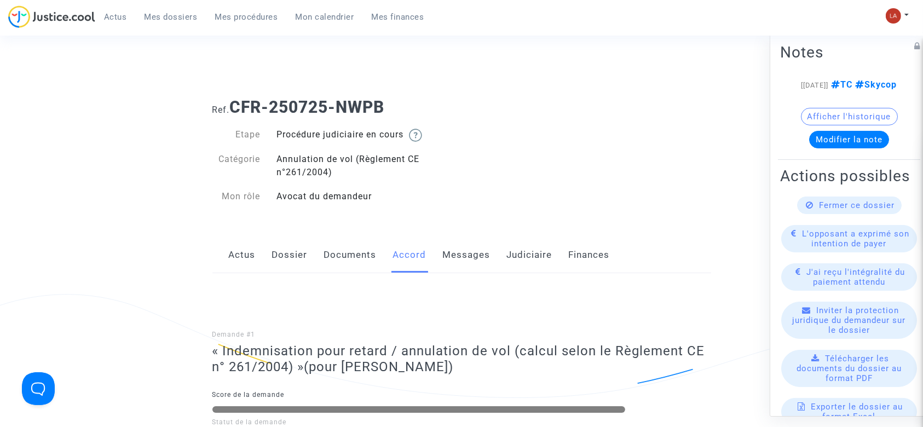
click at [367, 265] on link "Documents" at bounding box center [350, 255] width 53 height 36
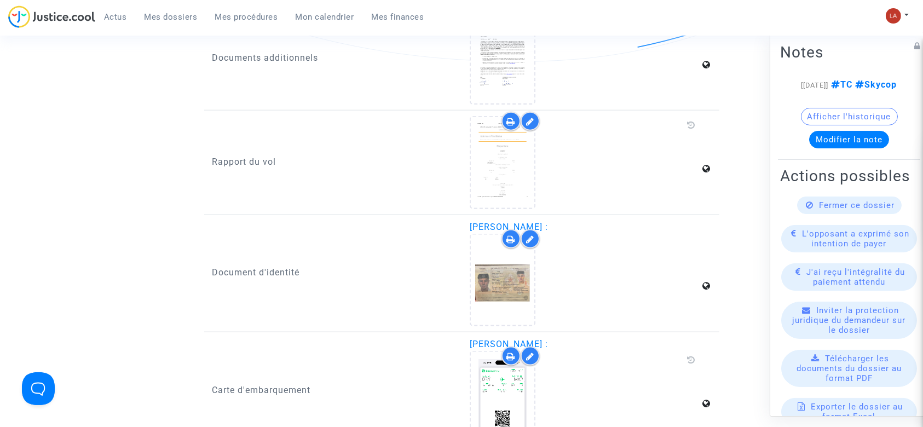
scroll to position [1358, 0]
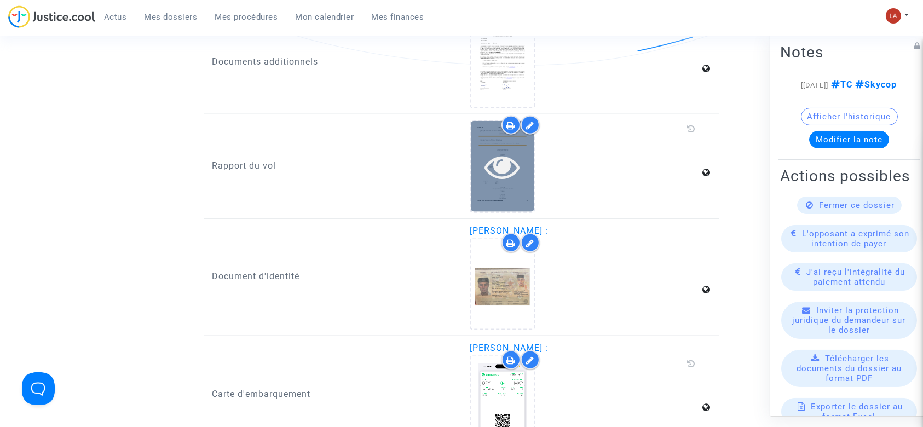
click at [501, 149] on icon at bounding box center [503, 166] width 36 height 35
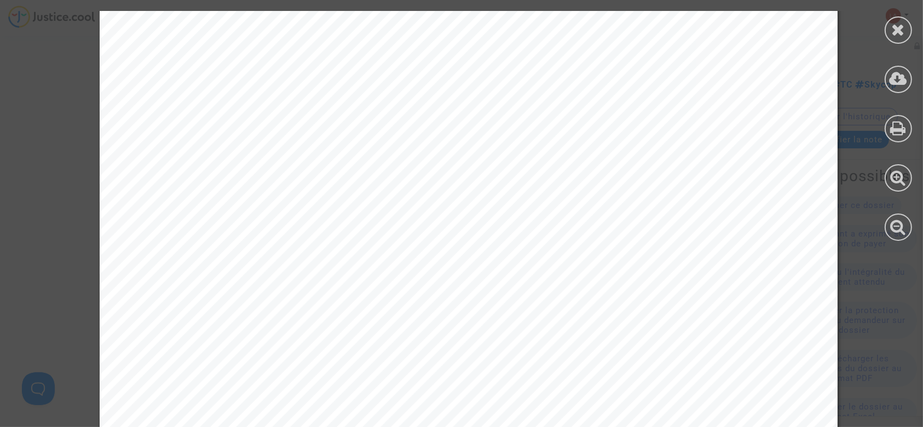
scroll to position [1293, 0]
click at [896, 38] on div at bounding box center [897, 29] width 27 height 27
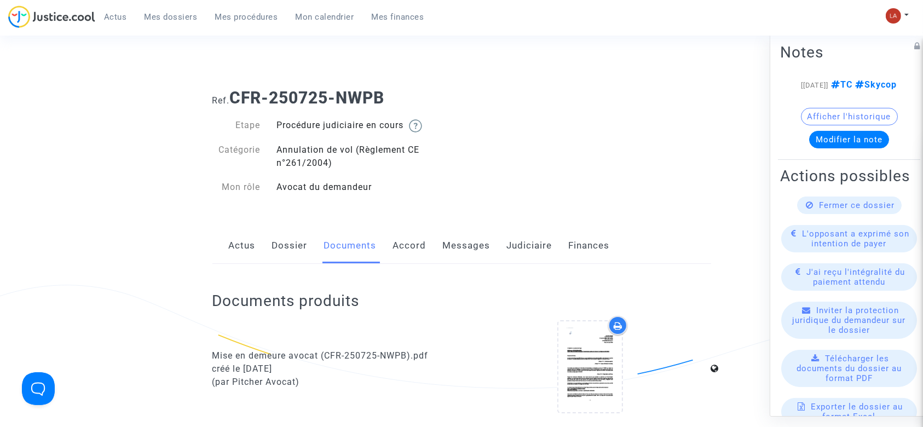
scroll to position [1, 0]
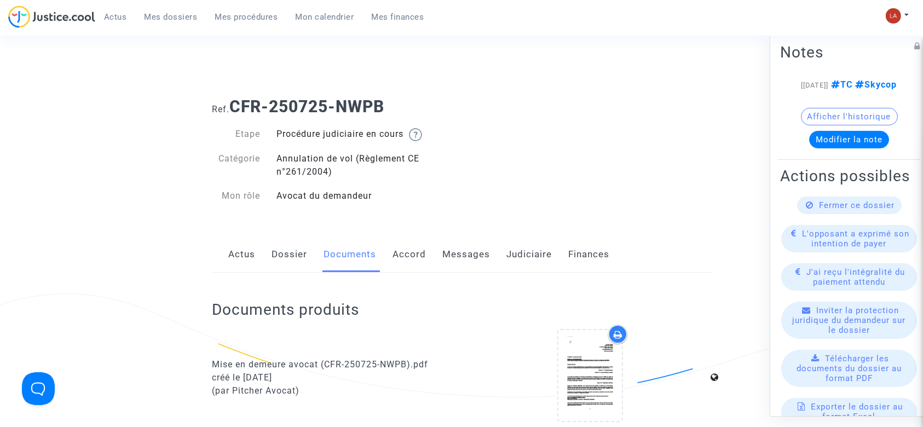
click at [458, 244] on link "Messages" at bounding box center [467, 254] width 48 height 36
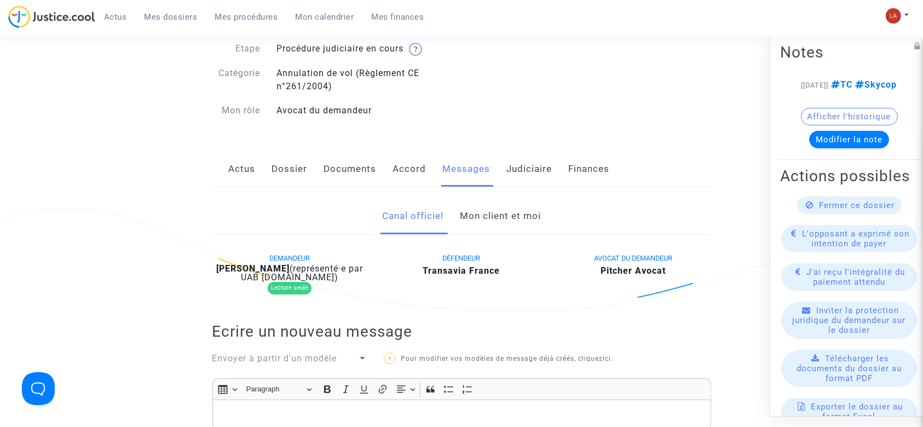
scroll to position [84, 0]
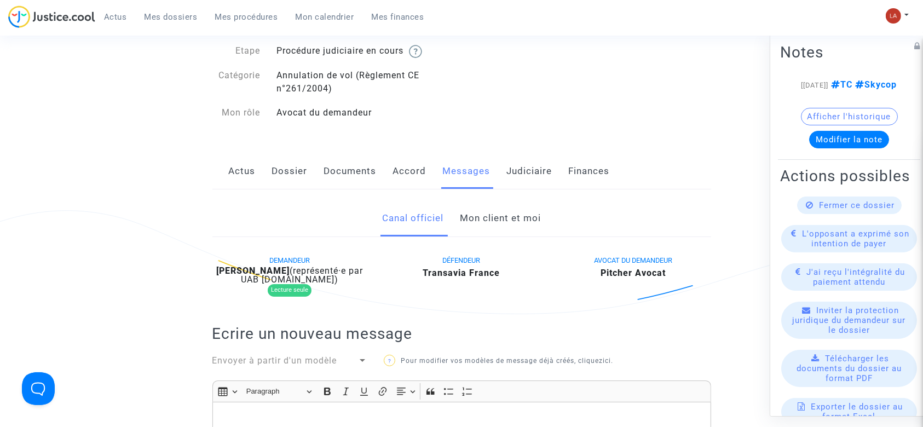
click at [491, 217] on link "Mon client et moi" at bounding box center [500, 218] width 81 height 36
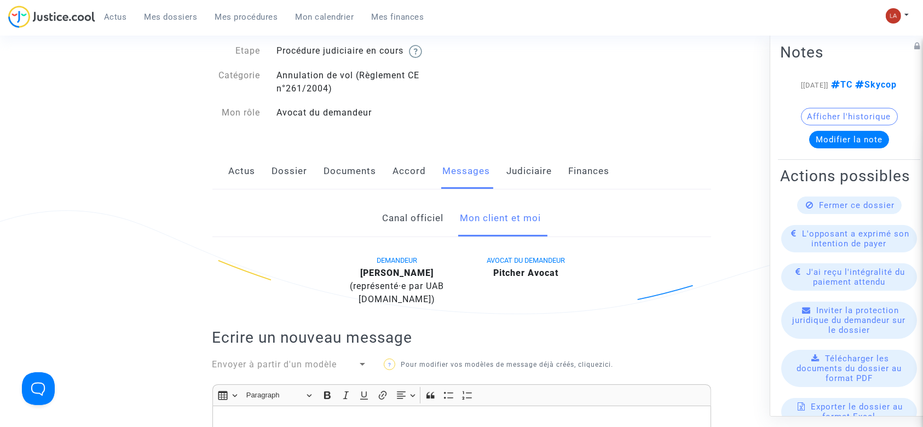
click at [350, 166] on link "Documents" at bounding box center [350, 171] width 53 height 36
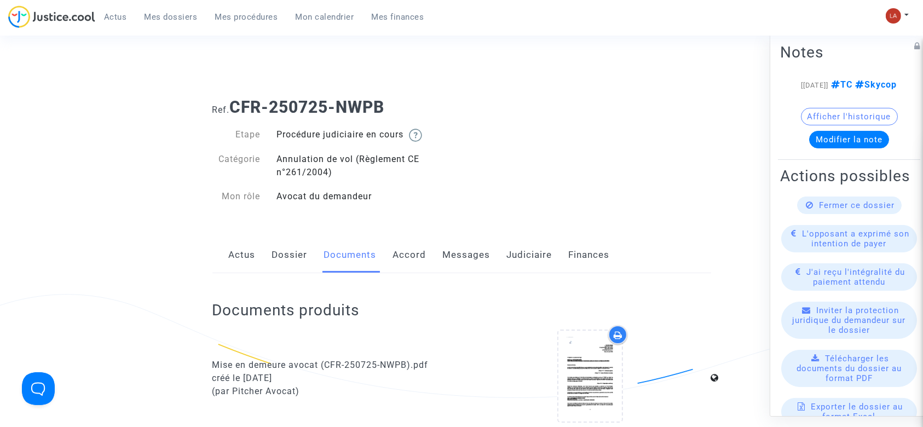
click at [465, 258] on link "Messages" at bounding box center [467, 255] width 48 height 36
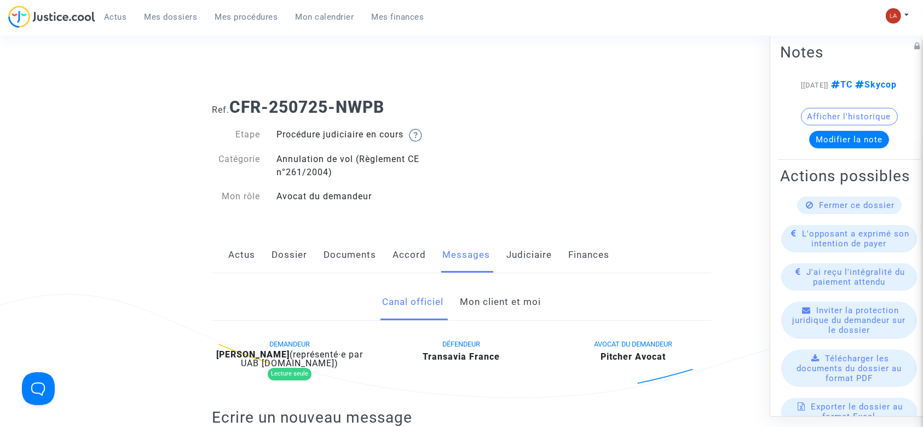
click at [509, 306] on link "Mon client et moi" at bounding box center [500, 302] width 81 height 36
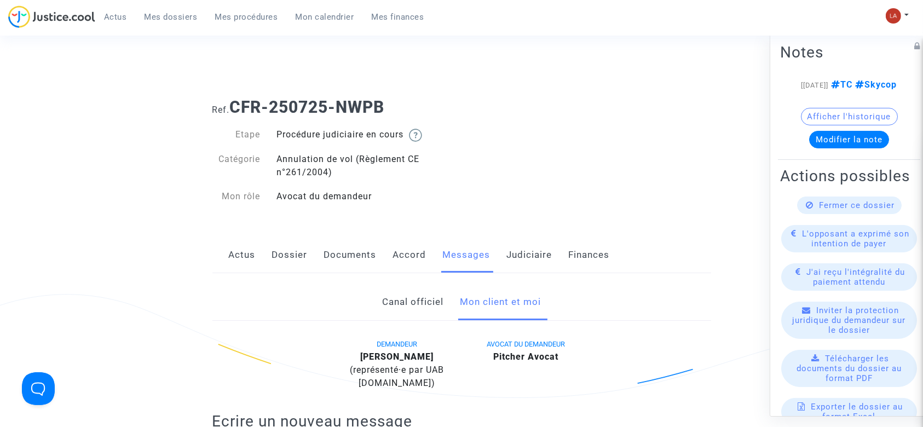
click at [509, 306] on link "Mon client et moi" at bounding box center [500, 302] width 81 height 36
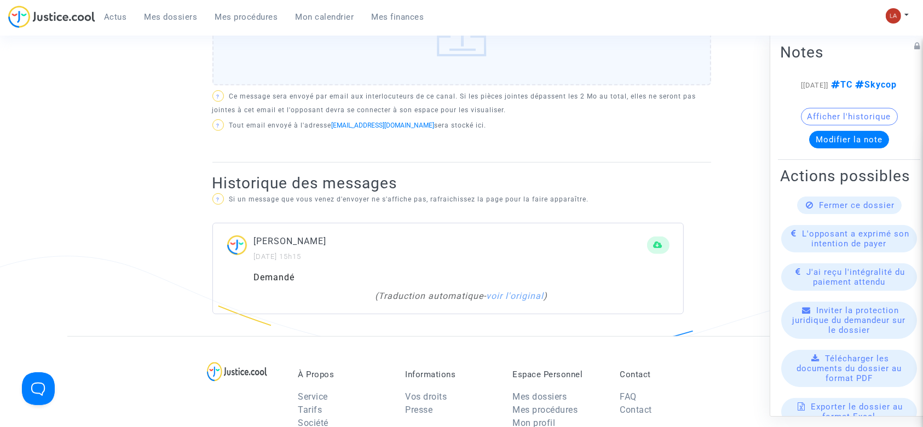
scroll to position [556, 0]
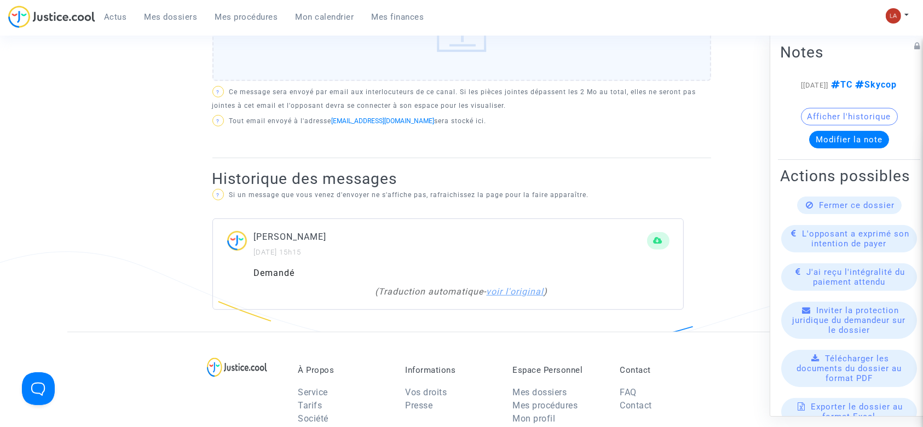
click at [503, 293] on link "voir l'original" at bounding box center [515, 291] width 57 height 10
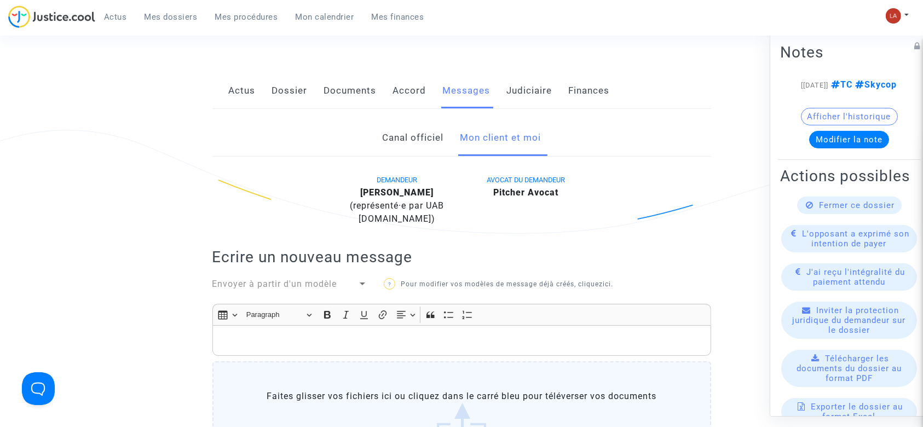
scroll to position [162, 0]
click at [298, 92] on link "Dossier" at bounding box center [290, 93] width 36 height 36
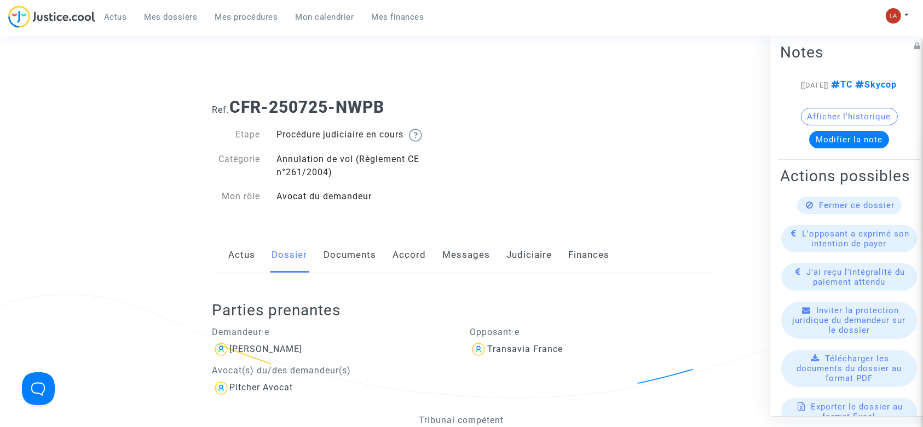
click at [314, 254] on div "Actus Dossier Documents Accord Messages Judiciaire Finances" at bounding box center [461, 255] width 499 height 37
click at [348, 265] on link "Documents" at bounding box center [350, 255] width 53 height 36
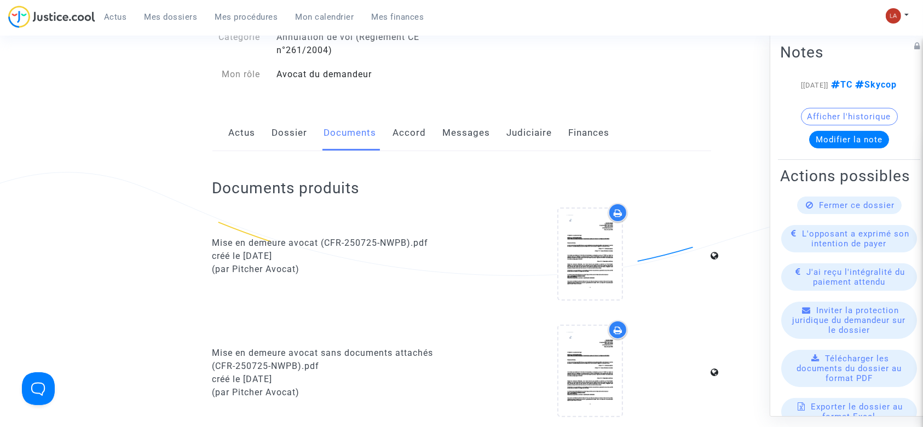
scroll to position [36, 0]
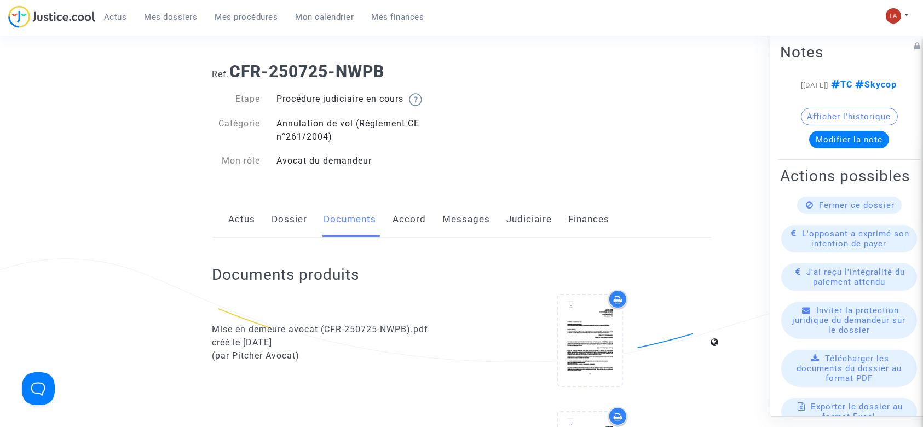
click at [464, 224] on link "Messages" at bounding box center [467, 219] width 48 height 36
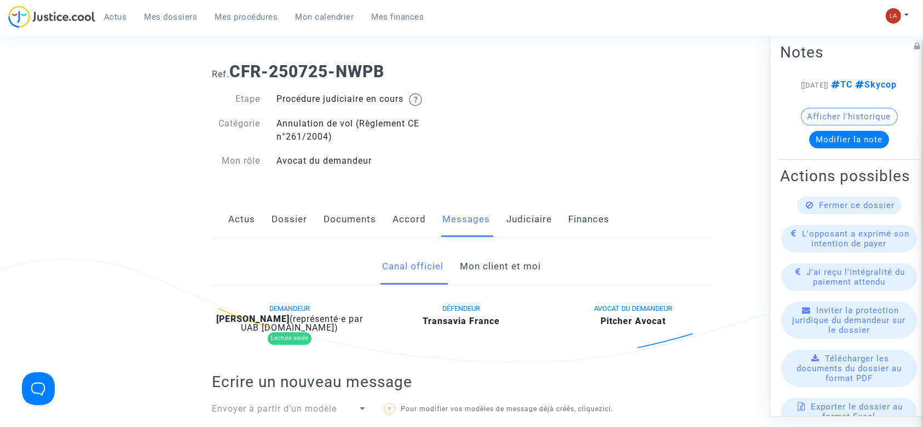
click at [486, 262] on link "Mon client et moi" at bounding box center [500, 266] width 81 height 36
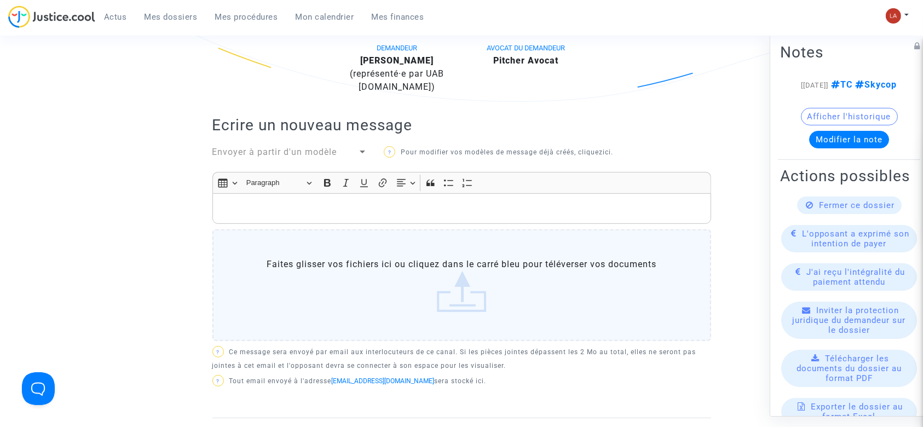
scroll to position [331, 0]
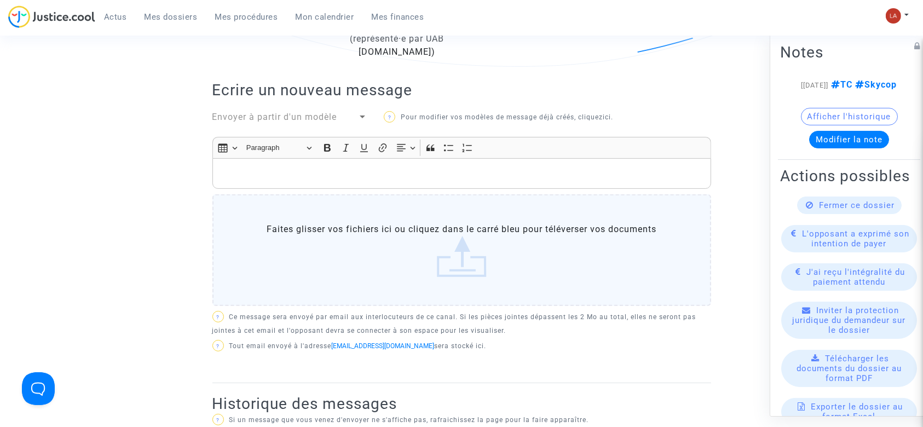
click at [426, 171] on p "Rich Text Editor, main" at bounding box center [461, 174] width 487 height 14
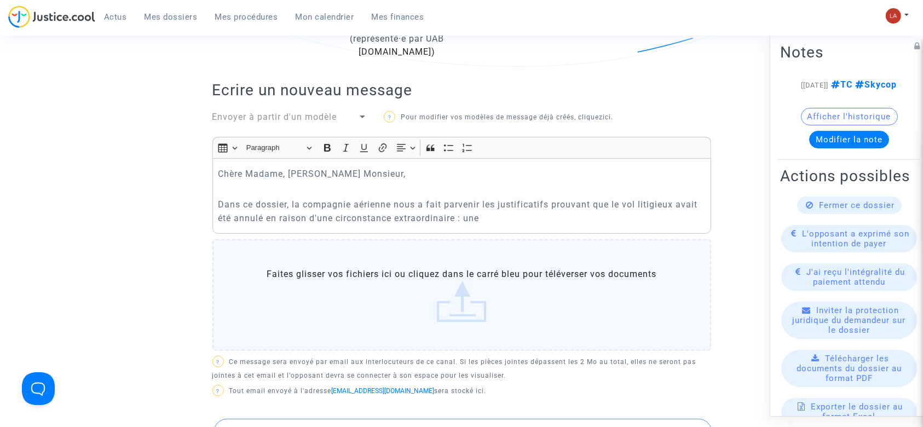
click at [633, 211] on p "Dans ce dossier, la compagnie aérienne nous a fait parvenir les justificatifs p…" at bounding box center [461, 211] width 487 height 27
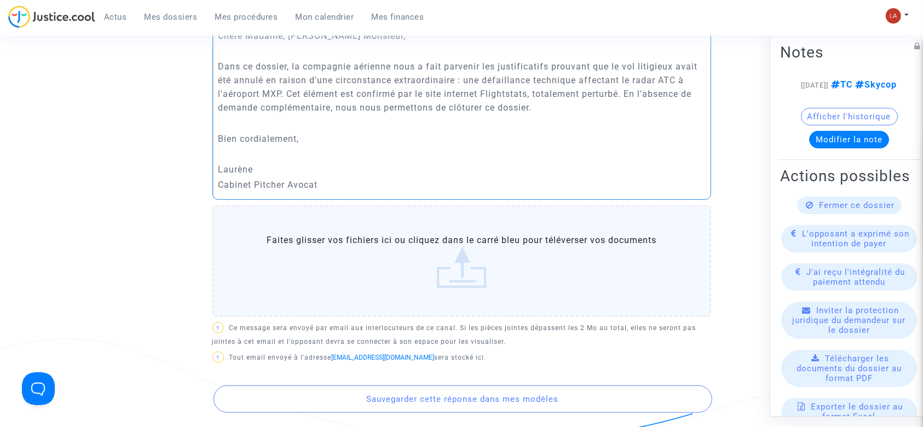
scroll to position [473, 0]
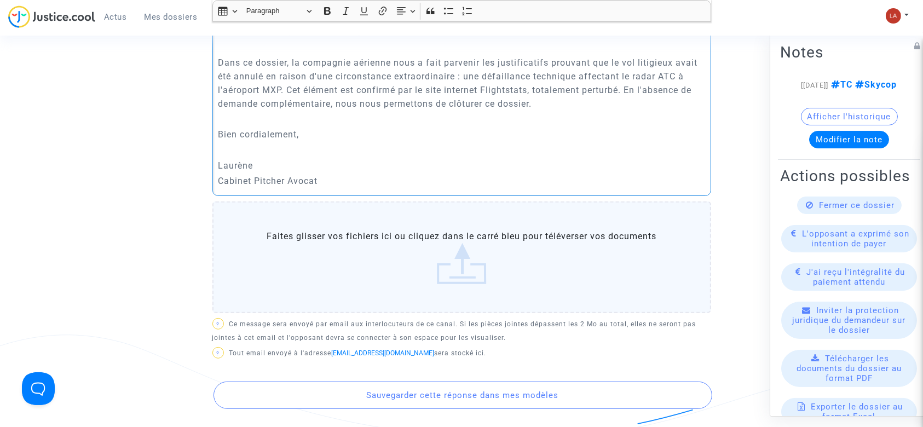
click at [516, 228] on label "Faites glisser vos fichiers ici ou cliquez dans le carré bleu pour téléverser v…" at bounding box center [461, 257] width 499 height 112
click at [0, 0] on input "Faites glisser vos fichiers ici ou cliquez dans le carré bleu pour téléverser v…" at bounding box center [0, 0] width 0 height 0
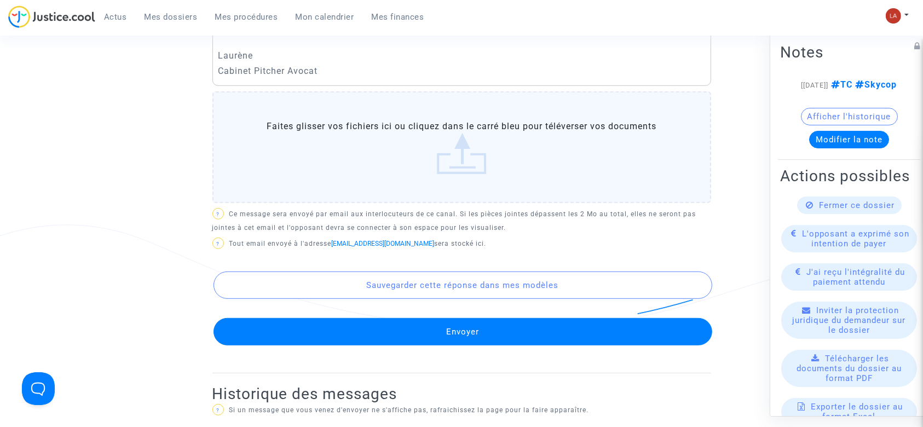
scroll to position [583, 0]
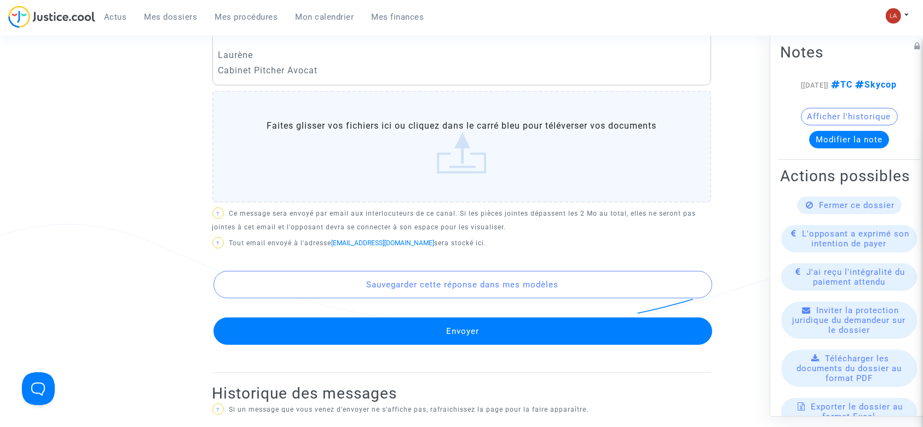
click at [512, 327] on button "Envoyer" at bounding box center [462, 330] width 499 height 27
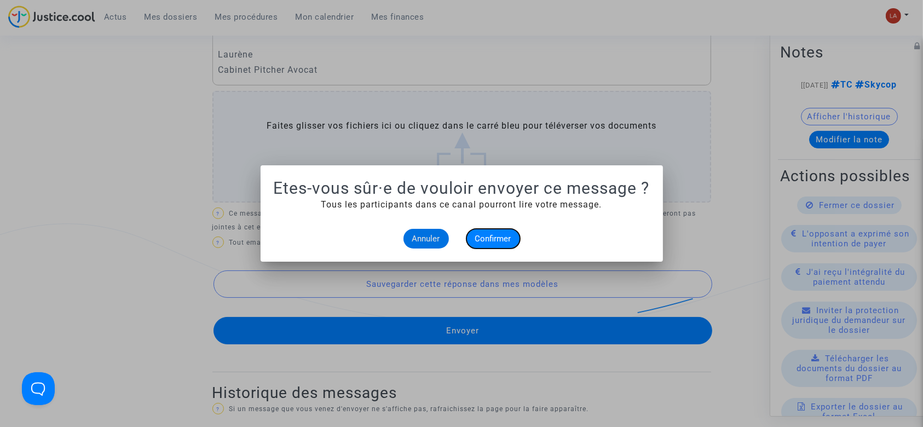
click at [479, 246] on button "Confirmer" at bounding box center [493, 239] width 54 height 20
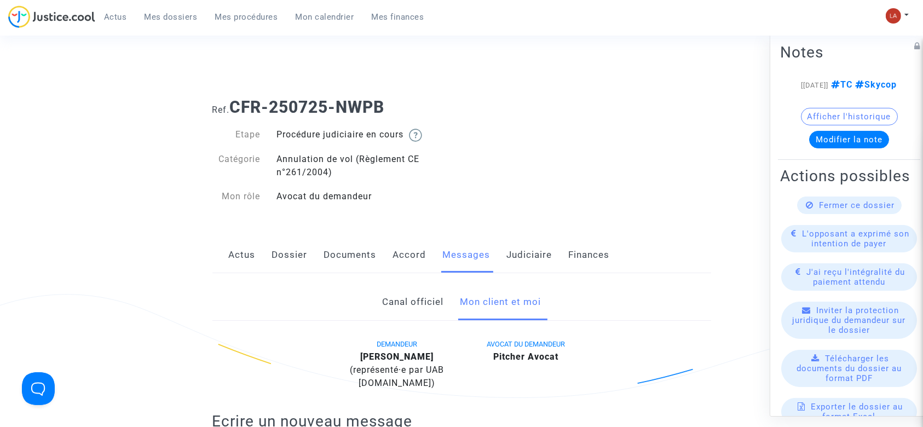
scroll to position [583, 0]
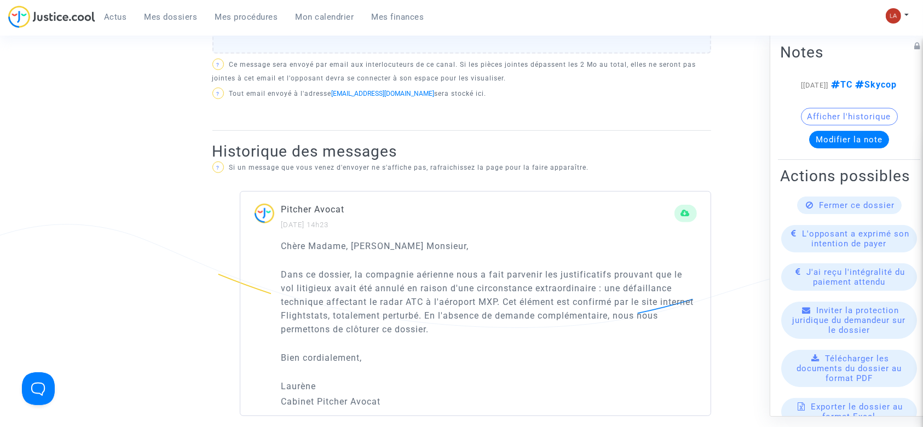
click at [824, 210] on span "Fermer ce dossier" at bounding box center [857, 205] width 76 height 10
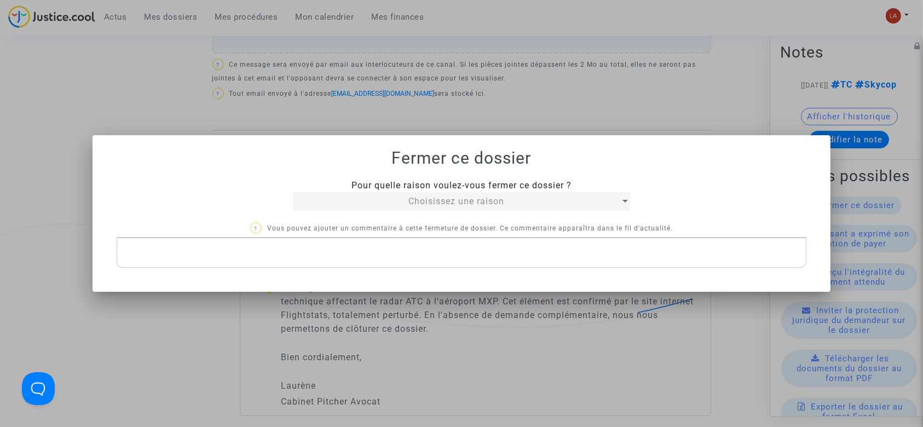
scroll to position [0, 0]
click at [387, 196] on div "Choisissez une raison" at bounding box center [456, 201] width 327 height 13
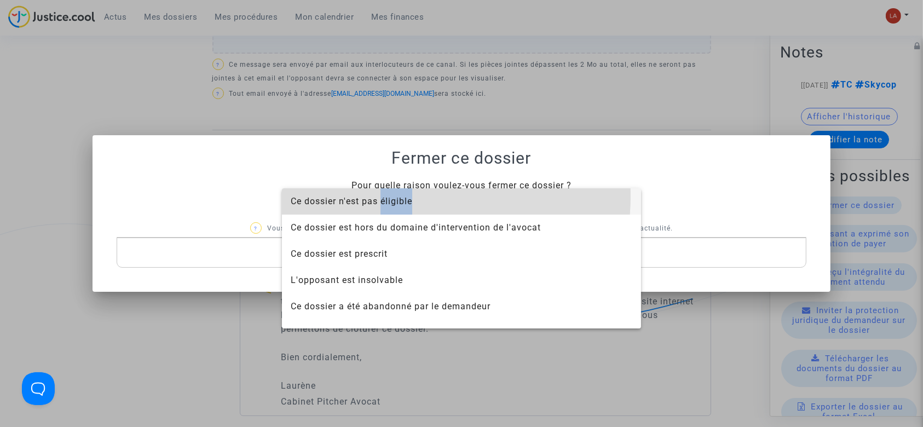
click at [387, 196] on span "Ce dossier n'est pas éligible" at bounding box center [351, 201] width 121 height 10
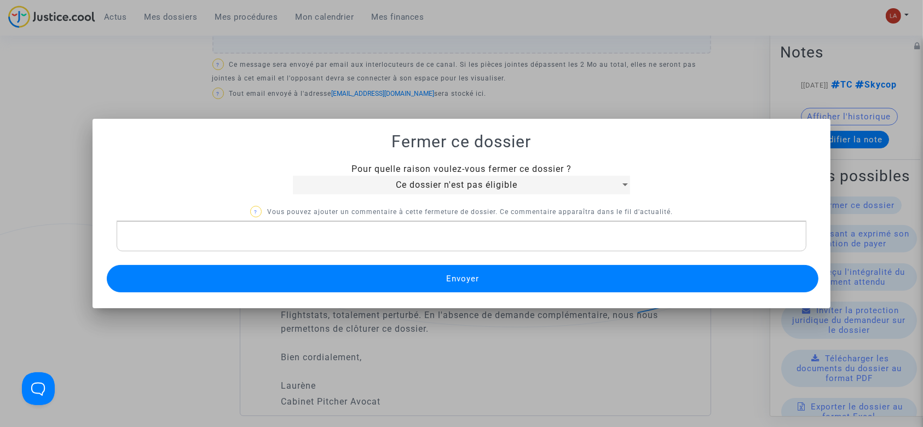
click at [310, 233] on p "Rich Text Editor, main" at bounding box center [461, 236] width 679 height 14
click at [282, 280] on button "Envoyer" at bounding box center [463, 278] width 712 height 27
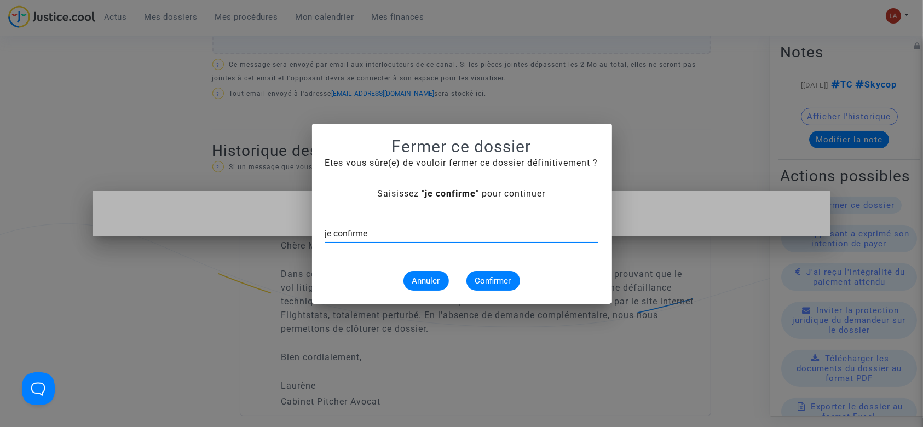
type input "je confirme"
click at [488, 279] on span "Confirmer" at bounding box center [493, 281] width 36 height 10
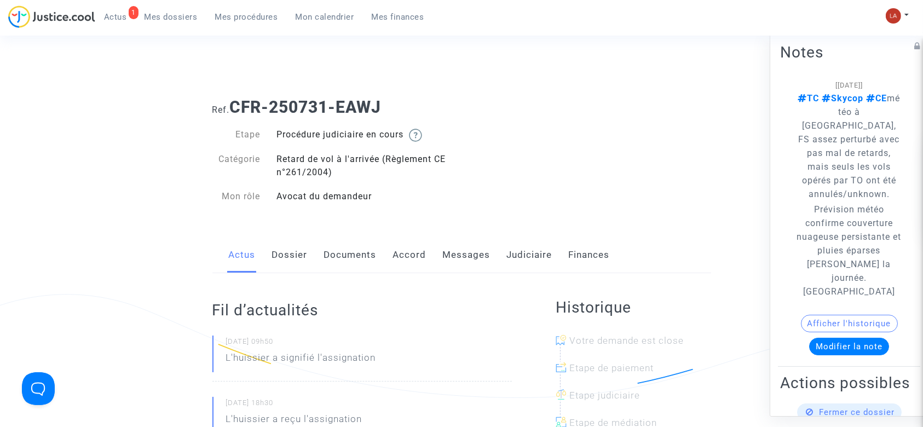
click at [300, 265] on link "Dossier" at bounding box center [290, 255] width 36 height 36
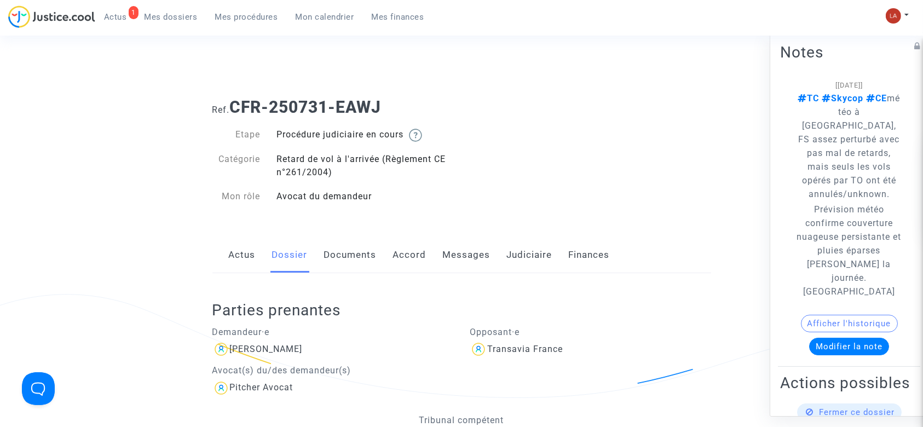
click at [345, 248] on link "Documents" at bounding box center [350, 255] width 53 height 36
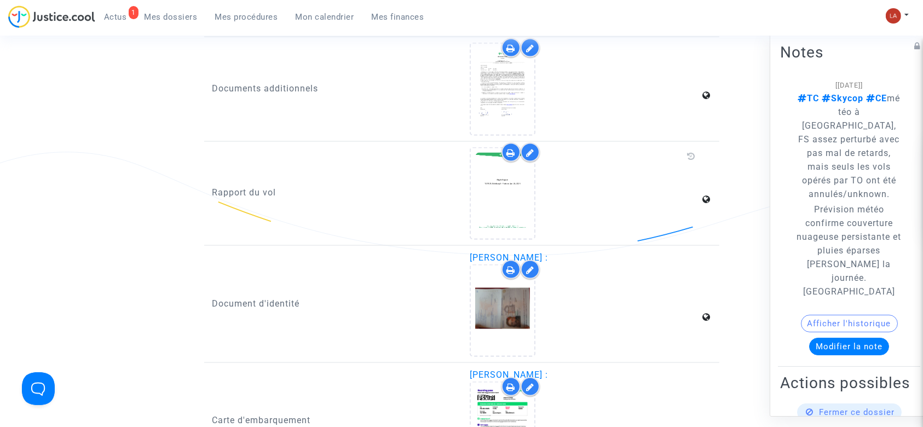
scroll to position [1681, 0]
click at [532, 154] on div at bounding box center [529, 153] width 19 height 19
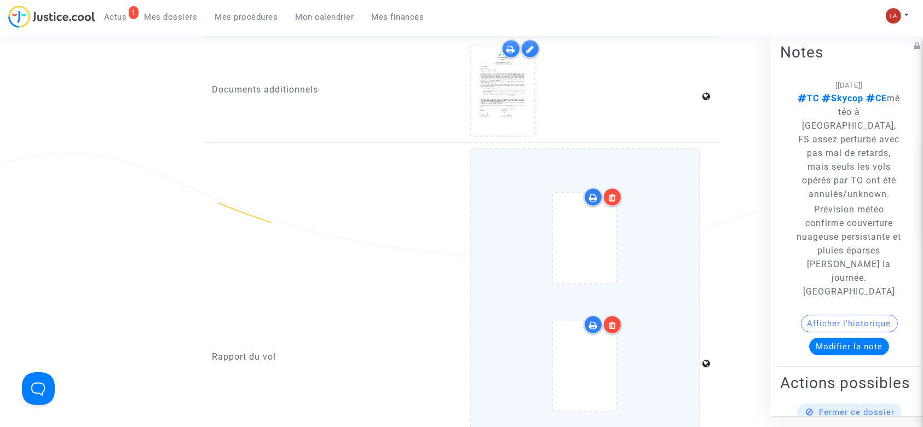
click at [617, 354] on div at bounding box center [585, 366] width 66 height 92
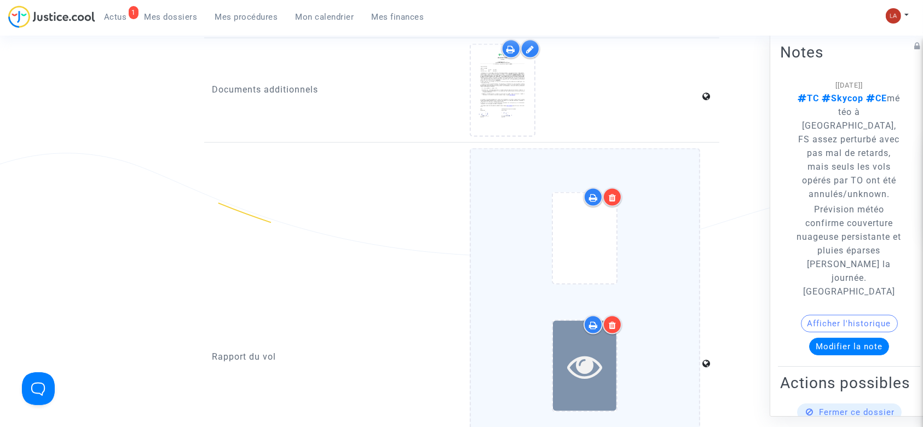
click at [583, 363] on icon at bounding box center [585, 366] width 36 height 35
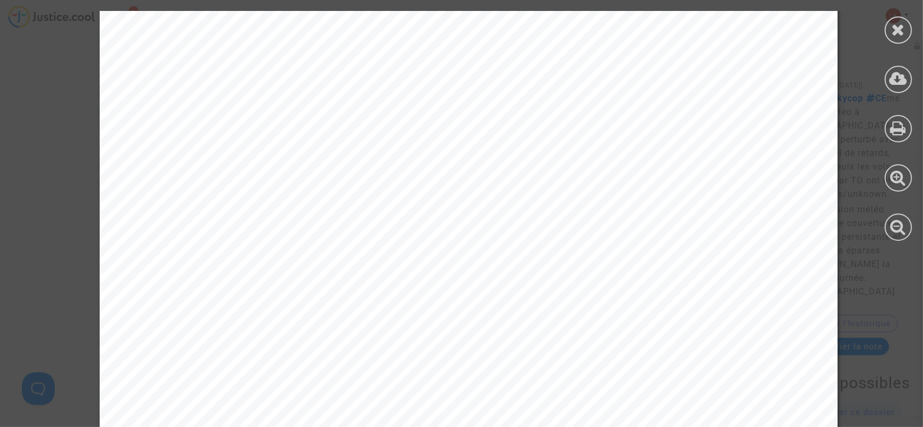
scroll to position [1233, 0]
click at [899, 26] on icon at bounding box center [898, 29] width 14 height 16
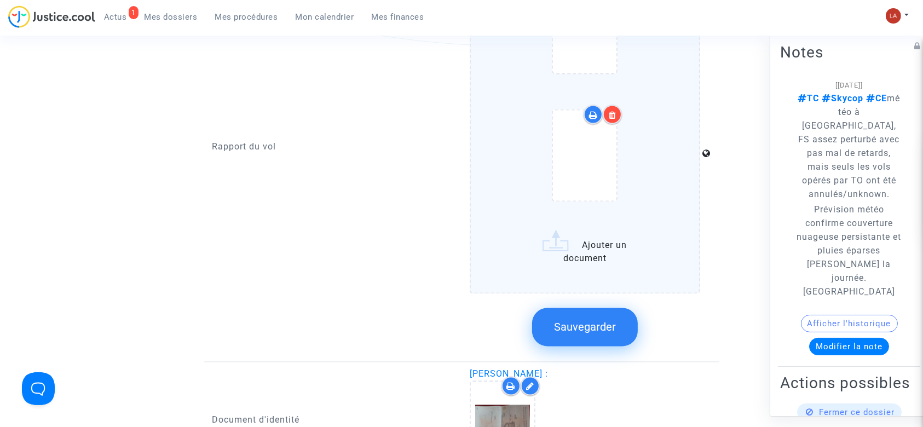
click at [572, 329] on button "Sauvegarder" at bounding box center [585, 327] width 106 height 38
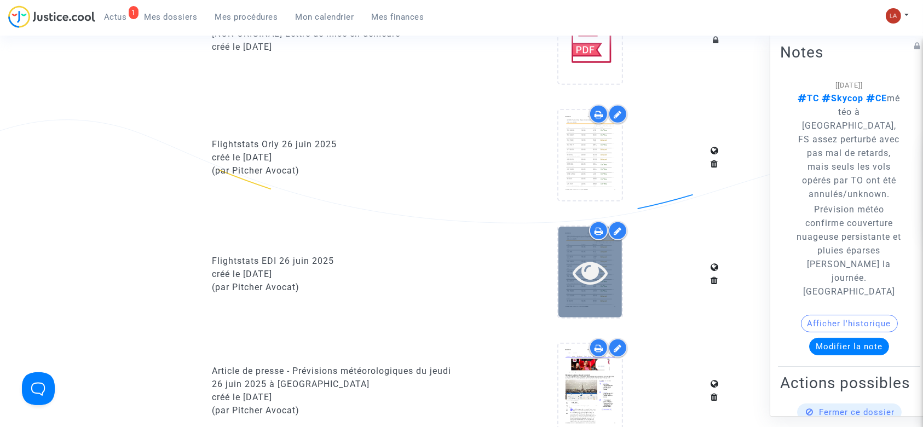
scroll to position [687, 0]
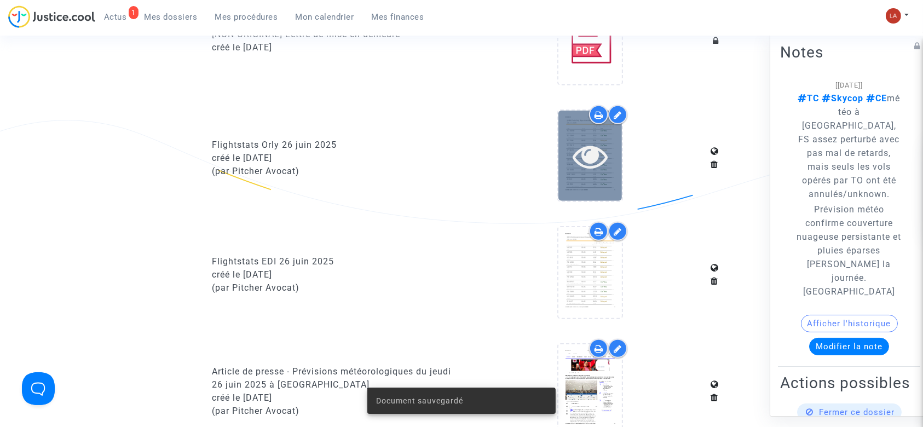
click at [612, 163] on div at bounding box center [589, 155] width 63 height 35
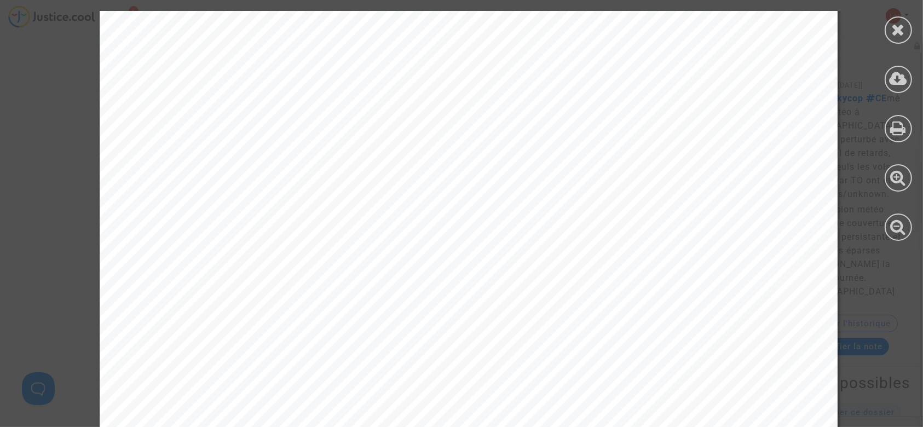
scroll to position [3619, 0]
click at [894, 41] on div at bounding box center [897, 29] width 27 height 27
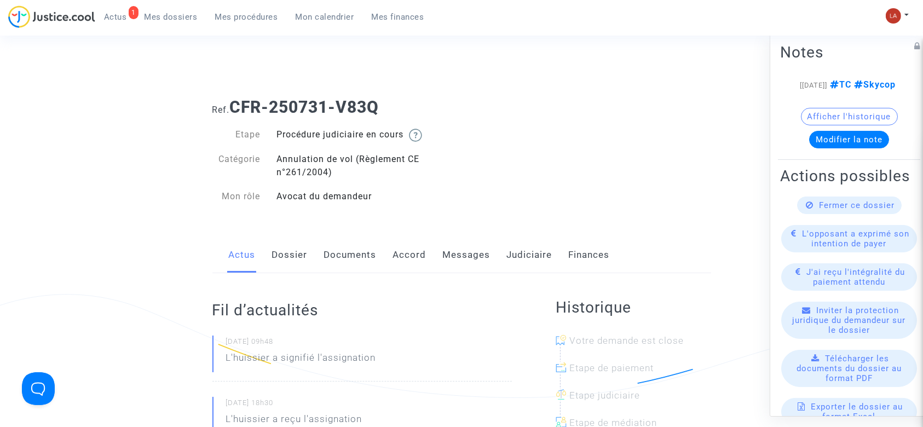
click at [340, 252] on link "Documents" at bounding box center [350, 255] width 53 height 36
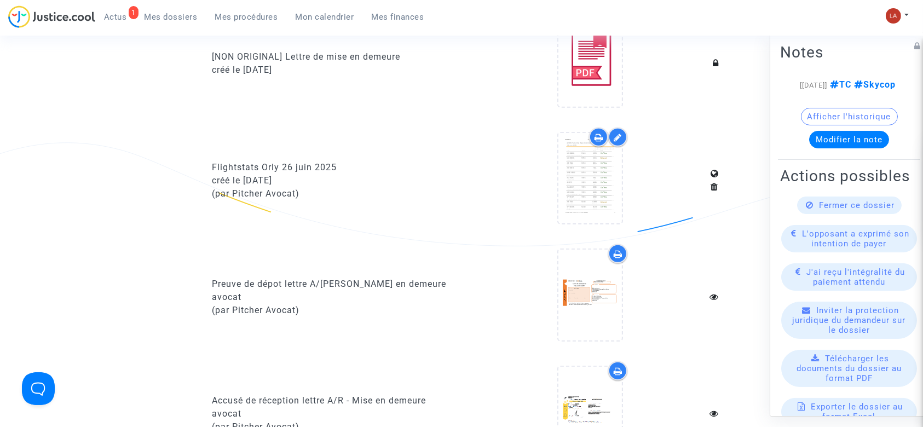
scroll to position [665, 0]
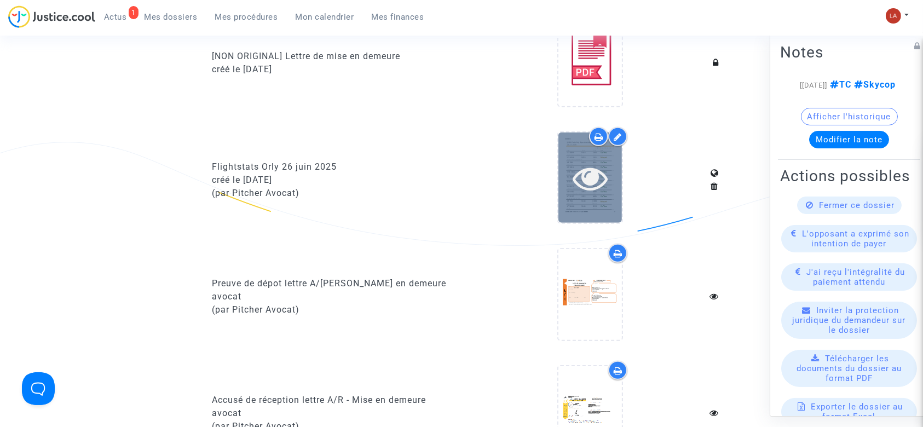
click at [611, 190] on div at bounding box center [589, 177] width 63 height 35
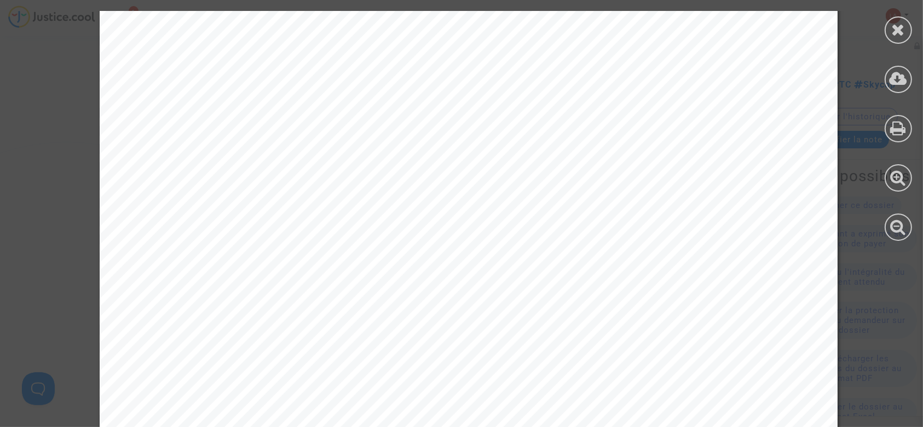
scroll to position [4277, 0]
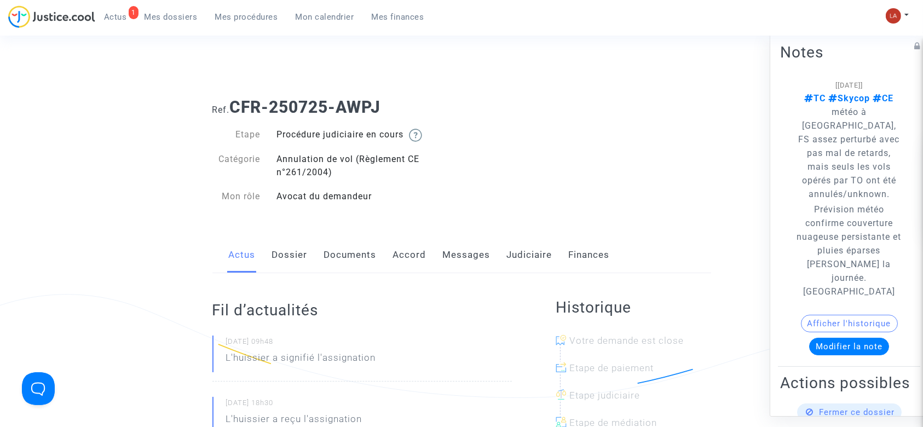
click at [393, 259] on link "Accord" at bounding box center [409, 255] width 33 height 36
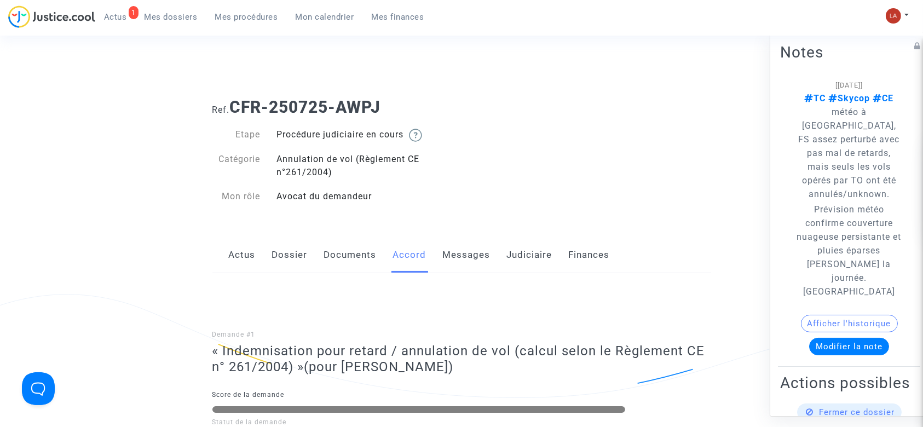
click at [357, 255] on link "Documents" at bounding box center [350, 255] width 53 height 36
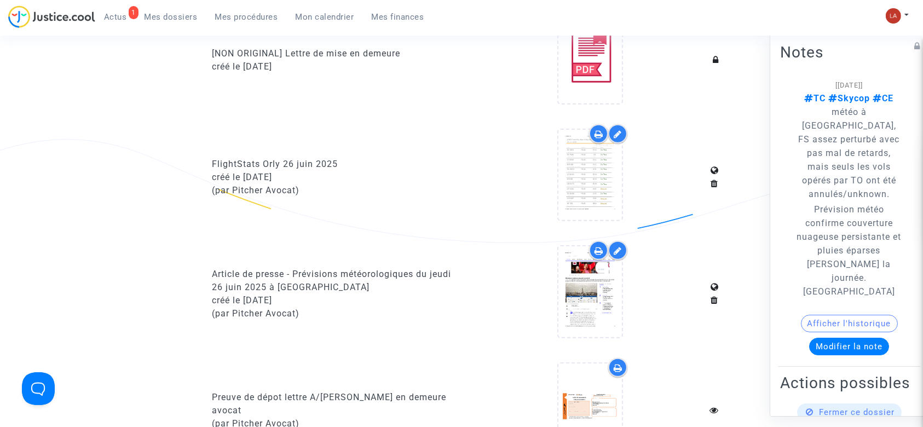
scroll to position [670, 0]
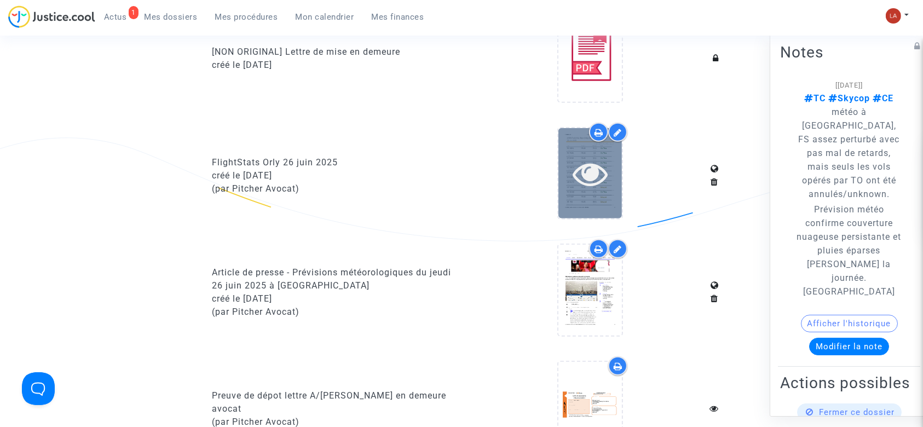
click at [576, 186] on icon at bounding box center [590, 173] width 36 height 35
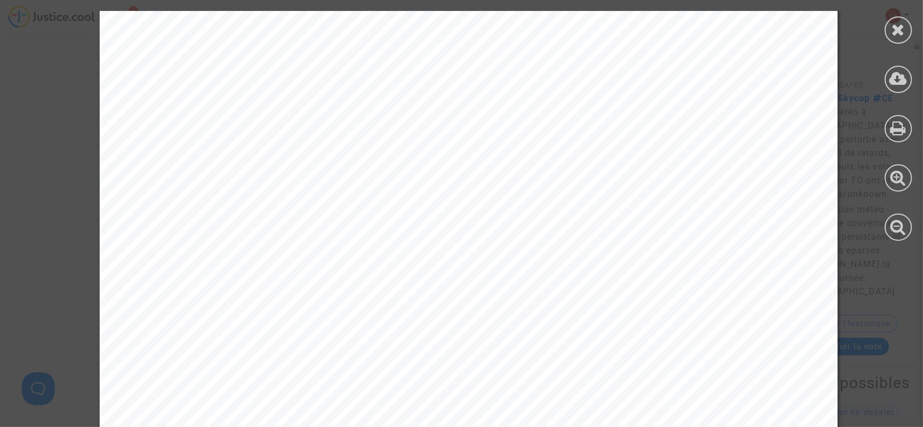
scroll to position [6983, 0]
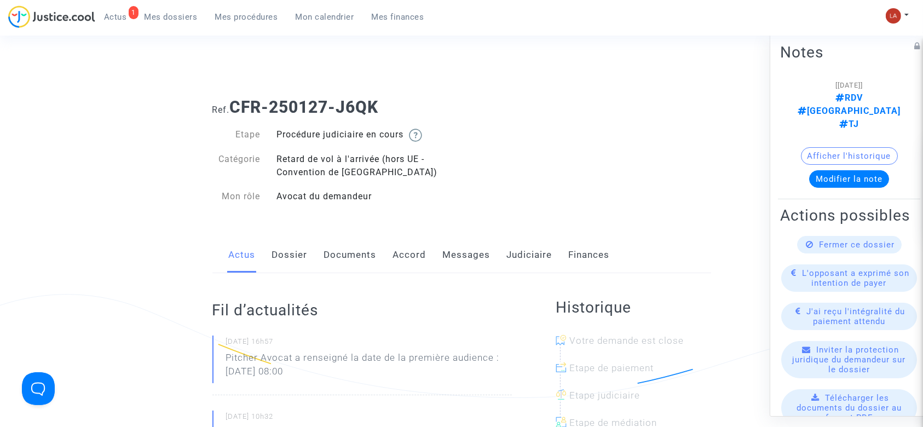
click at [337, 250] on link "Documents" at bounding box center [350, 255] width 53 height 36
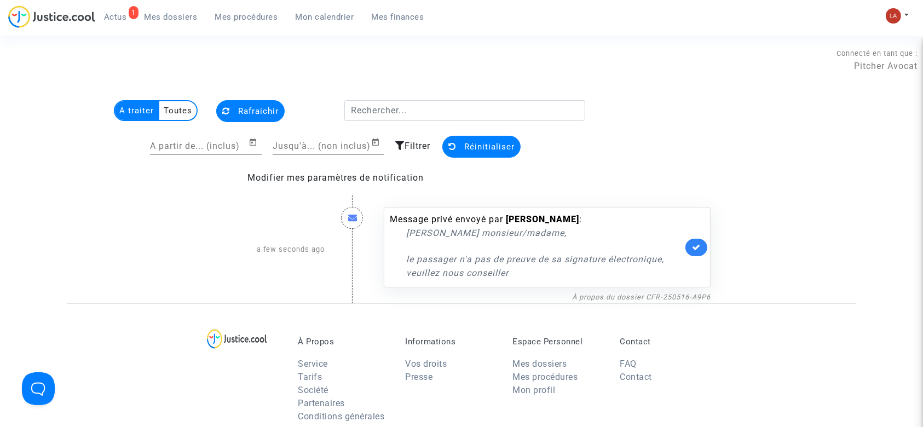
click at [689, 247] on link at bounding box center [696, 248] width 22 height 18
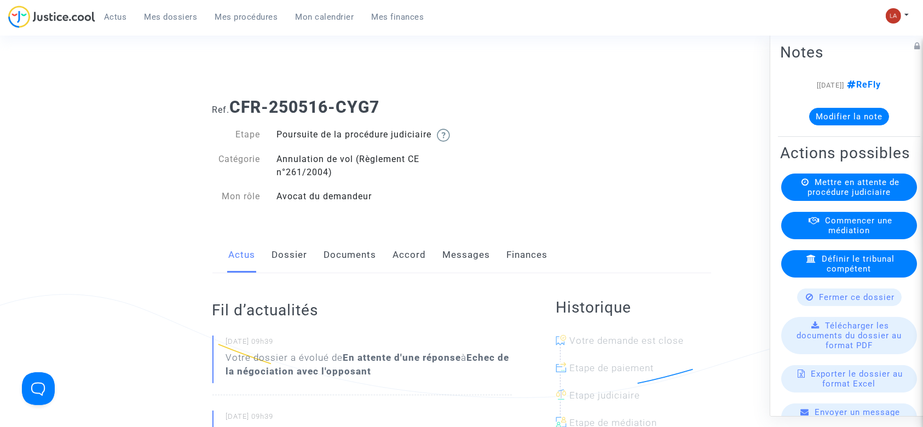
click at [271, 267] on div "Actus Dossier Documents Accord Messages Finances" at bounding box center [461, 255] width 499 height 37
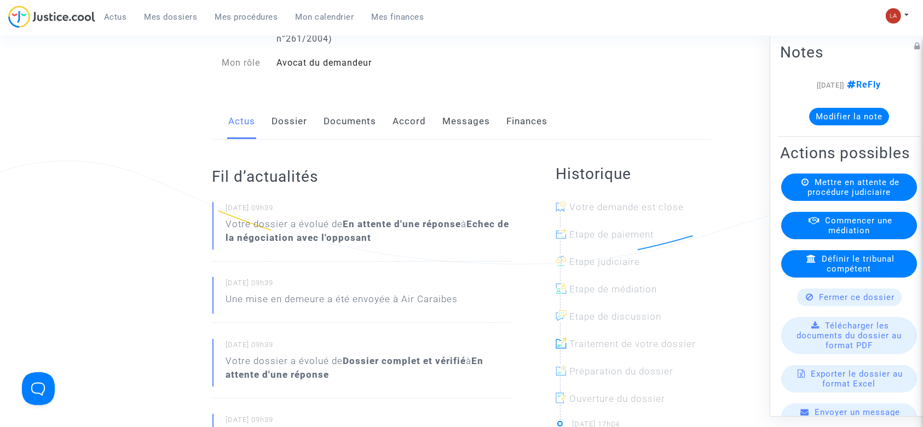
scroll to position [112, 0]
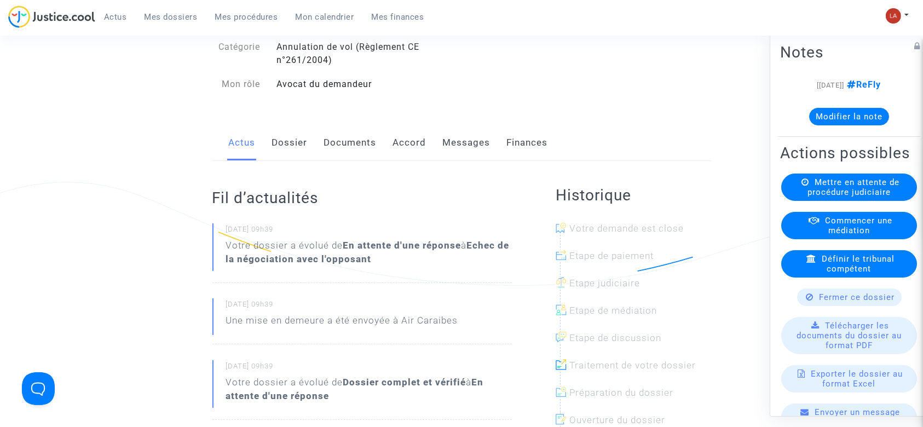
click at [287, 155] on link "Dossier" at bounding box center [290, 143] width 36 height 36
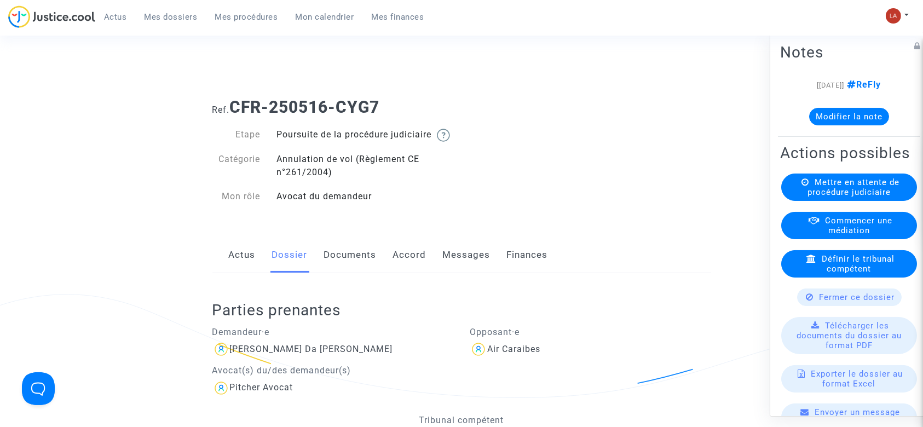
click at [361, 273] on link "Documents" at bounding box center [350, 255] width 53 height 36
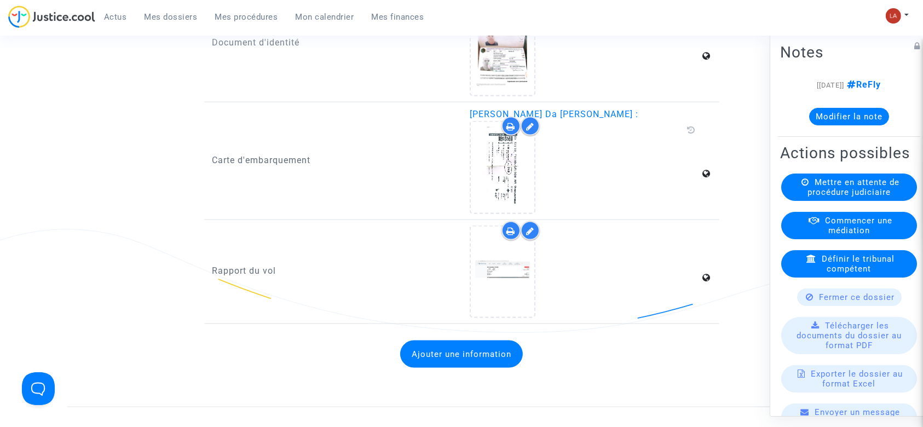
scroll to position [1611, 0]
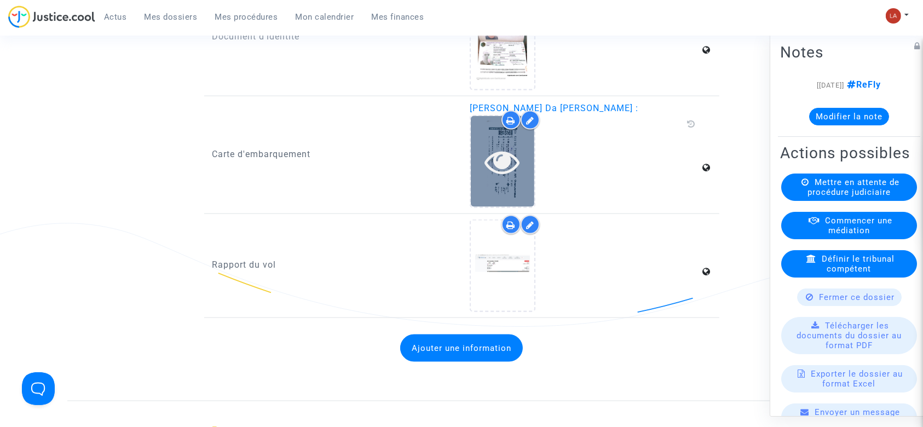
click at [511, 159] on icon at bounding box center [503, 161] width 36 height 35
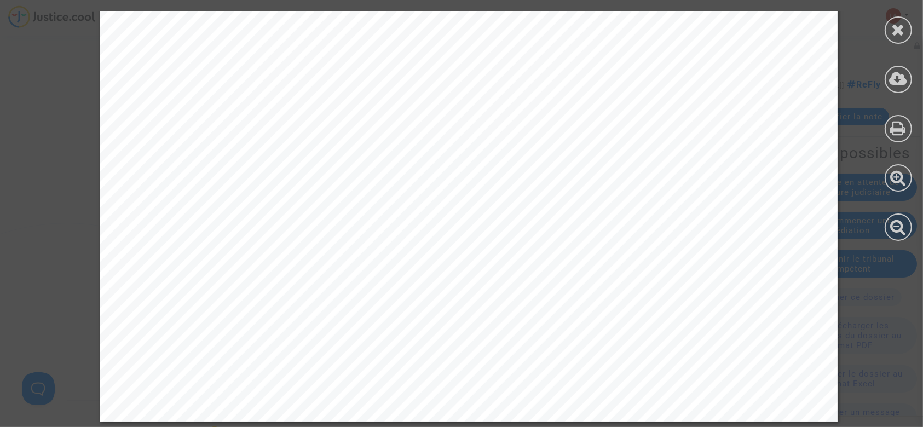
scroll to position [644, 0]
click at [904, 26] on icon at bounding box center [898, 29] width 14 height 16
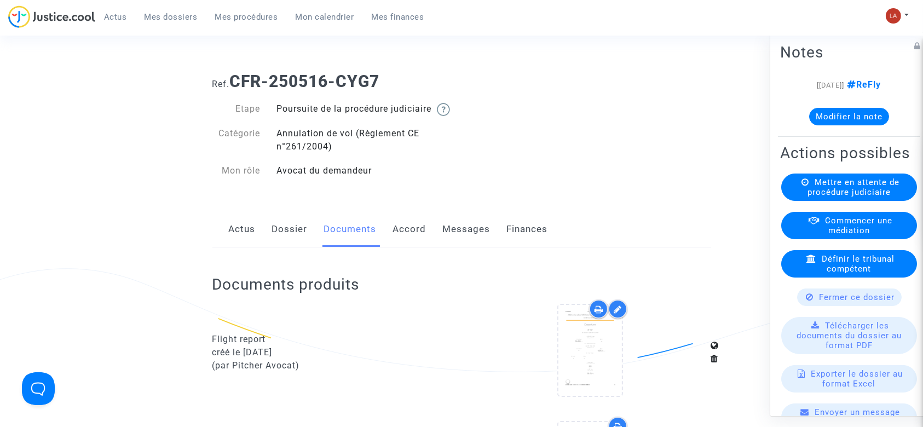
scroll to position [0, 0]
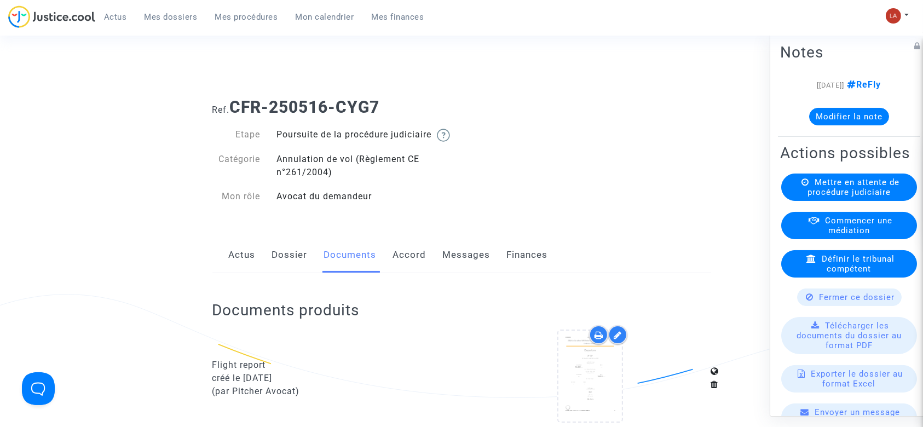
click at [449, 268] on link "Messages" at bounding box center [467, 255] width 48 height 36
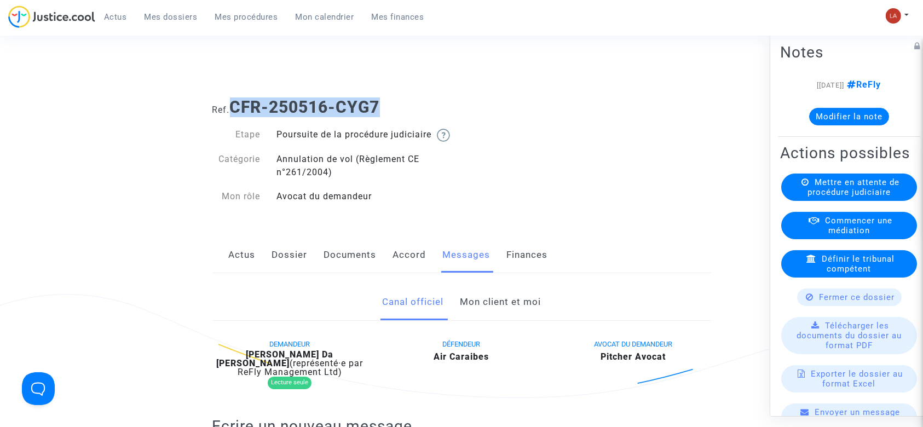
drag, startPoint x: 372, startPoint y: 109, endPoint x: 236, endPoint y: 101, distance: 136.0
click at [236, 101] on h1 "Ref. CFR-250516-CYG7" at bounding box center [461, 107] width 499 height 20
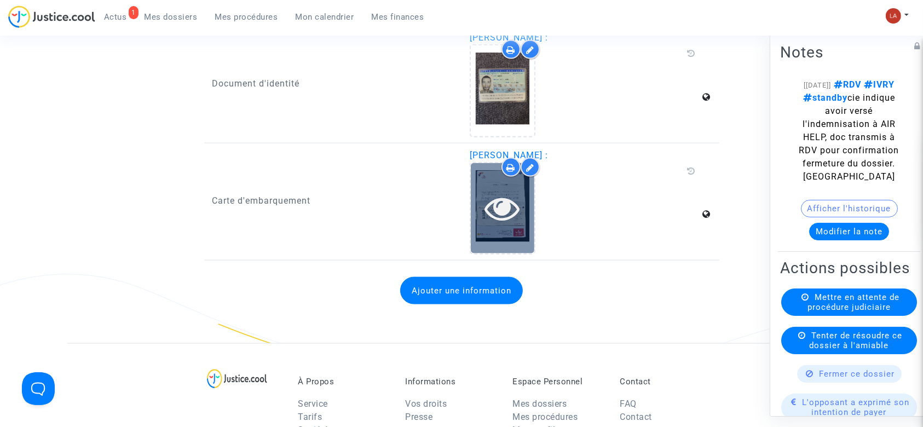
scroll to position [1559, 0]
click at [485, 214] on icon at bounding box center [503, 209] width 36 height 35
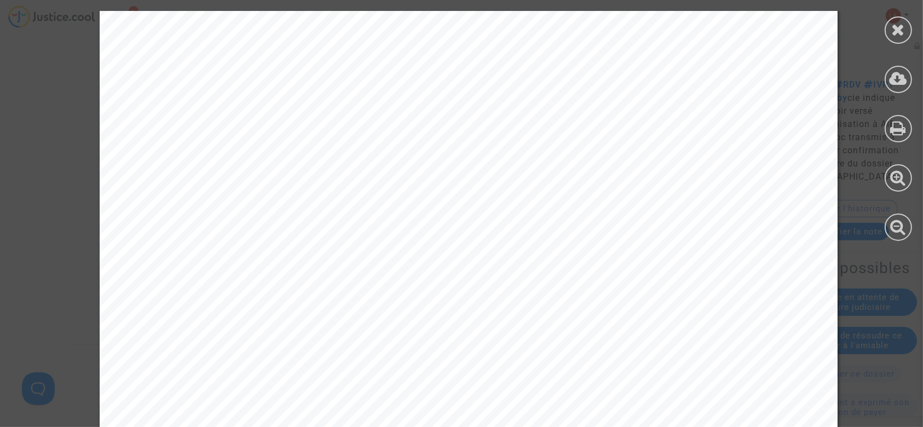
scroll to position [398, 0]
click at [902, 71] on icon at bounding box center [898, 79] width 18 height 16
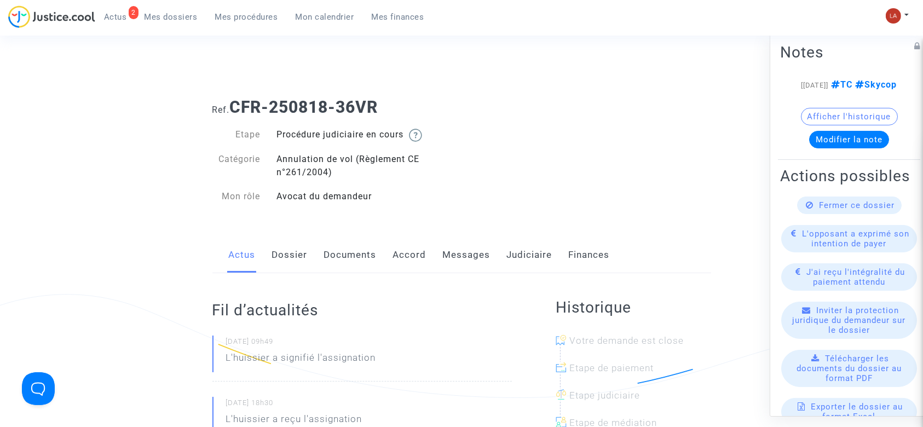
click at [286, 253] on link "Dossier" at bounding box center [290, 255] width 36 height 36
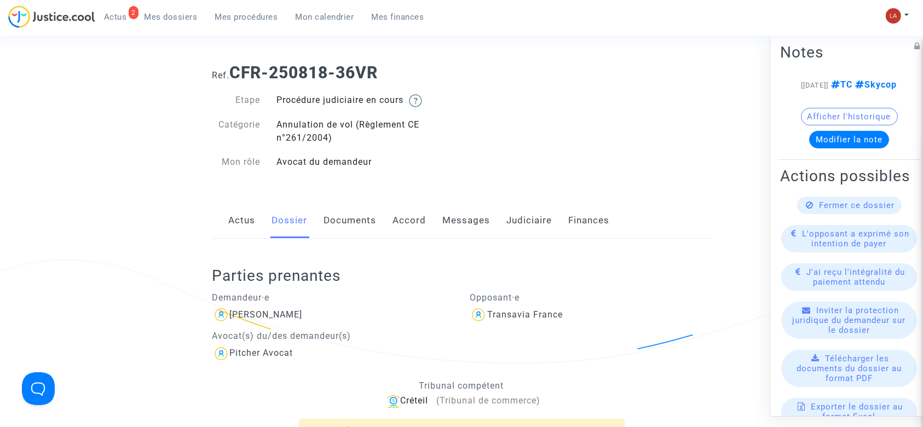
scroll to position [35, 0]
click at [418, 220] on link "Accord" at bounding box center [409, 220] width 33 height 36
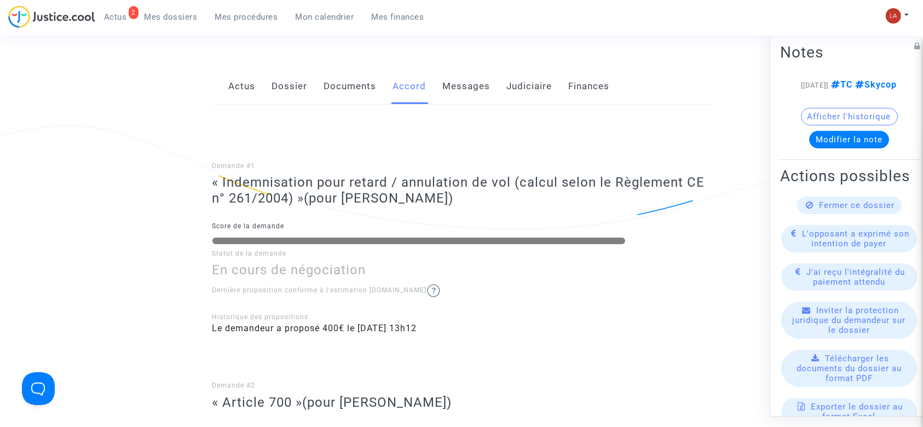
scroll to position [147, 0]
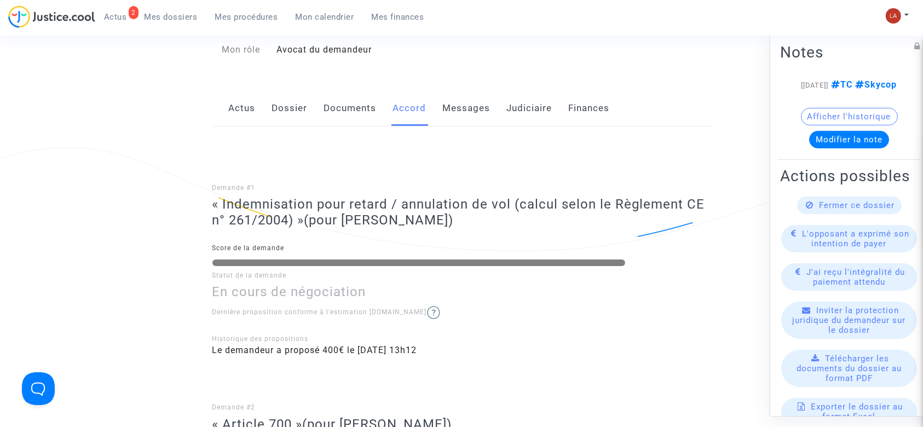
click at [475, 109] on link "Messages" at bounding box center [467, 108] width 48 height 36
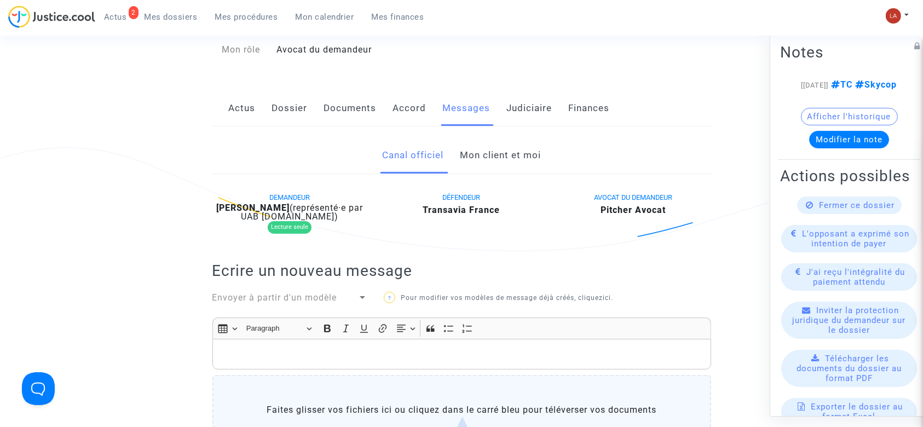
click at [473, 164] on link "Mon client et moi" at bounding box center [500, 155] width 81 height 36
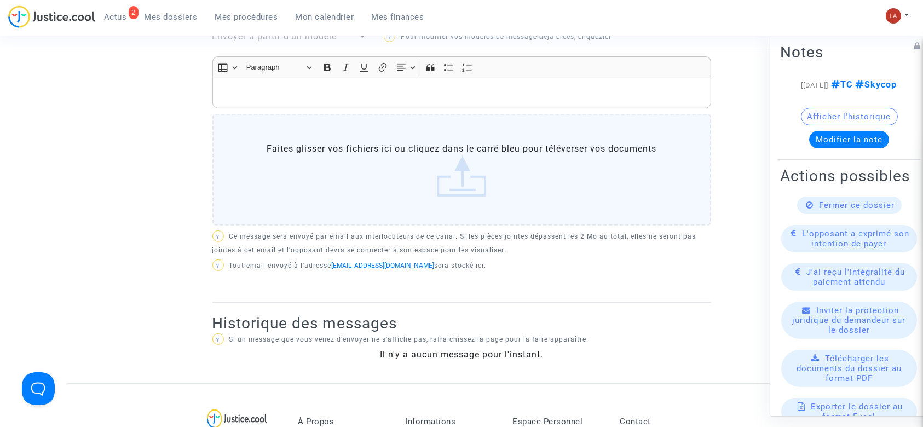
scroll to position [366, 0]
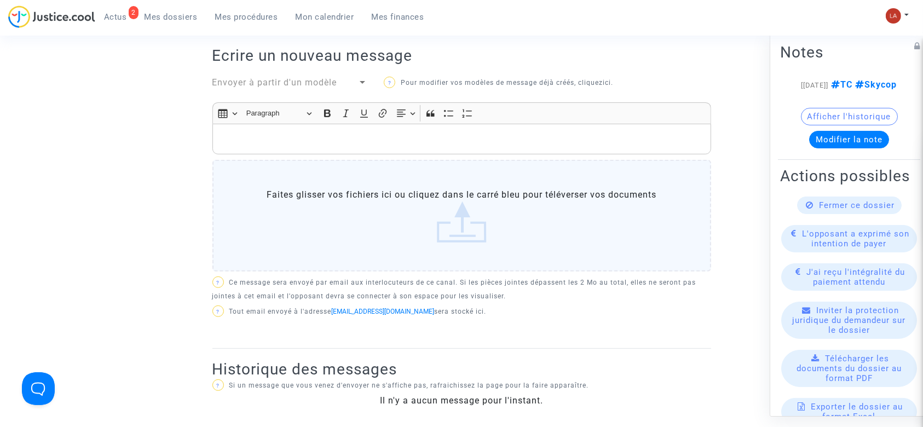
click at [552, 146] on p "Rich Text Editor, main" at bounding box center [461, 139] width 487 height 14
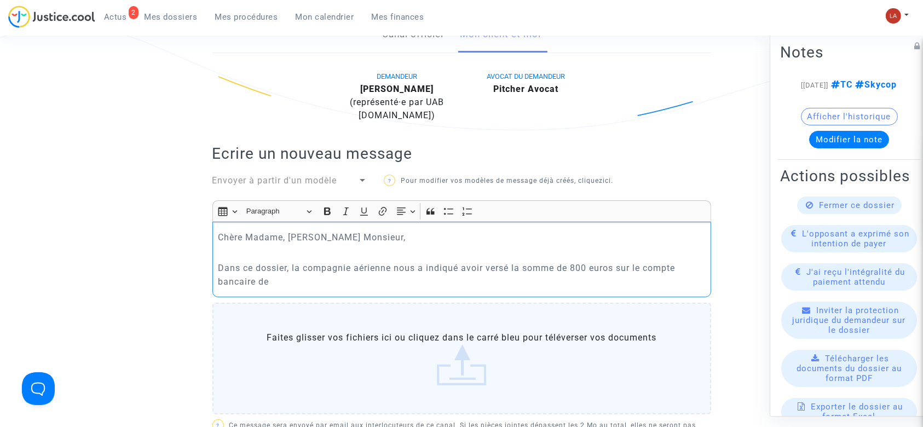
scroll to position [268, 0]
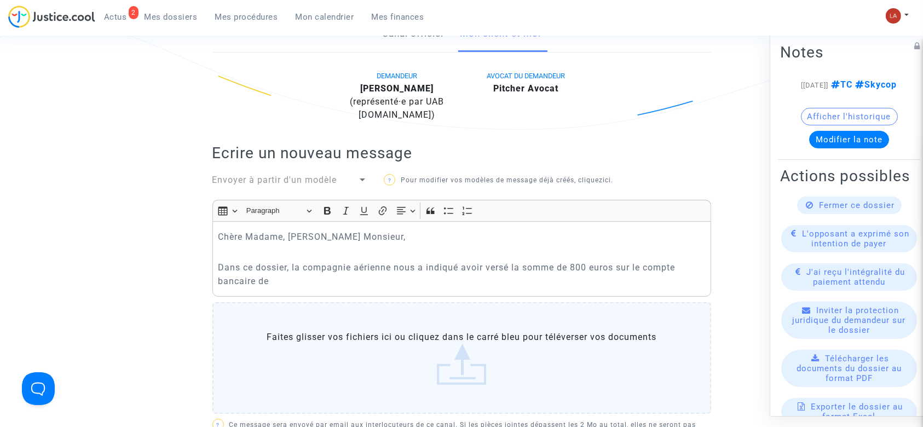
click at [436, 94] on div "Ameline Clemence Aurelie Crespel (représenté·e par UAB Skycop.com)" at bounding box center [397, 101] width 112 height 39
drag, startPoint x: 433, startPoint y: 103, endPoint x: 357, endPoint y: 94, distance: 76.6
click at [357, 94] on div "Ameline Clemence Aurelie Crespel (représenté·e par UAB Skycop.com)" at bounding box center [397, 101] width 112 height 39
copy b "Ameline Clemence Aurelie Crespel"
click at [281, 288] on p "Dans ce dossier, la compagnie aérienne nous a indiqué avoir versé la somme de 8…" at bounding box center [461, 273] width 487 height 27
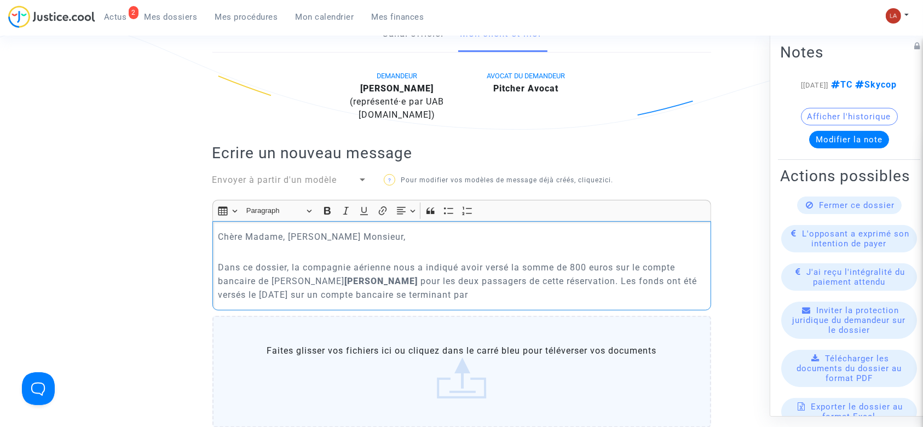
click at [601, 302] on p "Dans ce dossier, la compagnie aérienne nous a indiqué avoir versé la somme de 8…" at bounding box center [461, 280] width 487 height 41
drag, startPoint x: 312, startPoint y: 292, endPoint x: 466, endPoint y: 293, distance: 153.2
click at [418, 286] on strong "Ameline Clemence Aurelie Crespel" at bounding box center [380, 281] width 73 height 10
click at [331, 216] on icon "Editor toolbar" at bounding box center [327, 210] width 11 height 11
click at [620, 302] on p "Dans ce dossier, la compagnie aérienne nous a indiqué avoir versé la somme de 8…" at bounding box center [461, 280] width 487 height 41
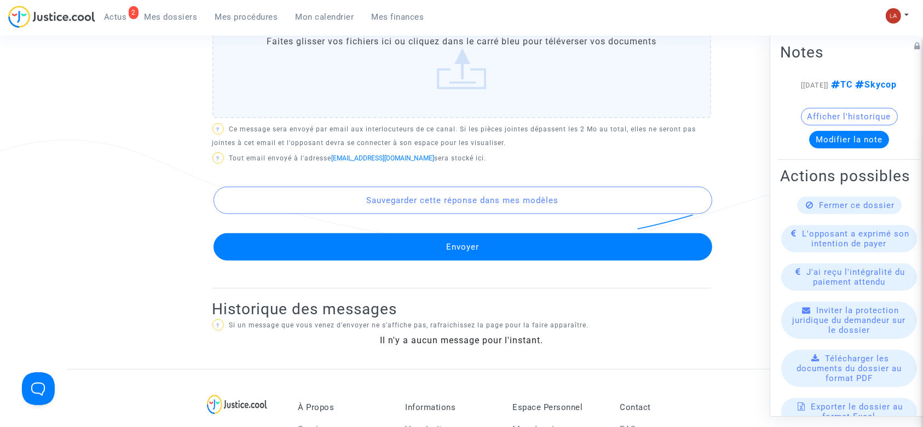
scroll to position [670, 0]
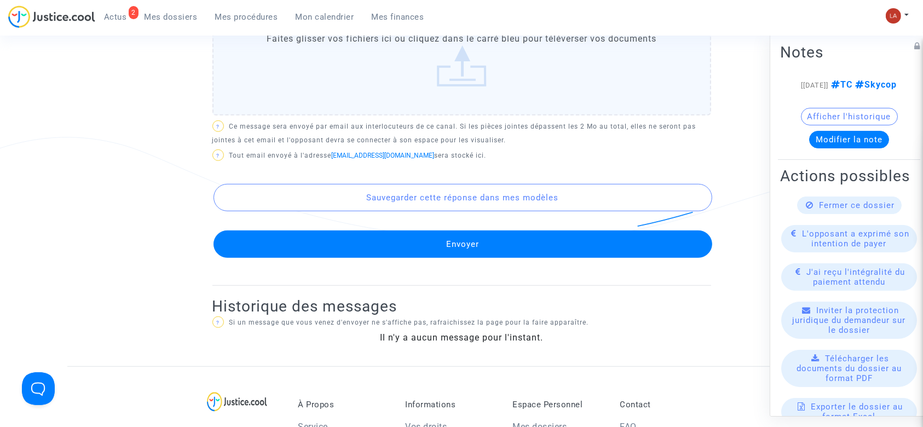
click at [516, 252] on button "Envoyer" at bounding box center [462, 243] width 499 height 27
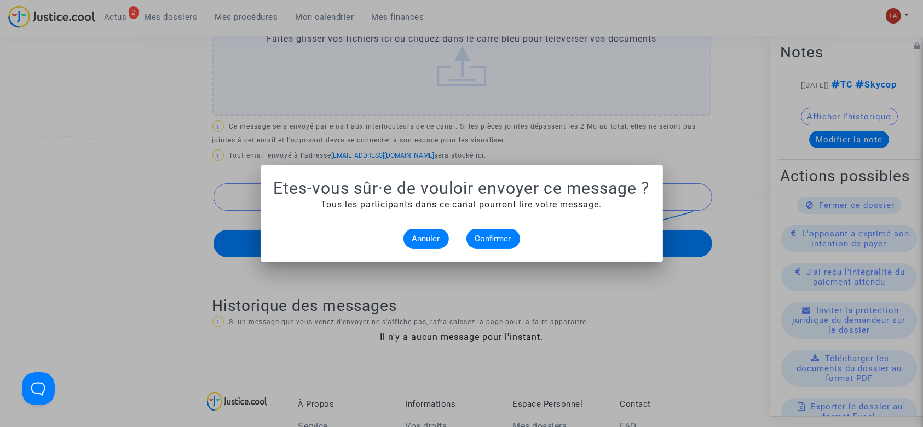
scroll to position [0, 0]
click at [493, 222] on alert-dialogs "Etes-vous sûr·e de vouloir envoyer ce message ? Tous les participants dans ce c…" at bounding box center [462, 213] width 376 height 70
click at [493, 229] on button "Confirmer" at bounding box center [493, 239] width 54 height 20
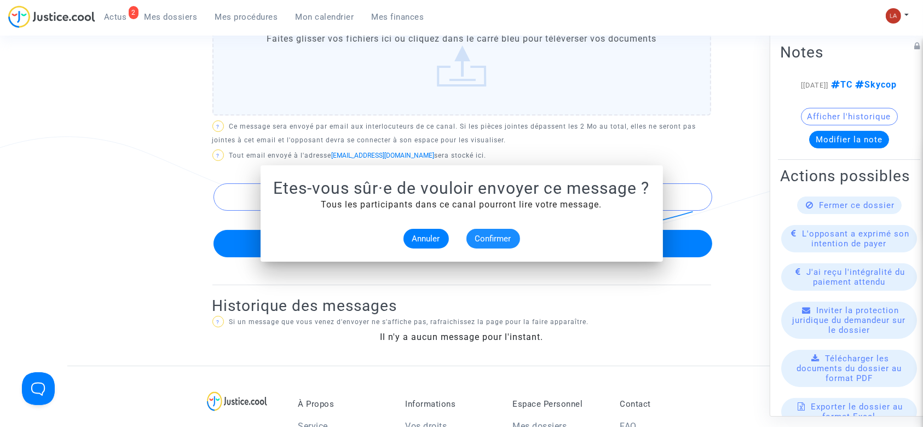
scroll to position [670, 0]
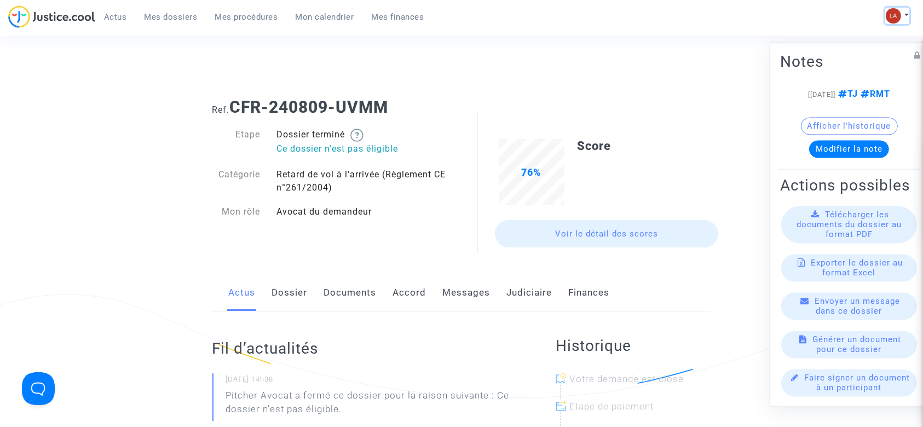
click at [890, 13] on img at bounding box center [892, 15] width 15 height 15
click at [827, 56] on link "Changer de compte" at bounding box center [853, 57] width 111 height 18
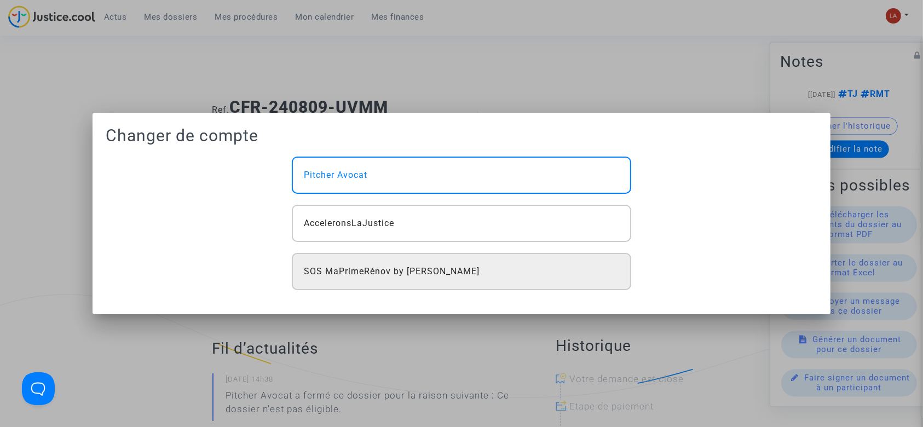
click at [457, 267] on span "SOS MaPrimeRénov by [PERSON_NAME]" at bounding box center [392, 271] width 176 height 13
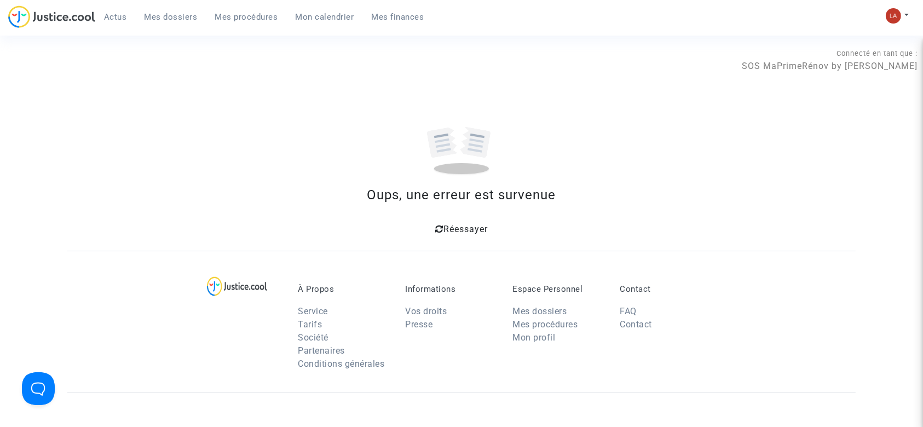
click at [153, 28] on div "Actus Mes dossiers Mes procédures Mon calendrier Mes finances" at bounding box center [220, 20] width 425 height 30
click at [150, 23] on link "Mes dossiers" at bounding box center [171, 17] width 71 height 16
